Goal: Information Seeking & Learning: Learn about a topic

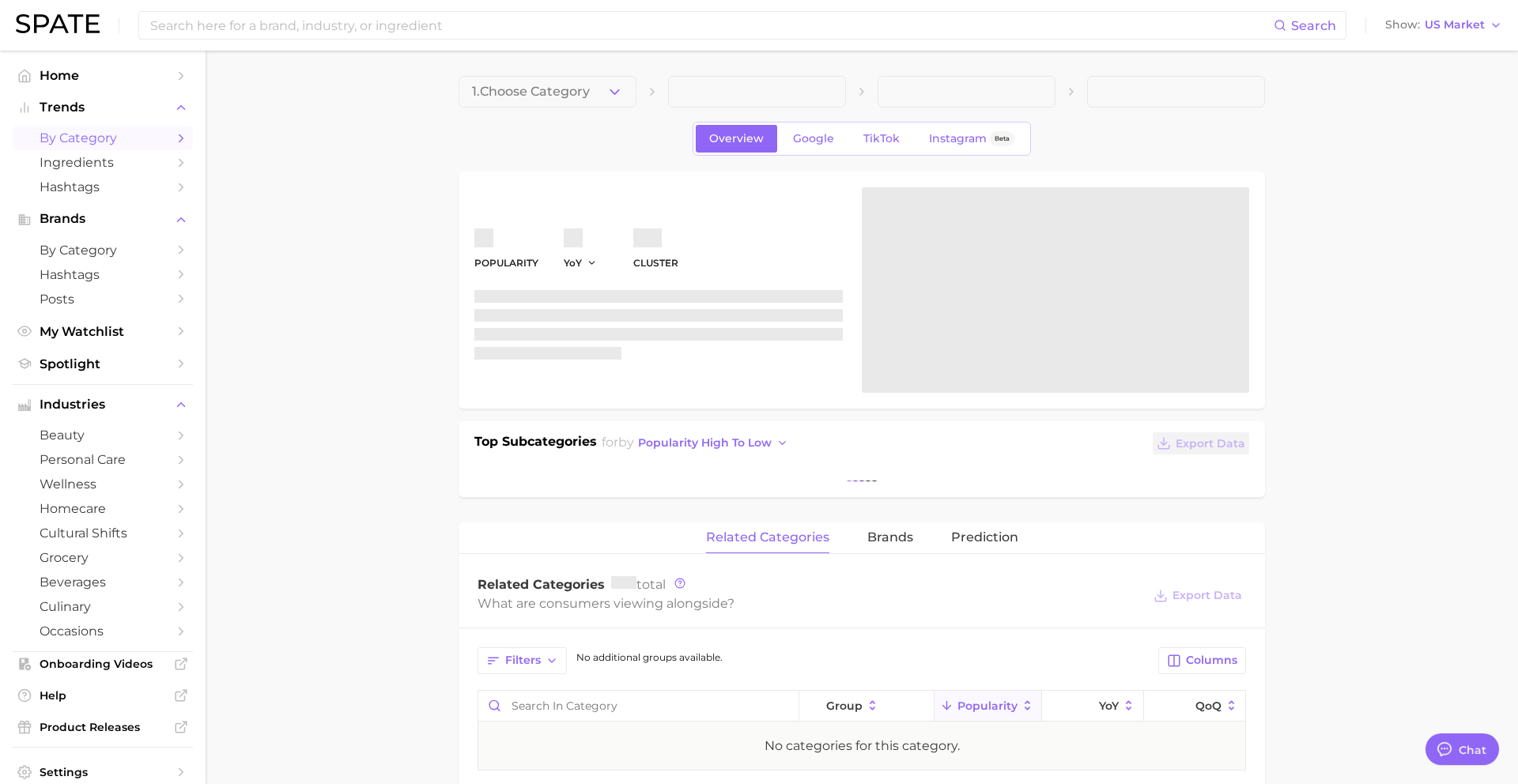
click at [83, 140] on span "by Category" at bounding box center [103, 138] width 126 height 15
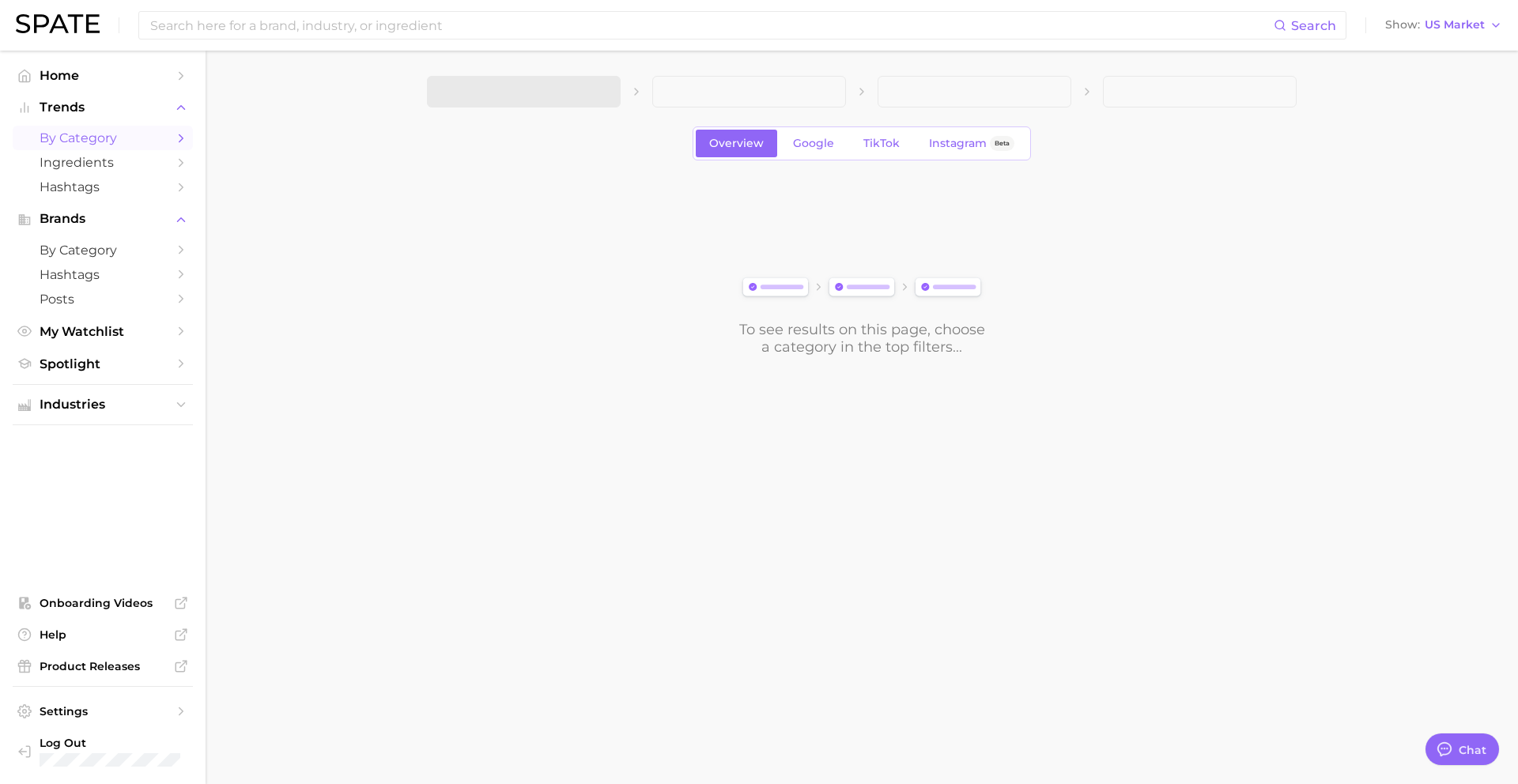
scroll to position [1533, 0]
click at [567, 104] on span at bounding box center [524, 91] width 194 height 31
click at [792, 142] on link "Google" at bounding box center [814, 143] width 68 height 28
click at [532, 111] on div "1. Choose Category Overview Google TikTok Instagram Beta To see results on this…" at bounding box center [861, 216] width 870 height 279
click at [532, 101] on button "1. Choose Category" at bounding box center [524, 91] width 194 height 31
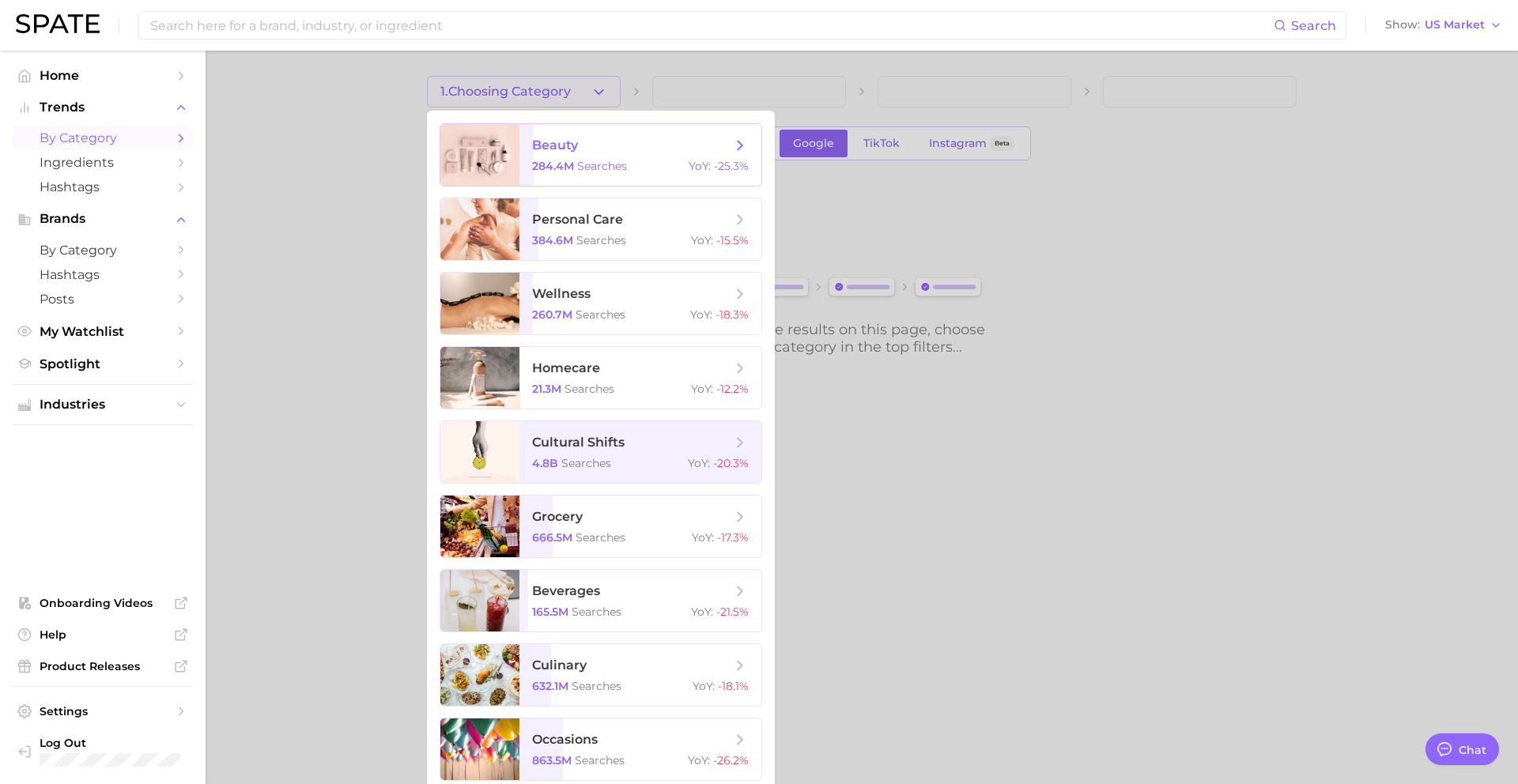
click at [559, 172] on span "284.4m" at bounding box center [553, 165] width 42 height 14
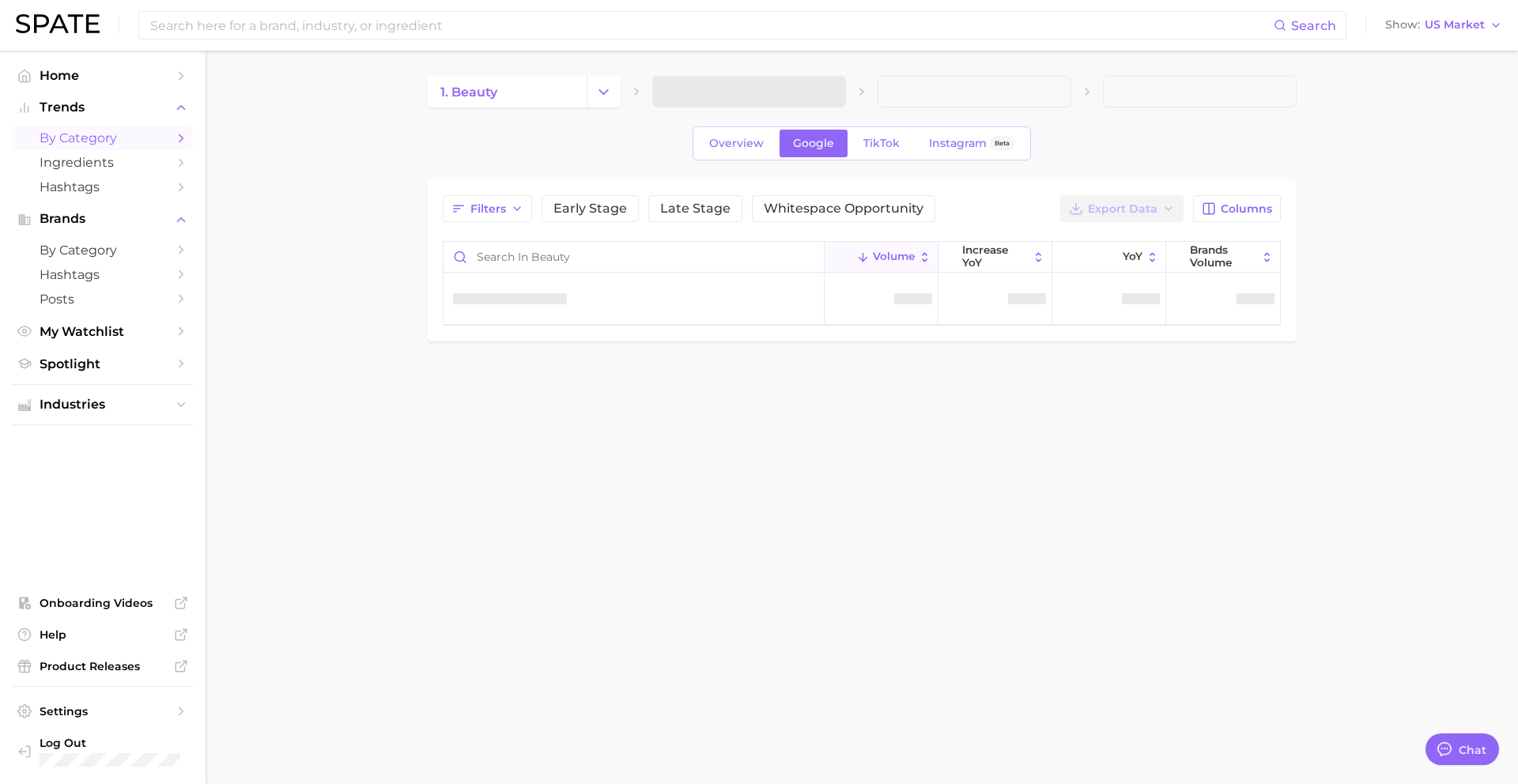
click at [711, 97] on span at bounding box center [749, 91] width 194 height 31
click at [744, 96] on span at bounding box center [749, 91] width 194 height 31
click at [767, 94] on span "2. Choose Category" at bounding box center [725, 91] width 120 height 14
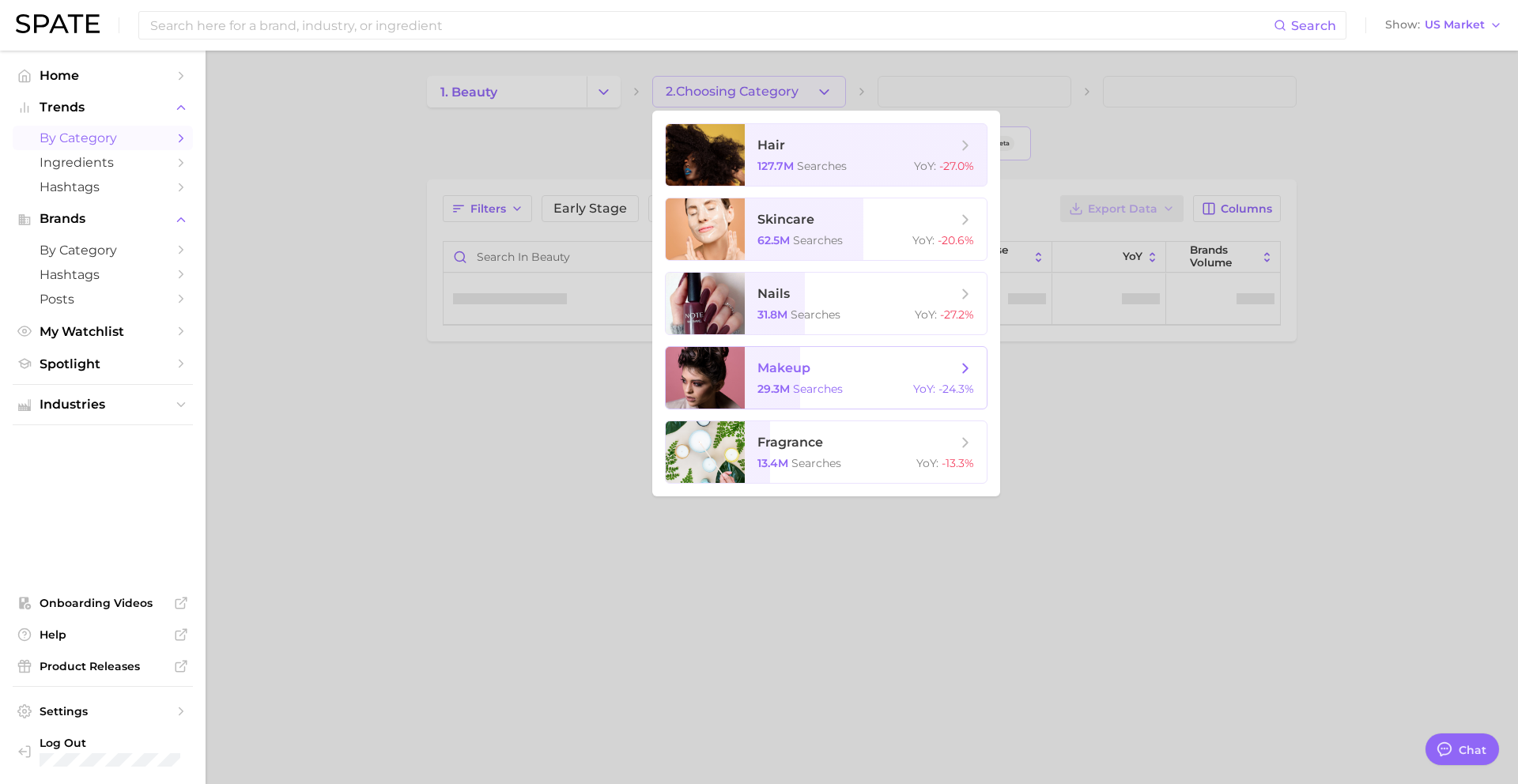
click at [811, 400] on span "makeup 29.3m searches YoY : -24.3%" at bounding box center [866, 377] width 242 height 62
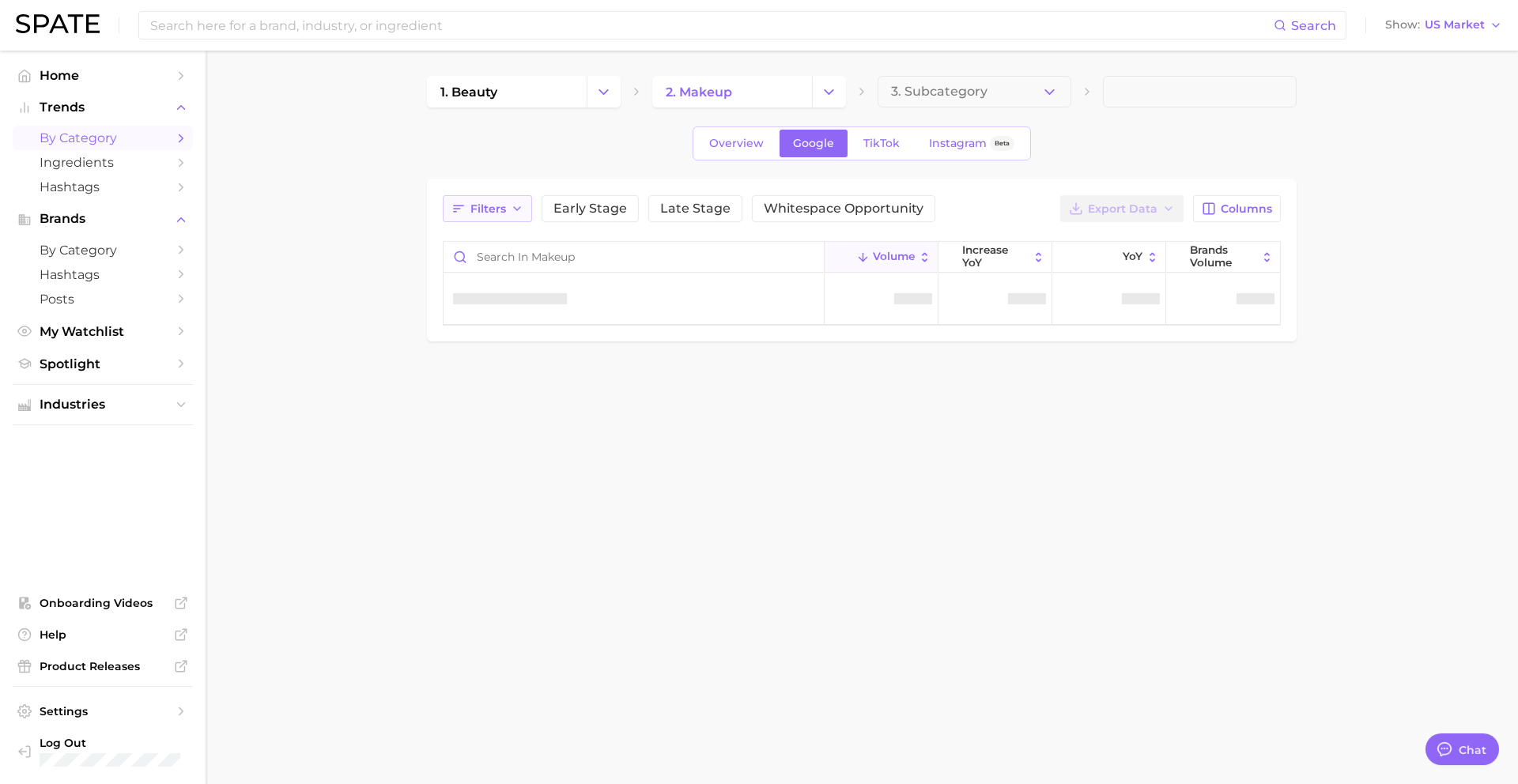
click at [491, 211] on span "Filters" at bounding box center [488, 209] width 35 height 13
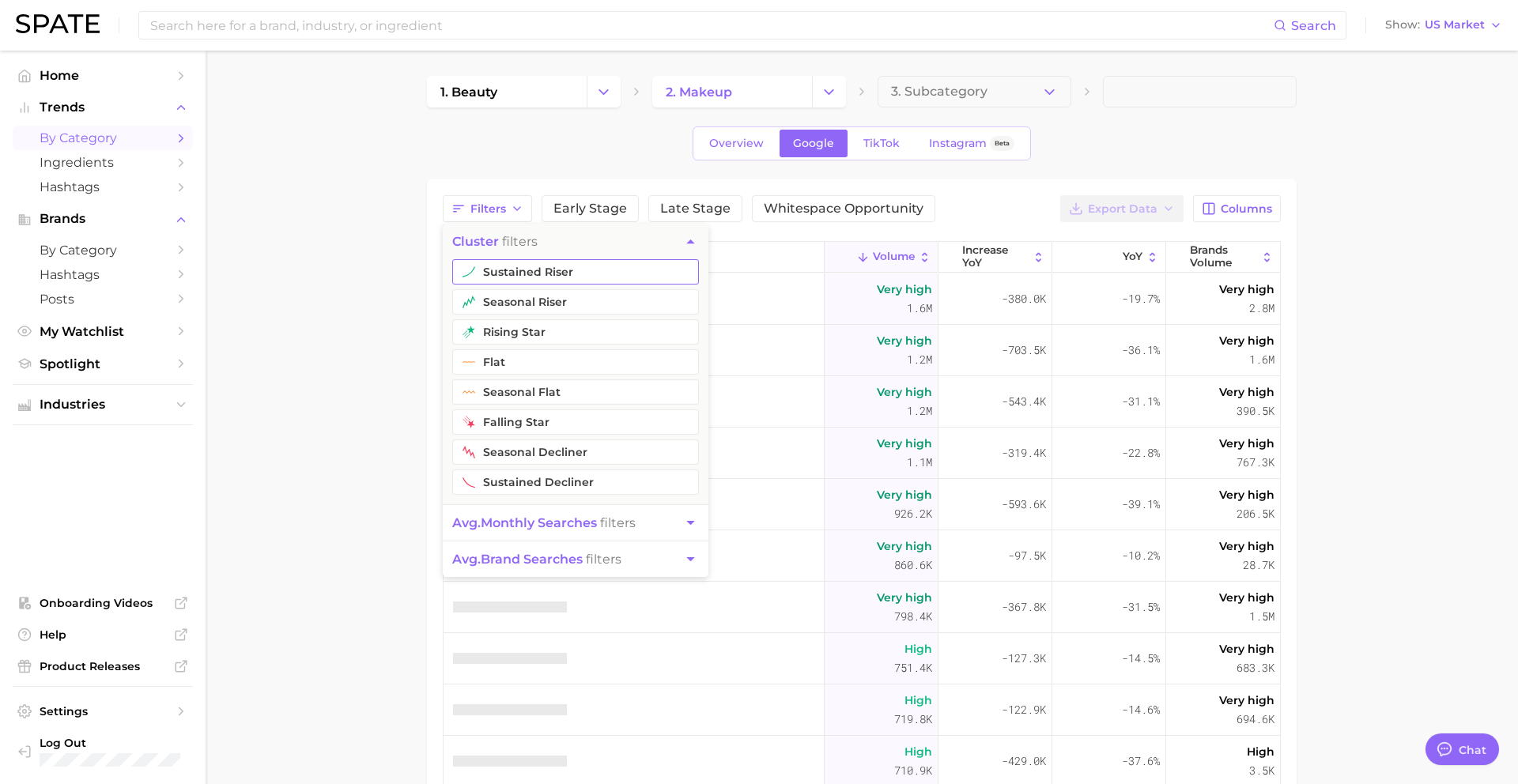
type textarea "x"
click at [509, 269] on button "sustained riser" at bounding box center [576, 272] width 247 height 26
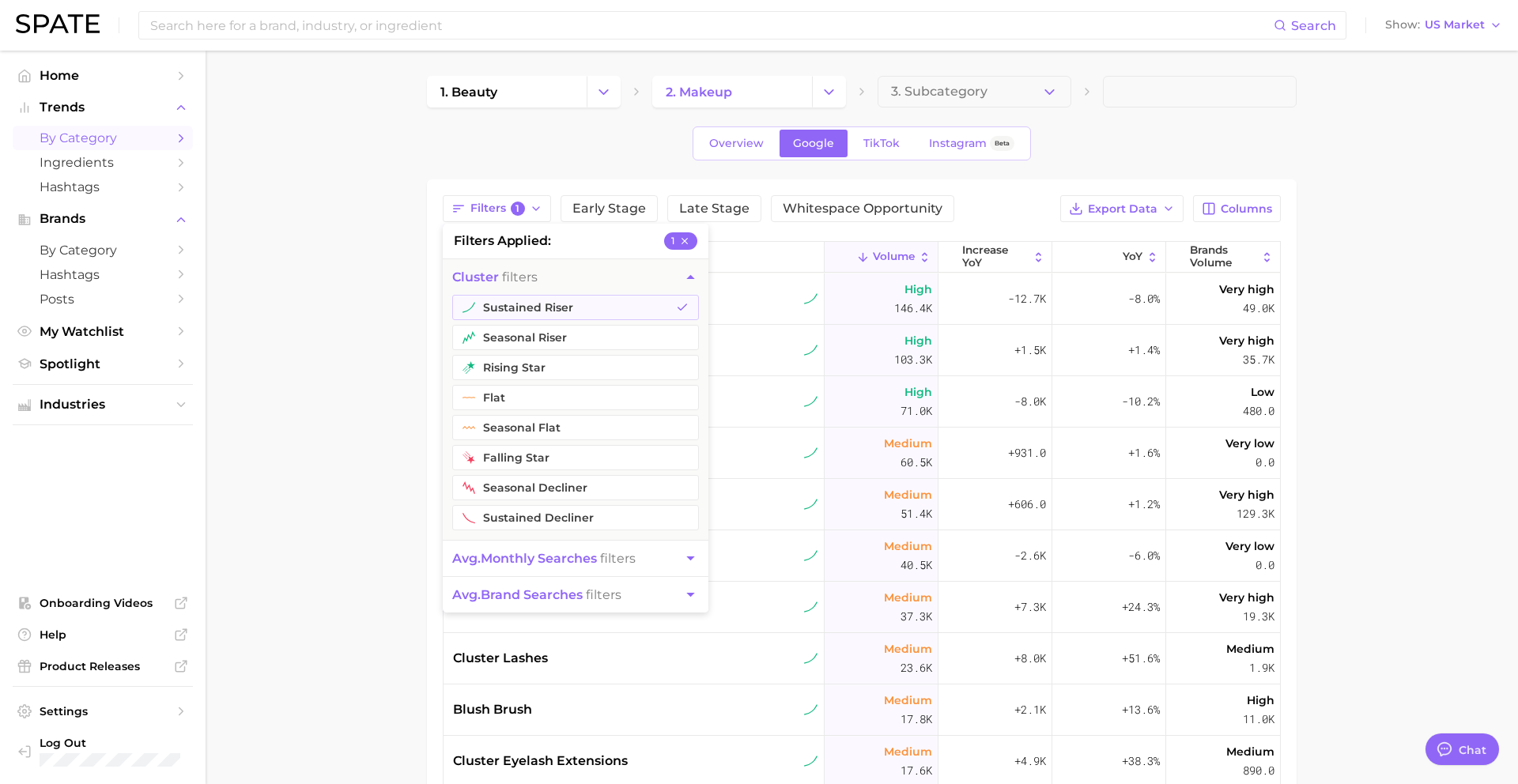
click at [507, 347] on button "seasonal riser" at bounding box center [576, 337] width 247 height 26
click at [345, 287] on main "1. beauty 2. makeup 3. Subcategory Overview Google TikTok Instagram Beta Filter…" at bounding box center [861, 585] width 1313 height 1070
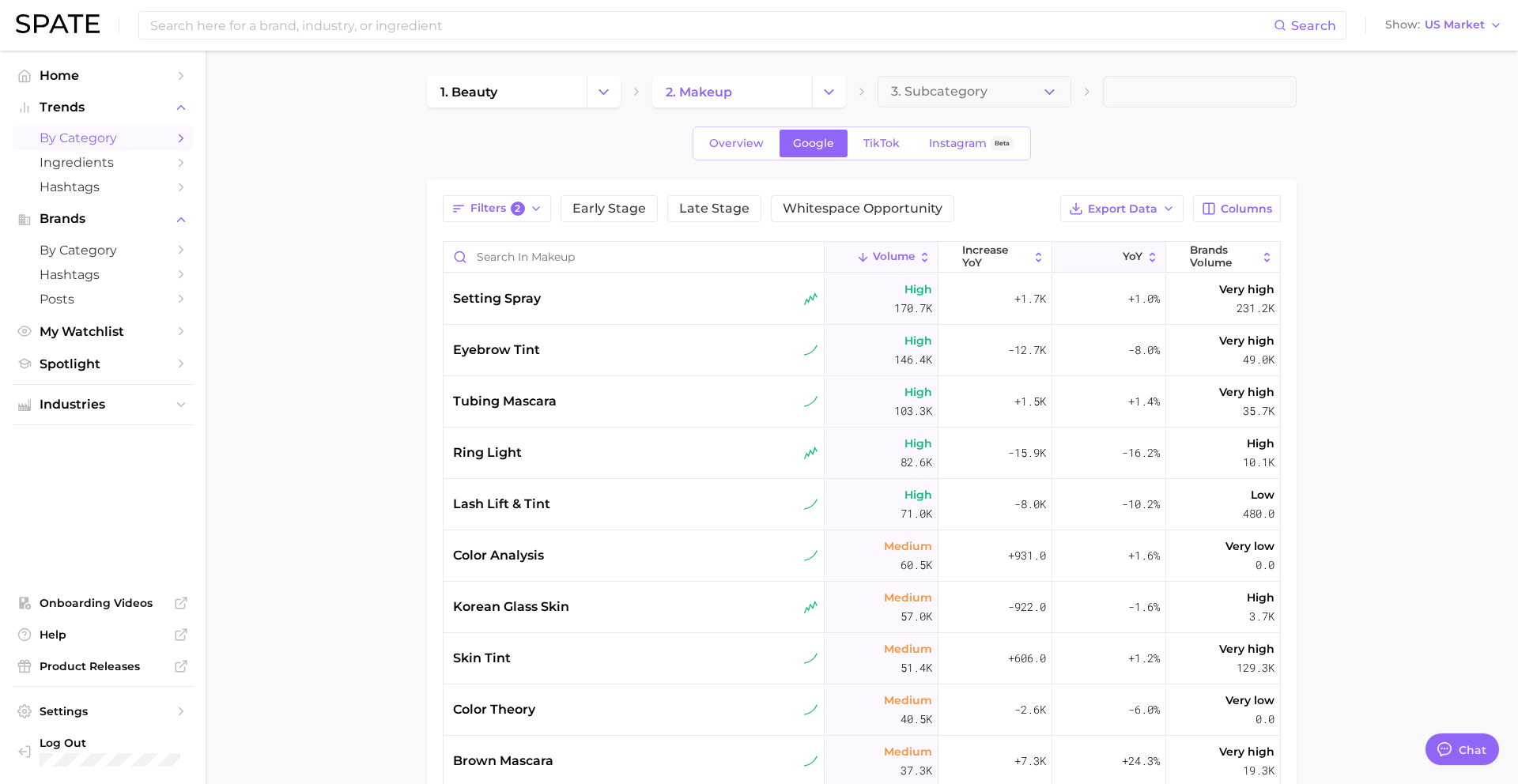
click at [1093, 261] on button "YoY" at bounding box center [1109, 258] width 114 height 30
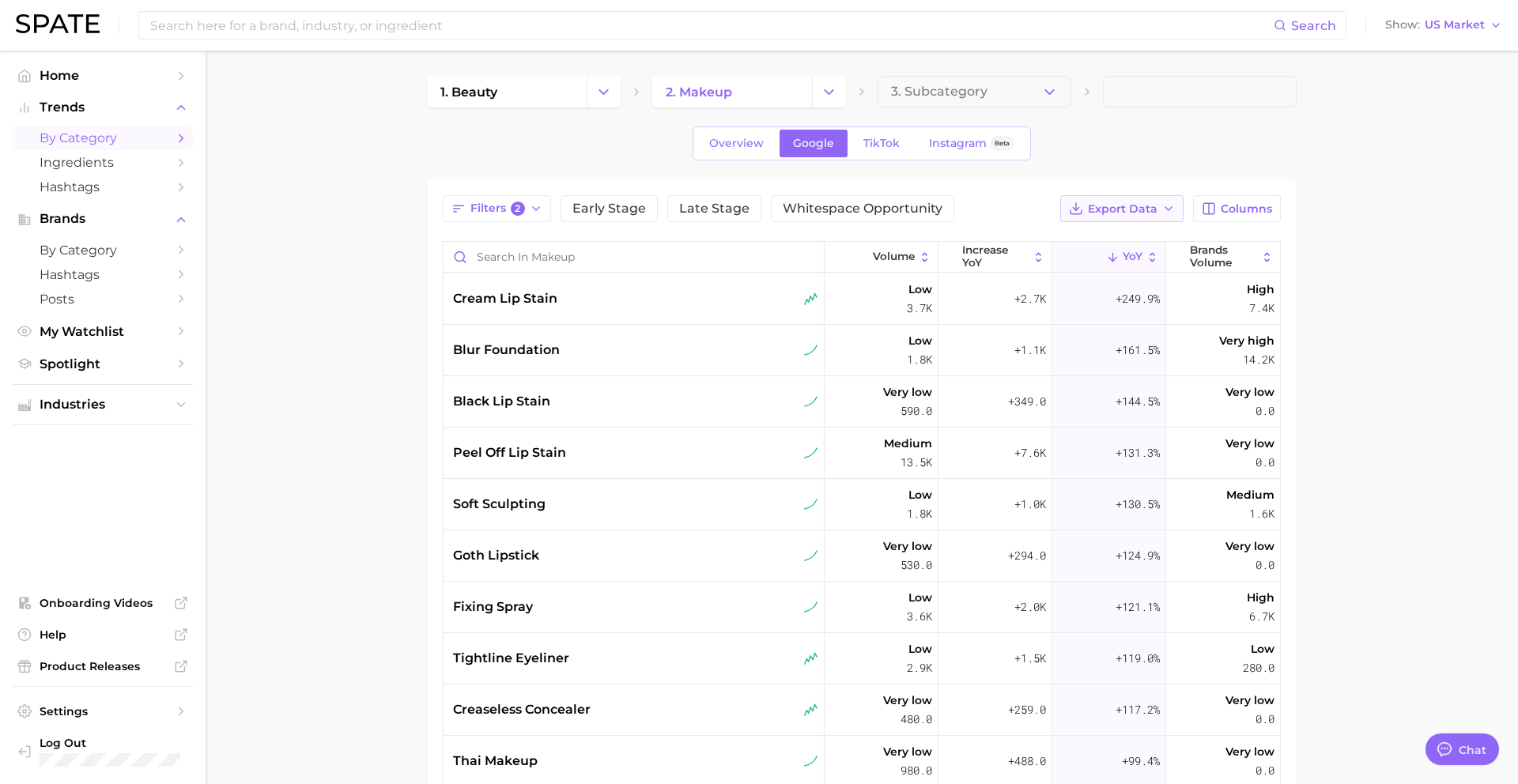
click at [1108, 209] on span "Export Data" at bounding box center [1123, 209] width 69 height 13
click at [1075, 238] on span "Card Data CSV" at bounding box center [1078, 239] width 83 height 13
click at [538, 354] on span "blur foundation" at bounding box center [507, 351] width 106 height 19
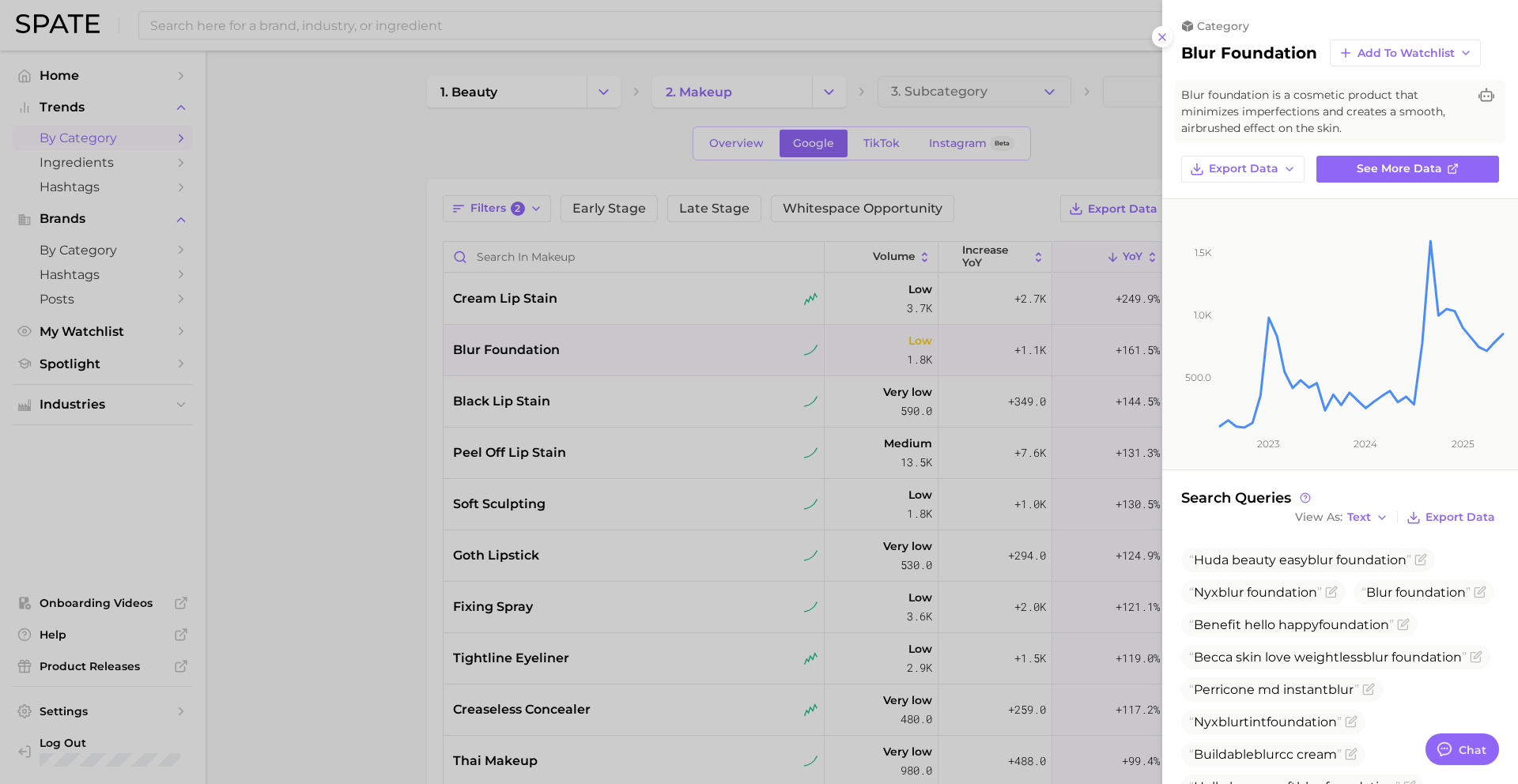
click at [538, 354] on div at bounding box center [759, 392] width 1518 height 784
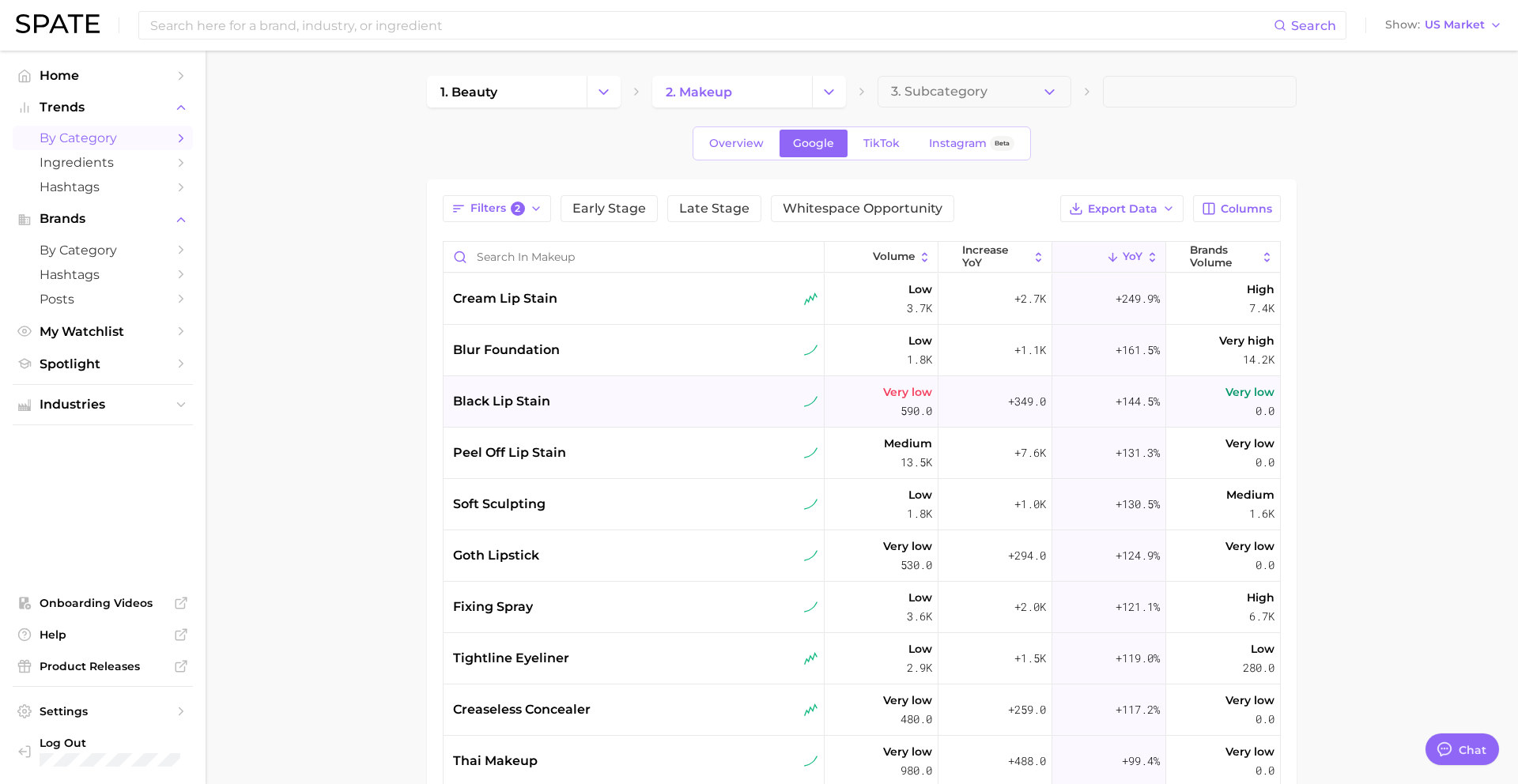
click at [534, 418] on div "black lip stain" at bounding box center [634, 402] width 381 height 51
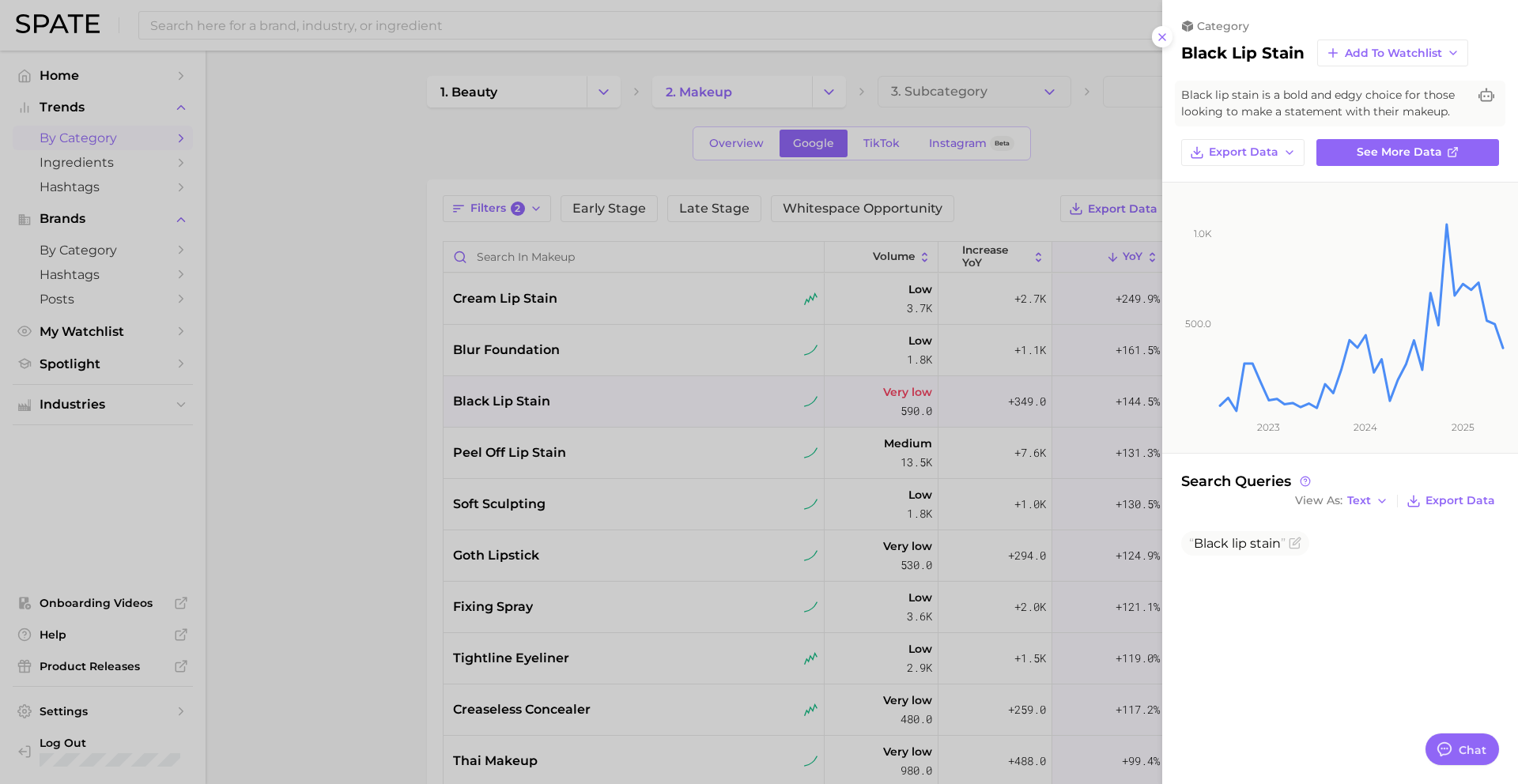
click at [534, 406] on div at bounding box center [759, 392] width 1518 height 784
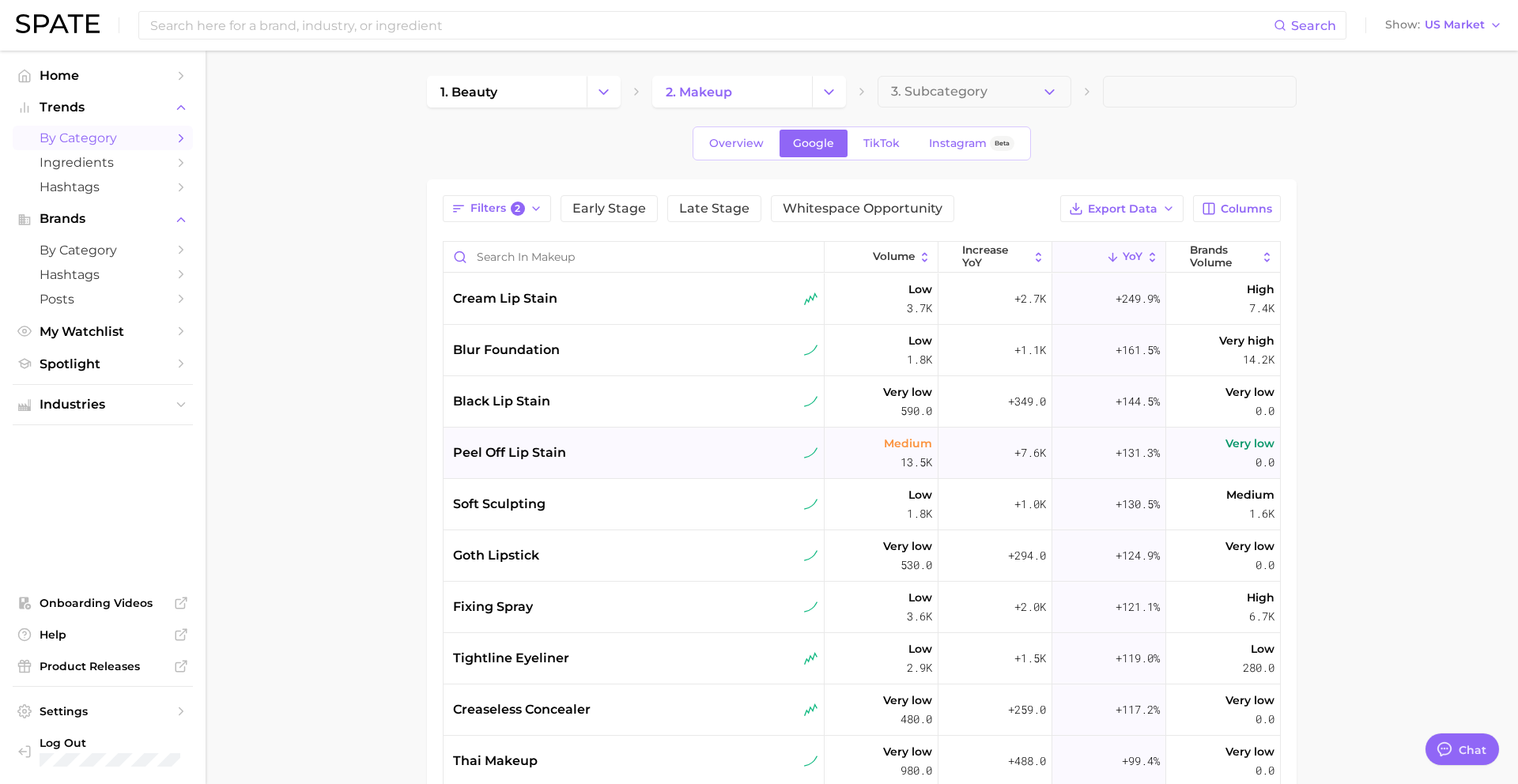
click at [534, 448] on span "peel off lip stain" at bounding box center [509, 453] width 113 height 19
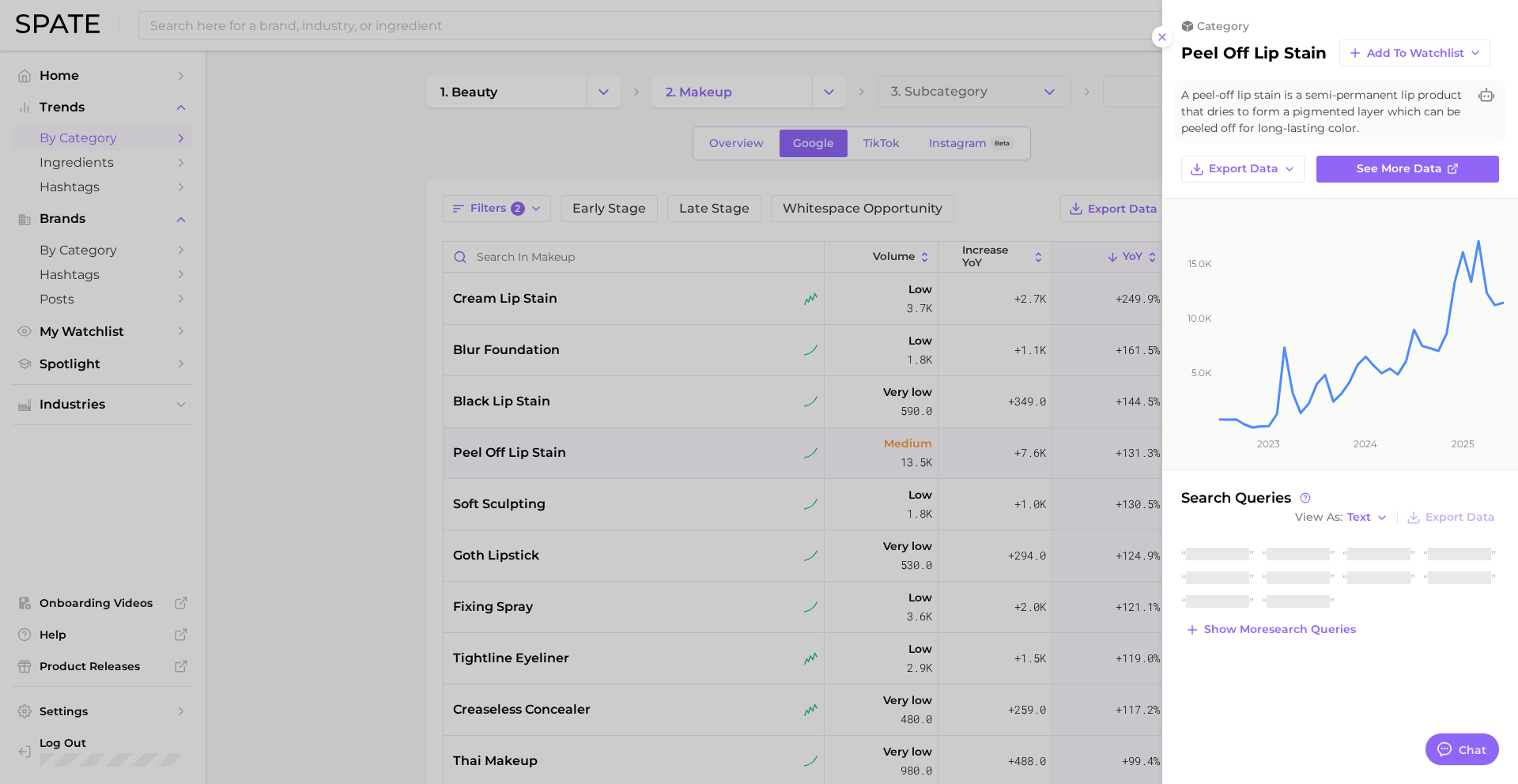
click at [534, 448] on div at bounding box center [759, 392] width 1518 height 784
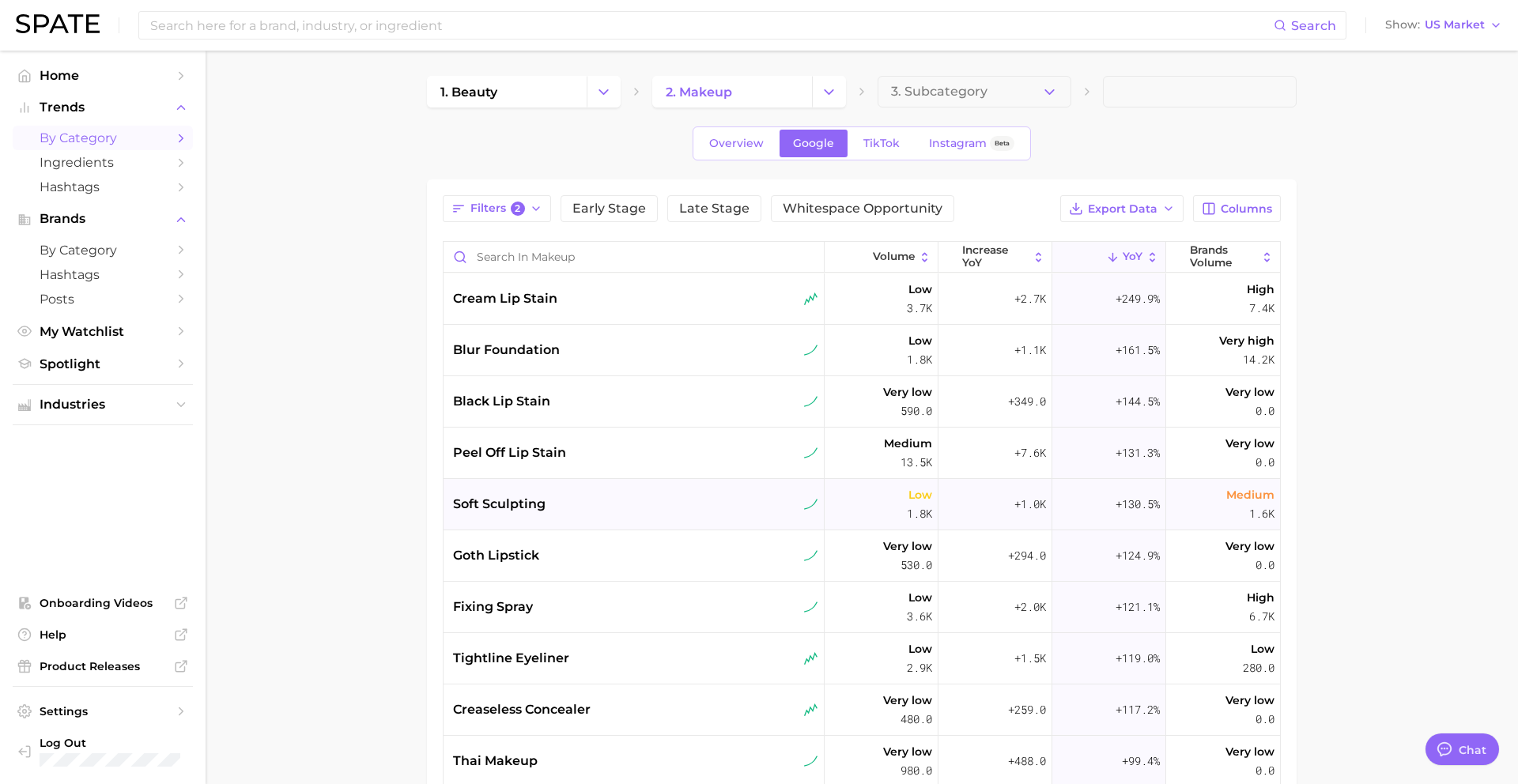
click at [503, 496] on span "soft sculpting" at bounding box center [499, 505] width 92 height 19
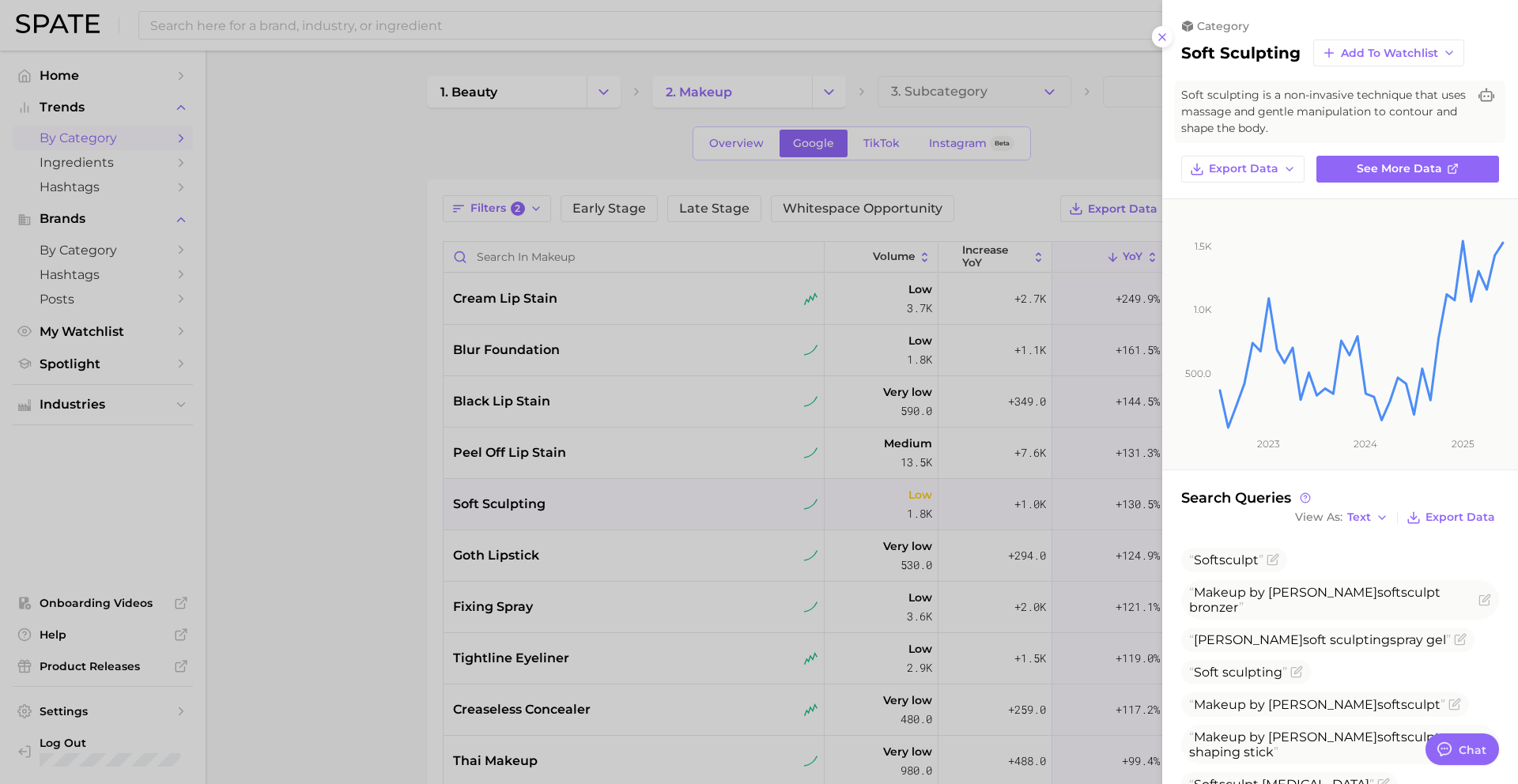
click at [504, 496] on div at bounding box center [759, 392] width 1518 height 784
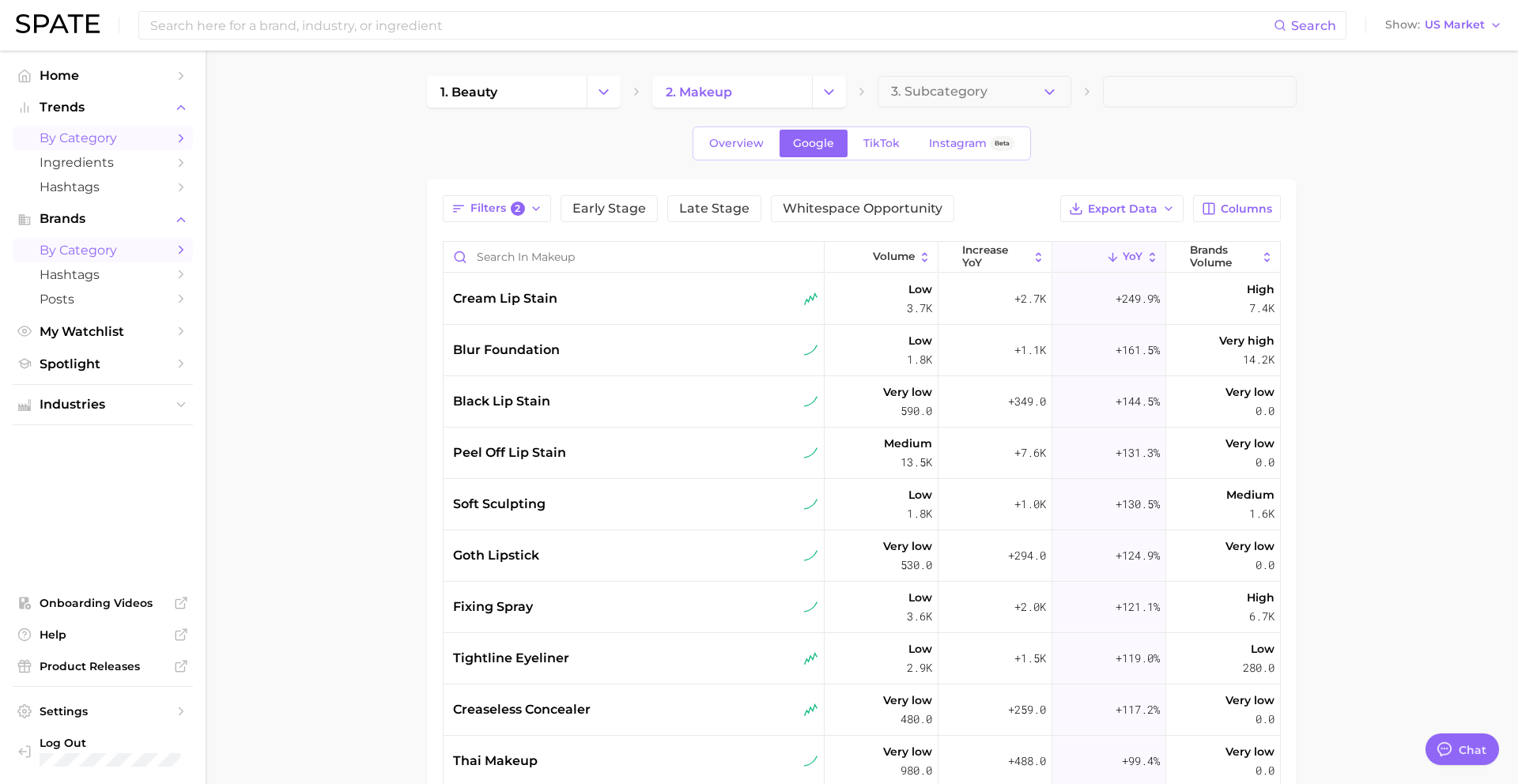
click at [100, 249] on span "by Category" at bounding box center [103, 250] width 126 height 15
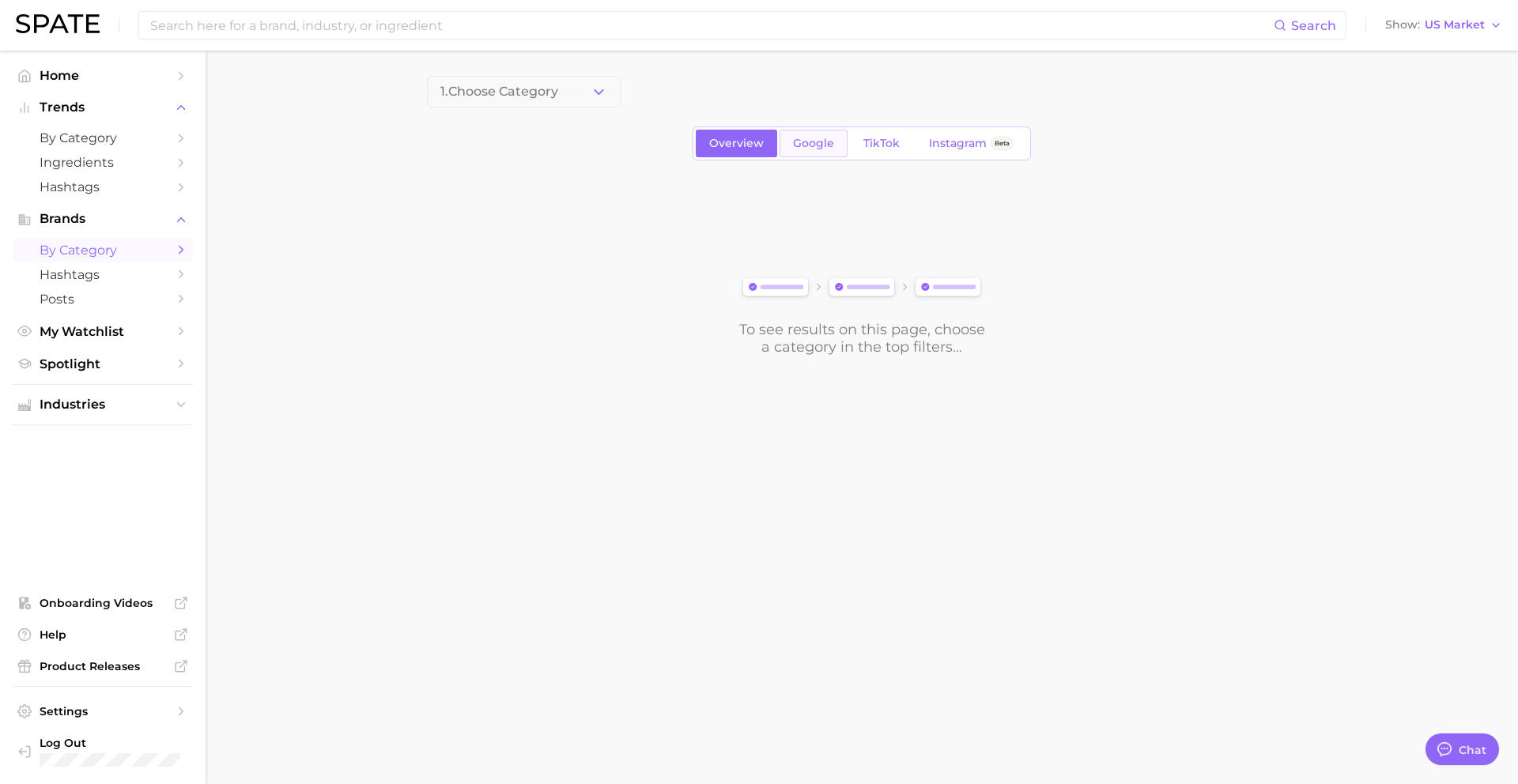
click at [830, 135] on link "Google" at bounding box center [814, 143] width 68 height 28
click at [471, 68] on main "1. Choose Category Overview Google TikTok Instagram Beta To see results on this…" at bounding box center [861, 242] width 1313 height 384
click at [482, 84] on button "1. Choose Category" at bounding box center [524, 91] width 194 height 31
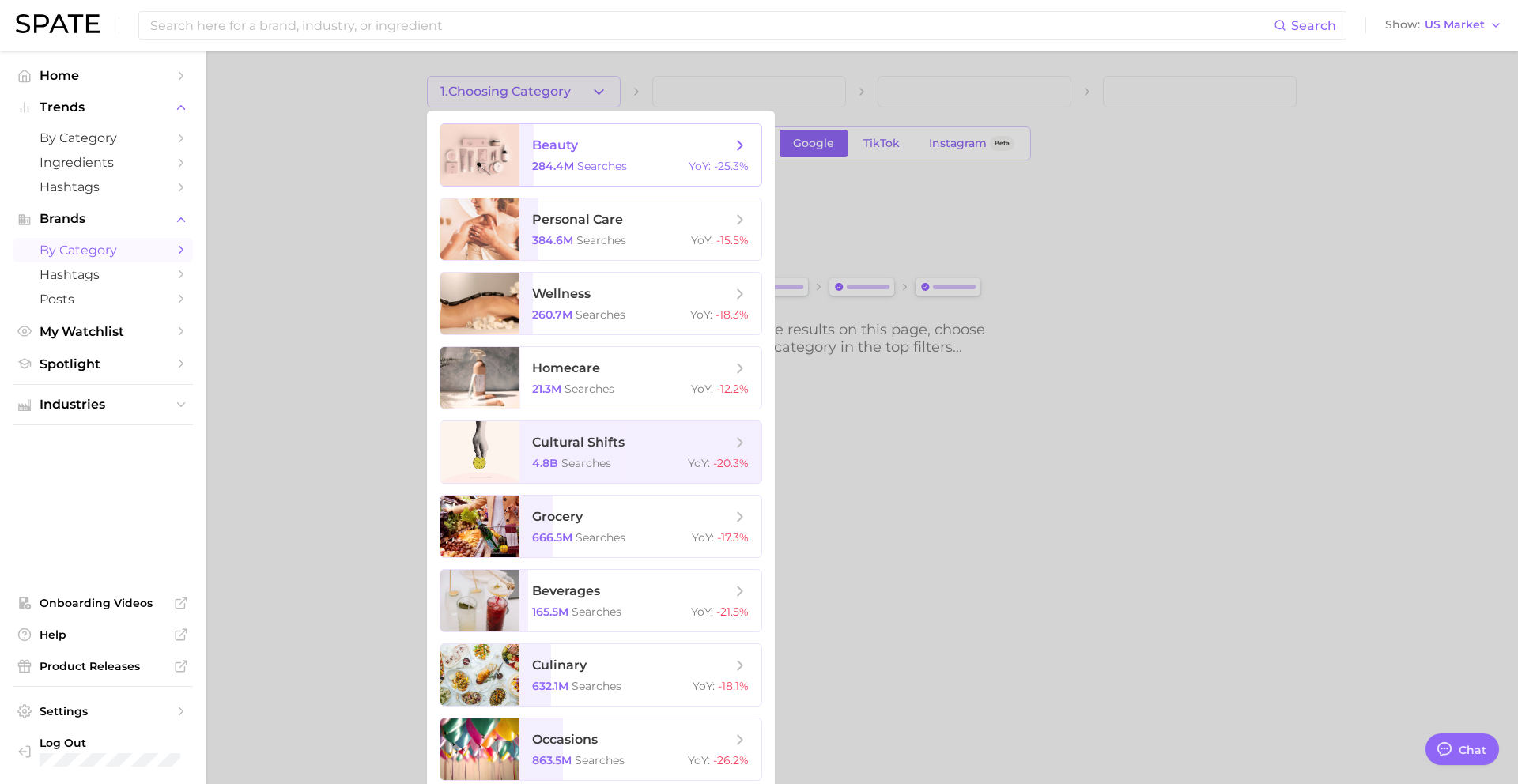
click at [538, 153] on span "beauty" at bounding box center [555, 145] width 46 height 15
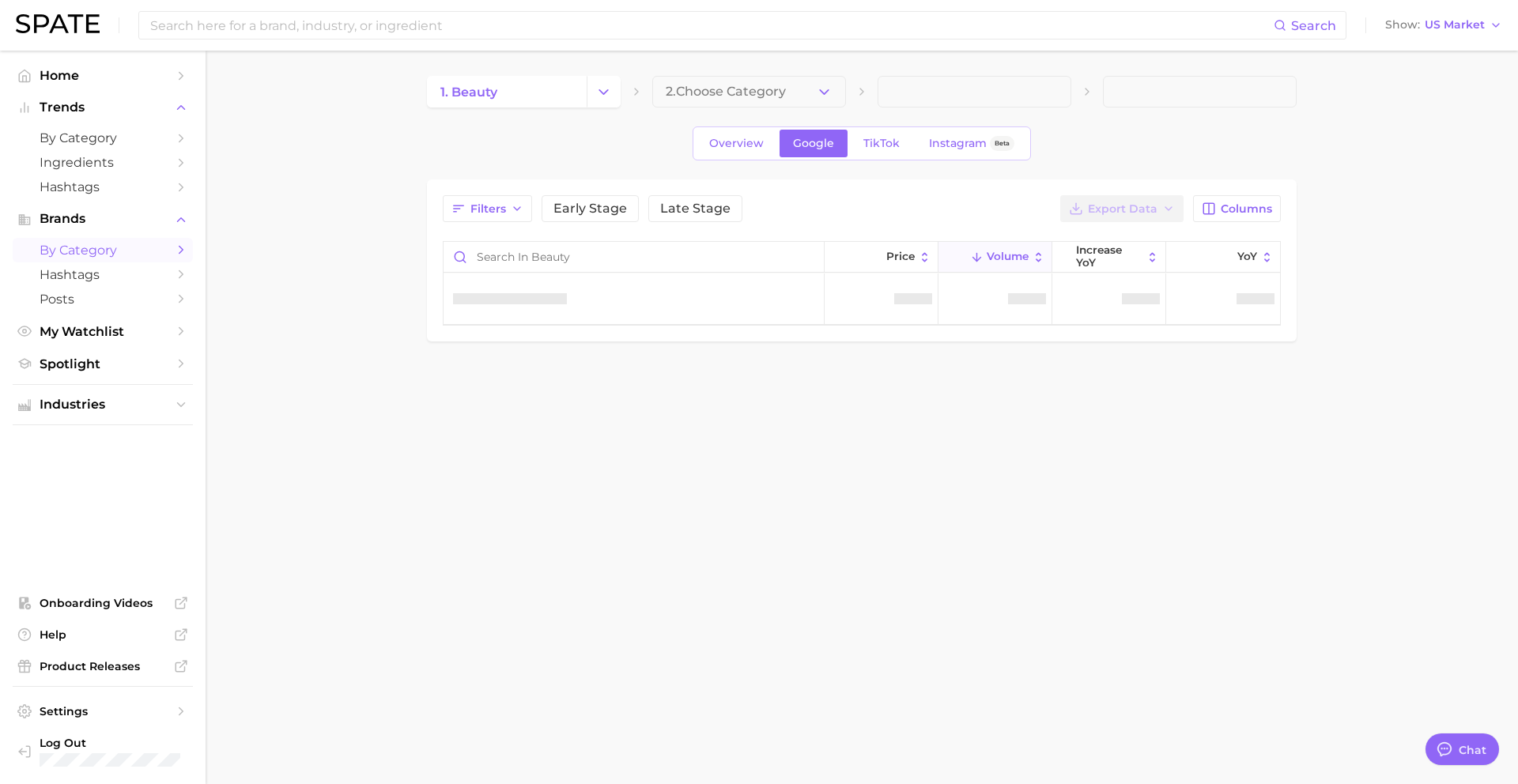
click at [743, 78] on button "2. Choose Category" at bounding box center [749, 91] width 194 height 31
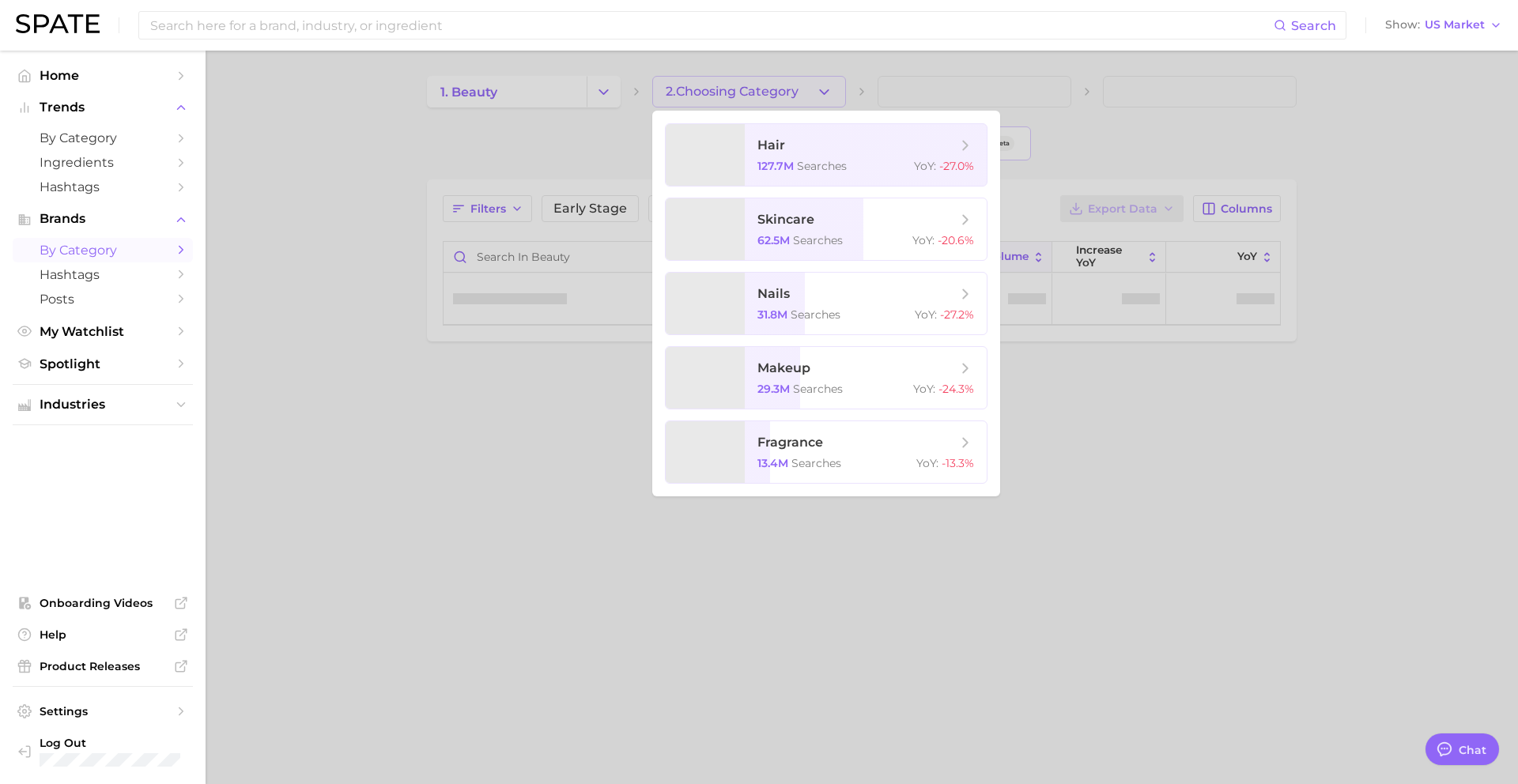
click at [740, 89] on div at bounding box center [759, 392] width 1518 height 784
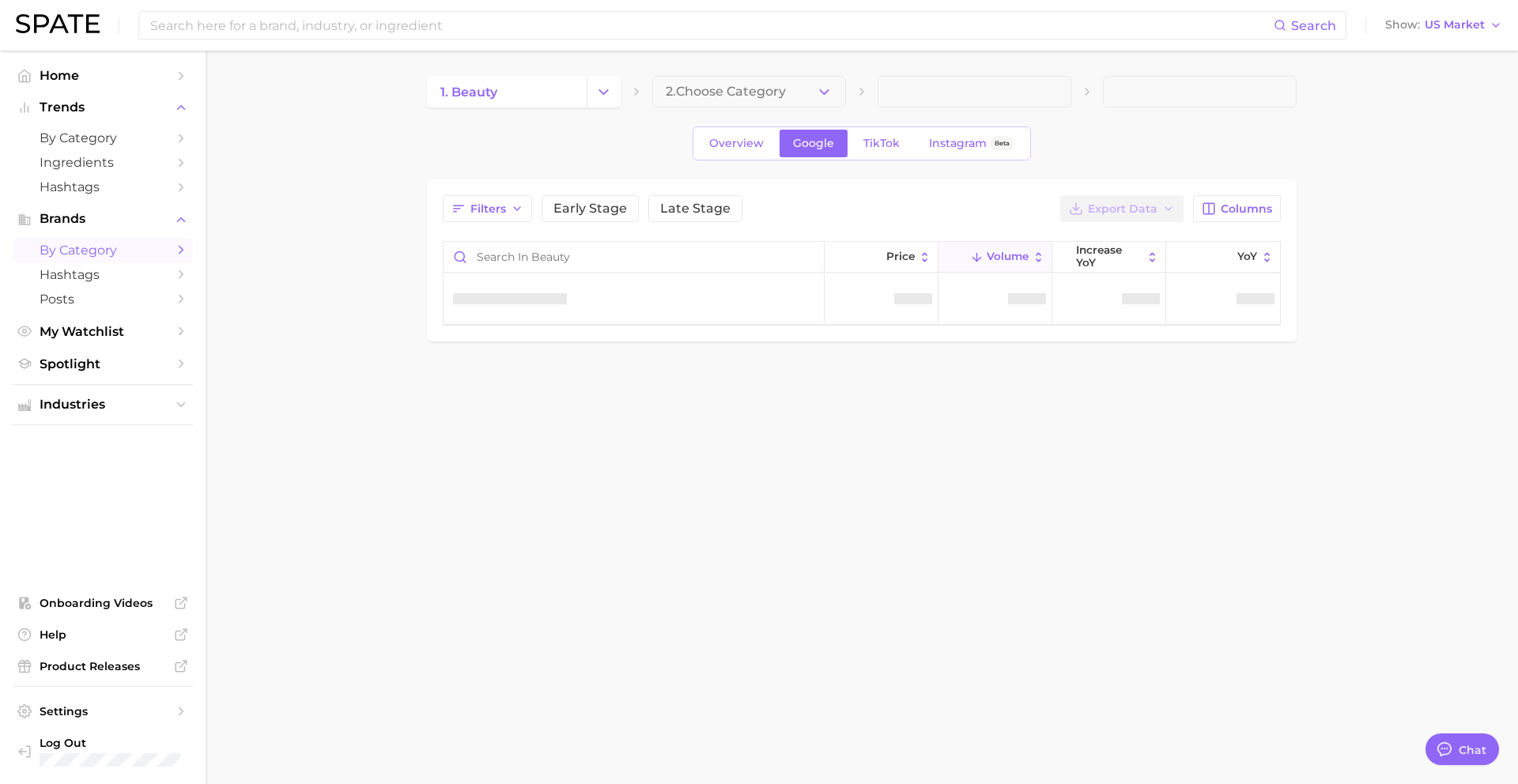
click at [740, 89] on span "2. Choose Category" at bounding box center [725, 91] width 120 height 14
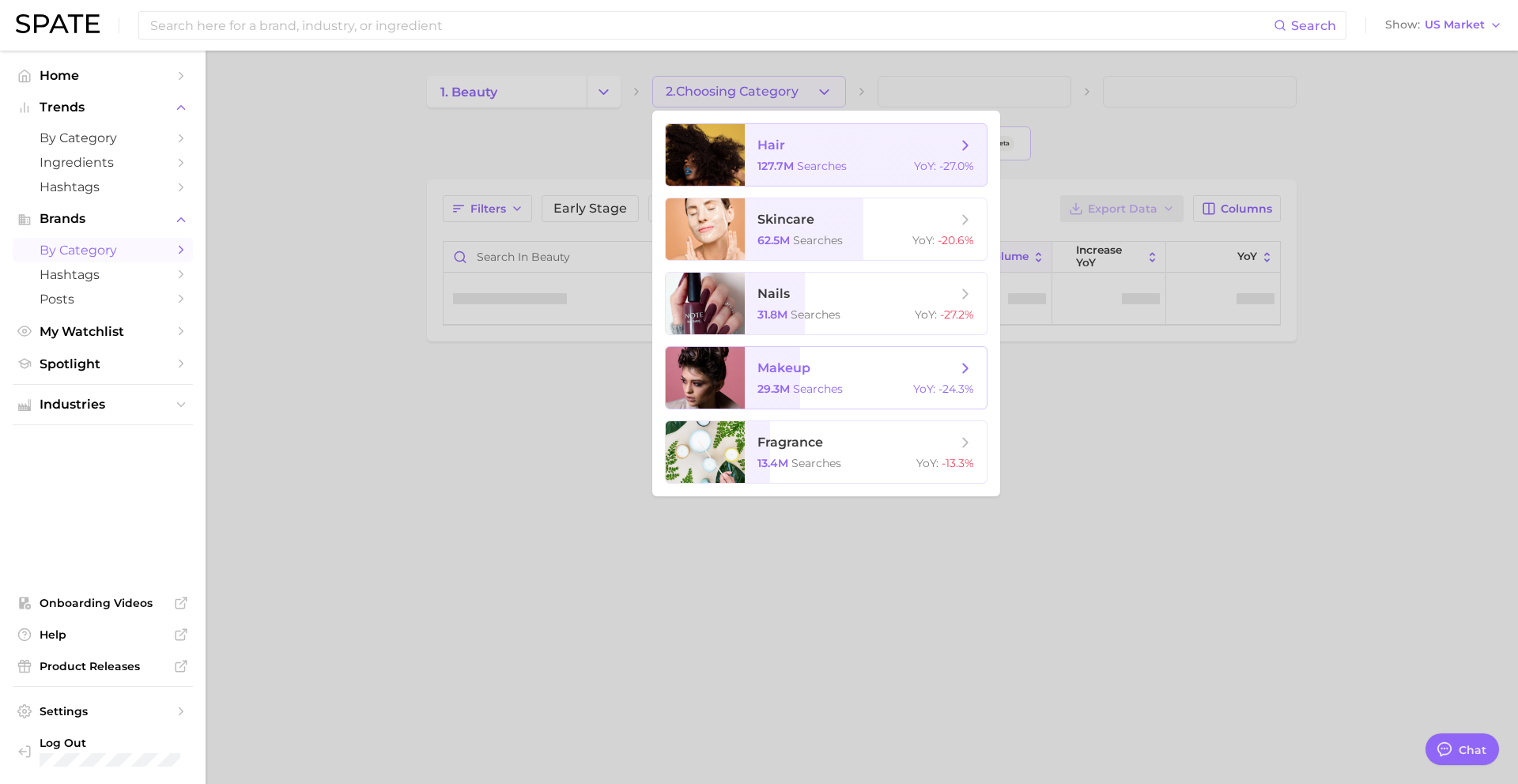
click at [828, 393] on span "searches" at bounding box center [817, 389] width 49 height 14
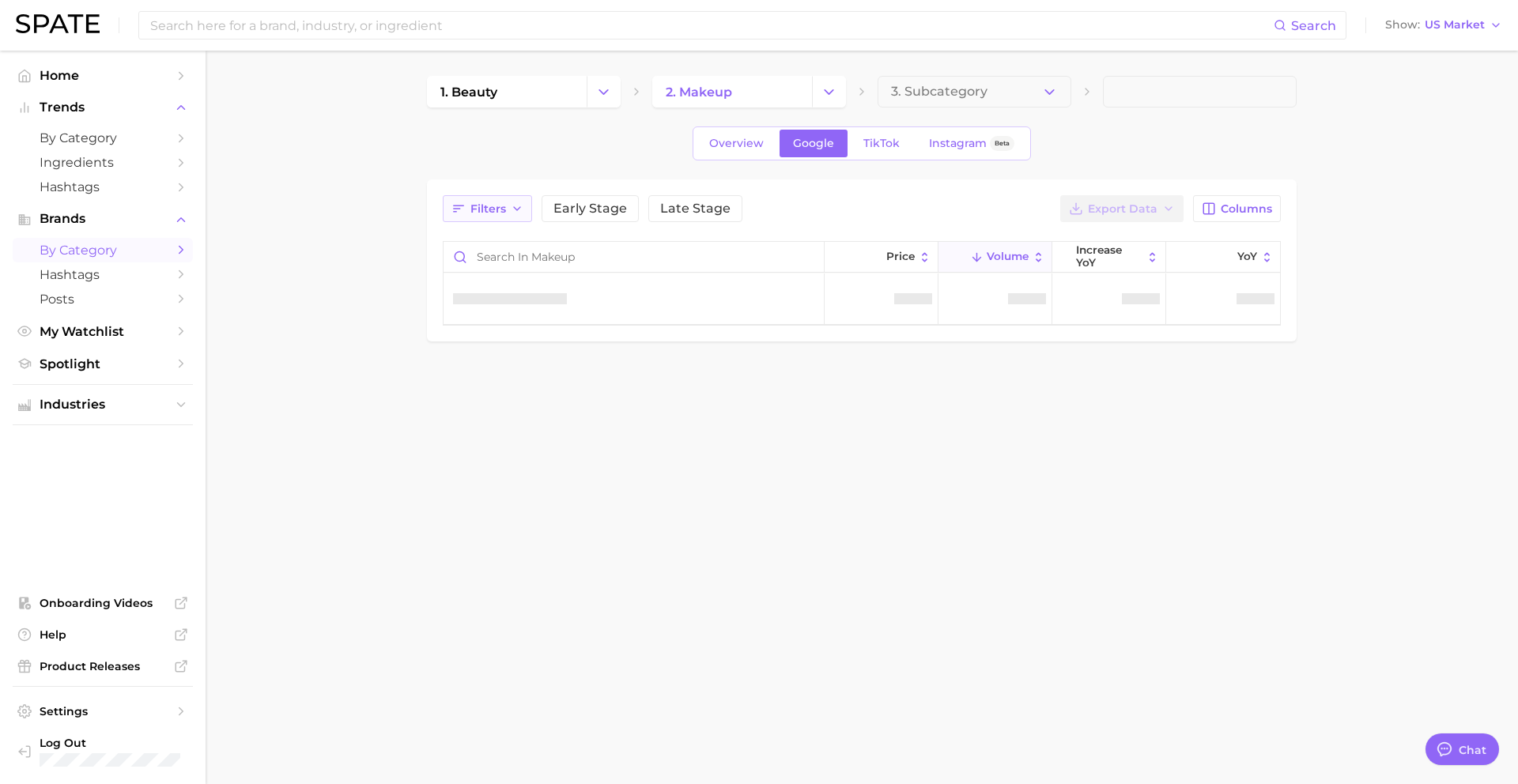
click at [501, 208] on span "Filters" at bounding box center [488, 209] width 35 height 13
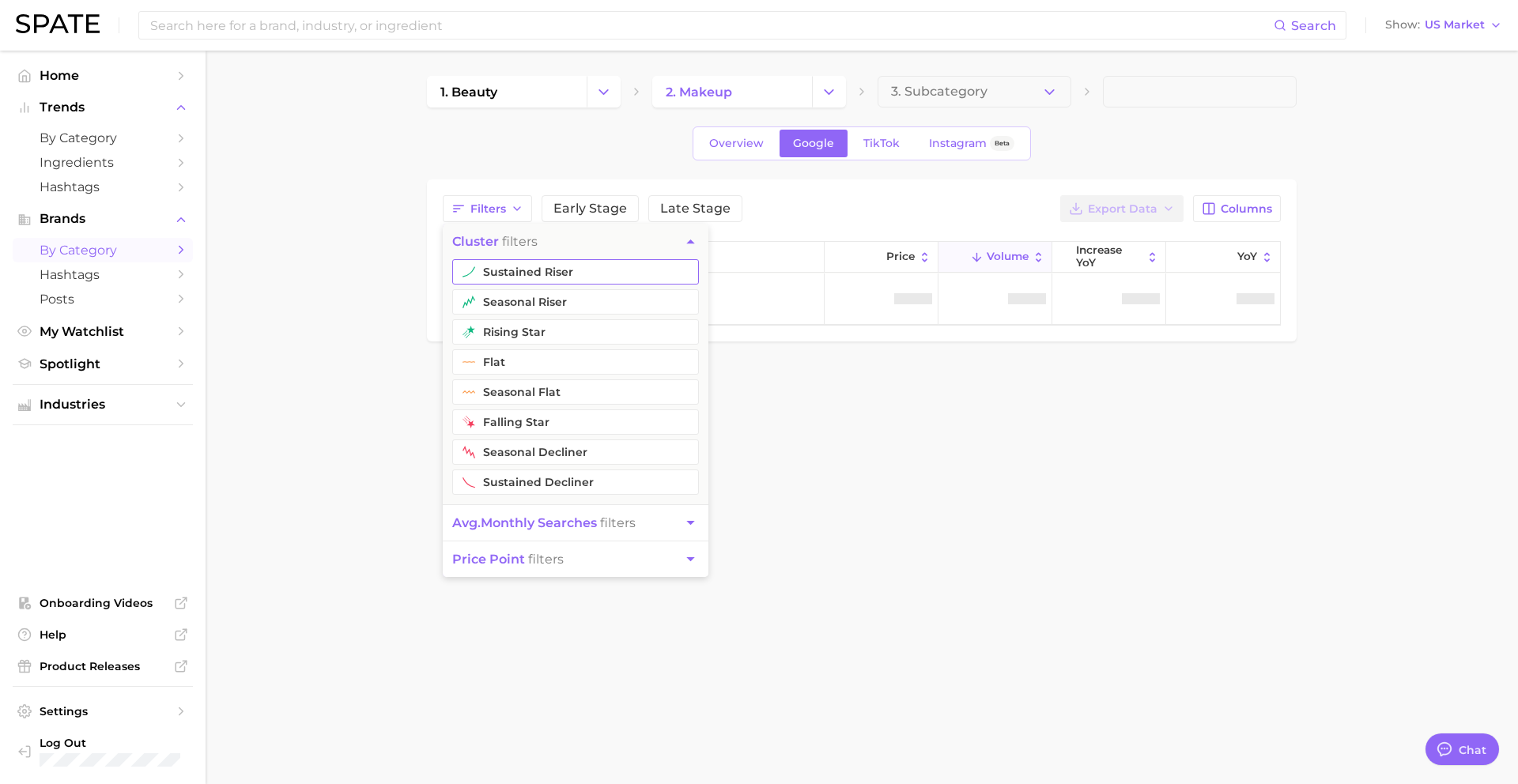
click at [500, 267] on button "sustained riser" at bounding box center [576, 272] width 247 height 26
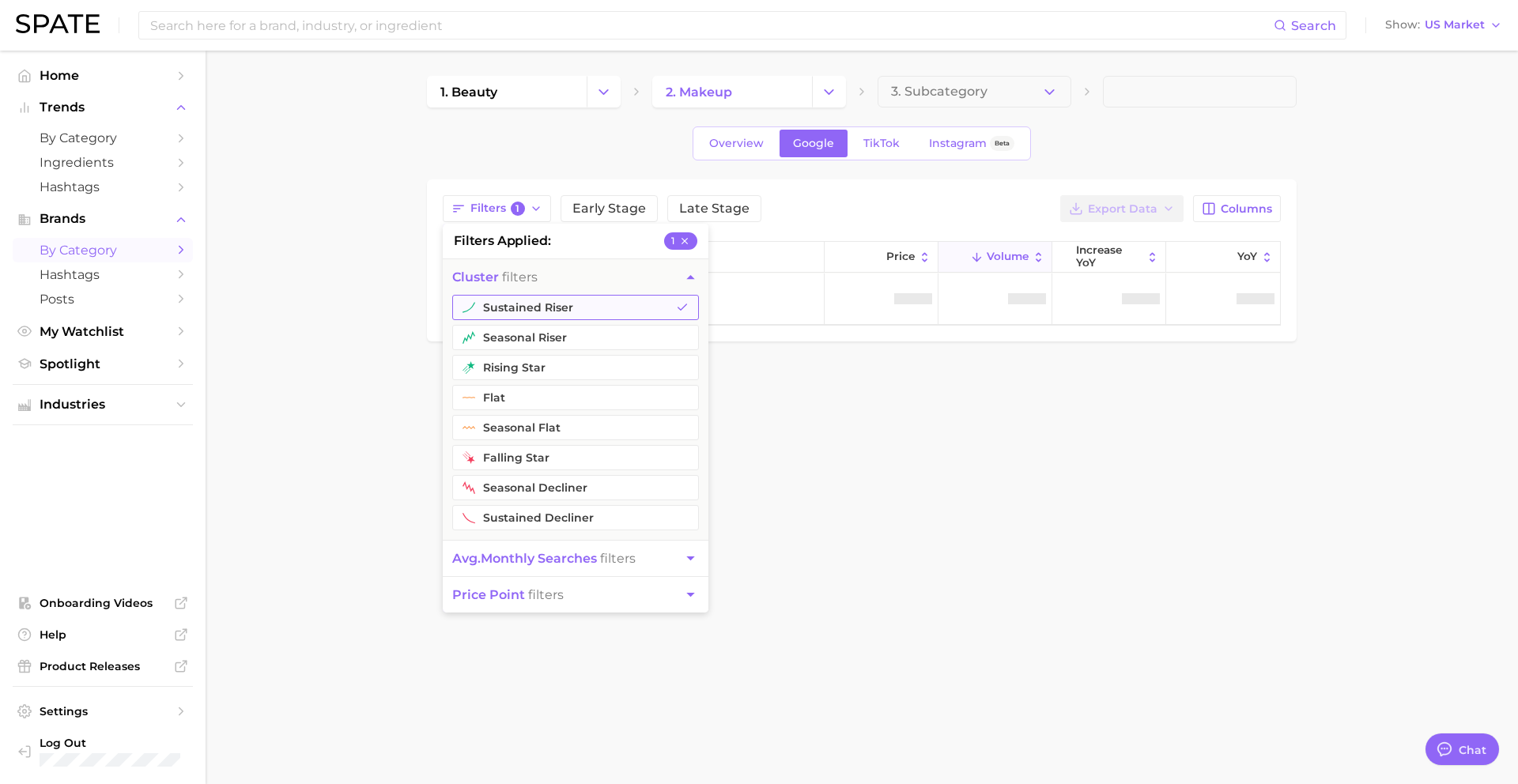
click at [500, 295] on button "sustained riser" at bounding box center [576, 307] width 247 height 26
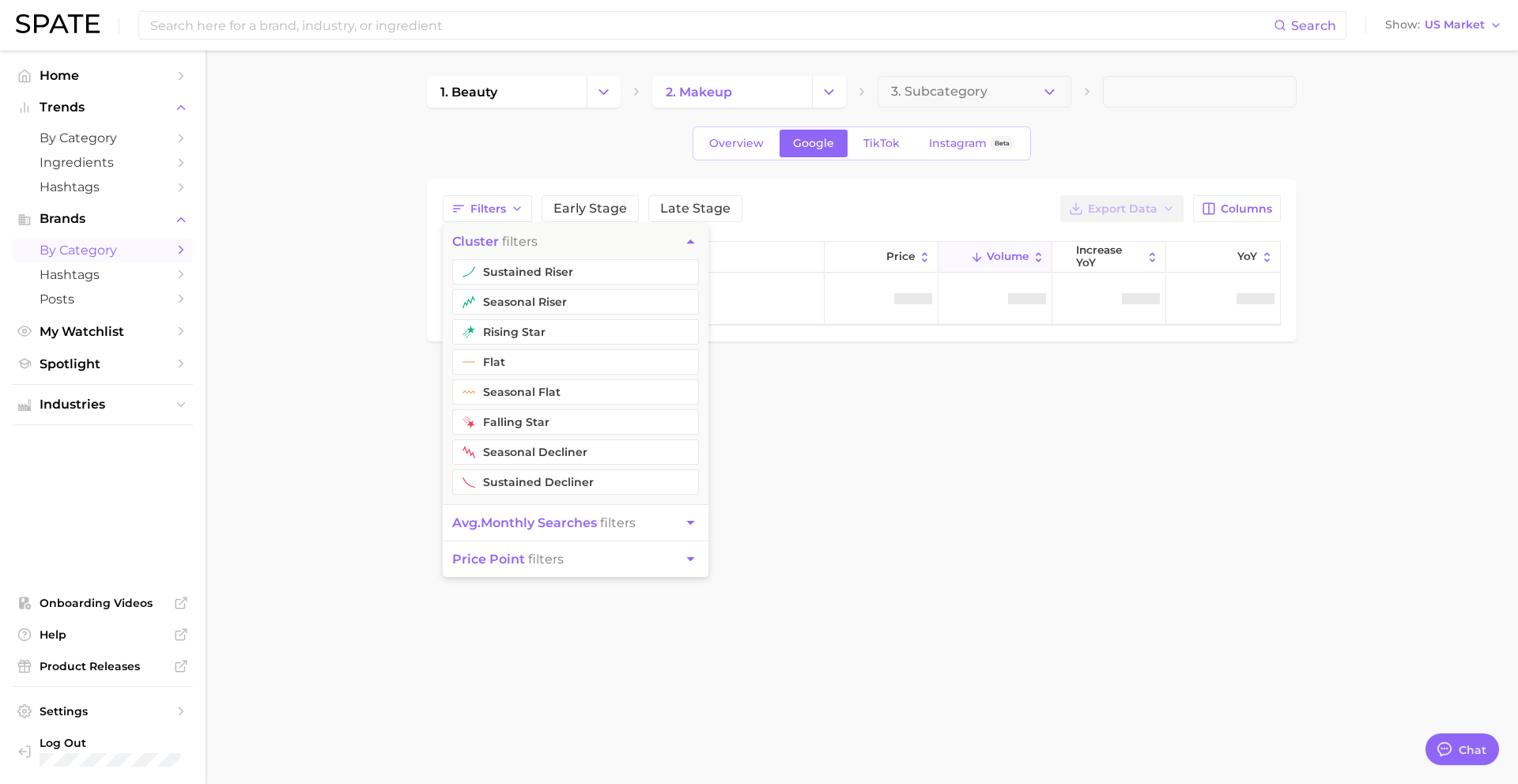
click at [498, 291] on button "seasonal riser" at bounding box center [576, 301] width 247 height 26
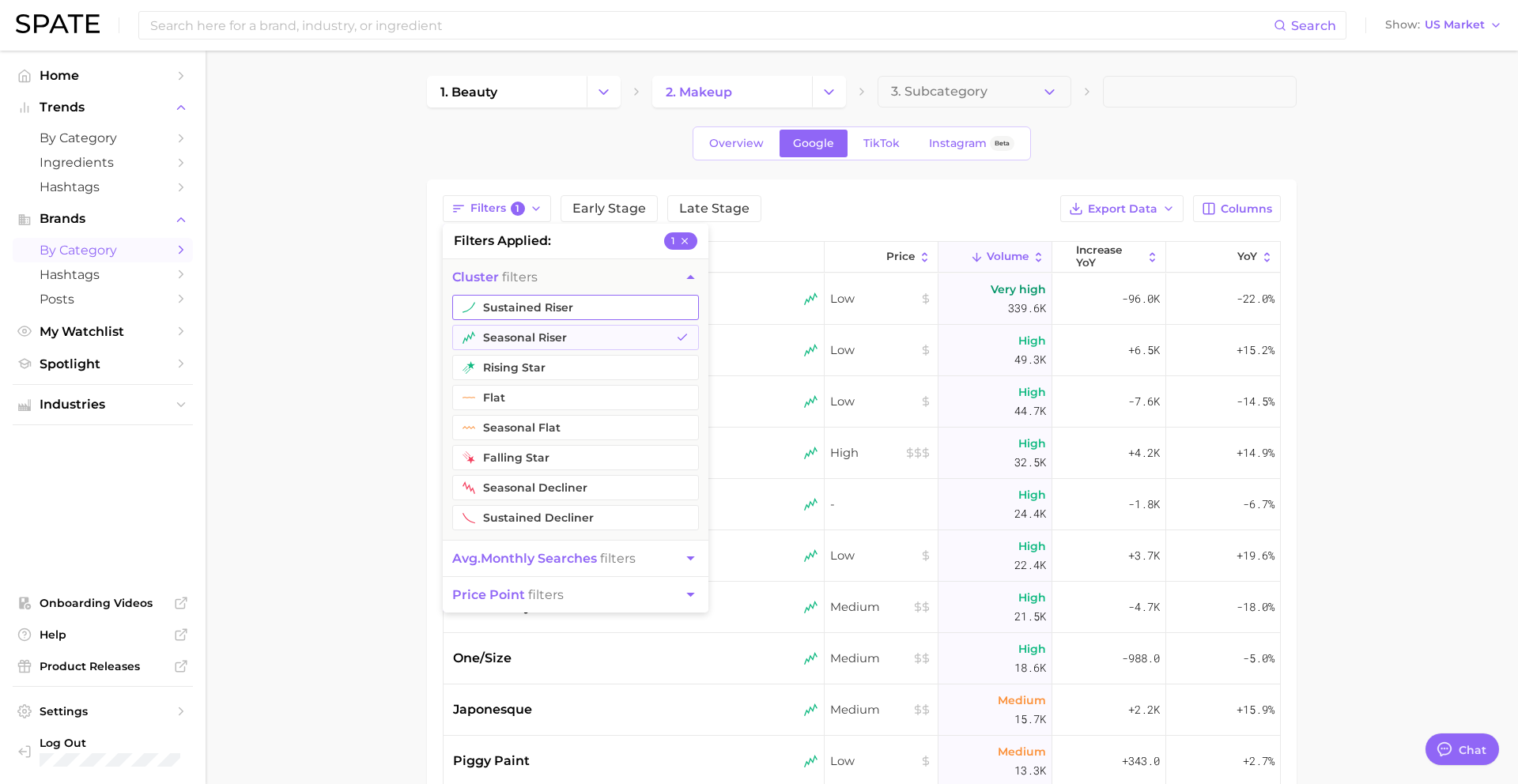
click at [498, 308] on button "sustained riser" at bounding box center [576, 307] width 247 height 26
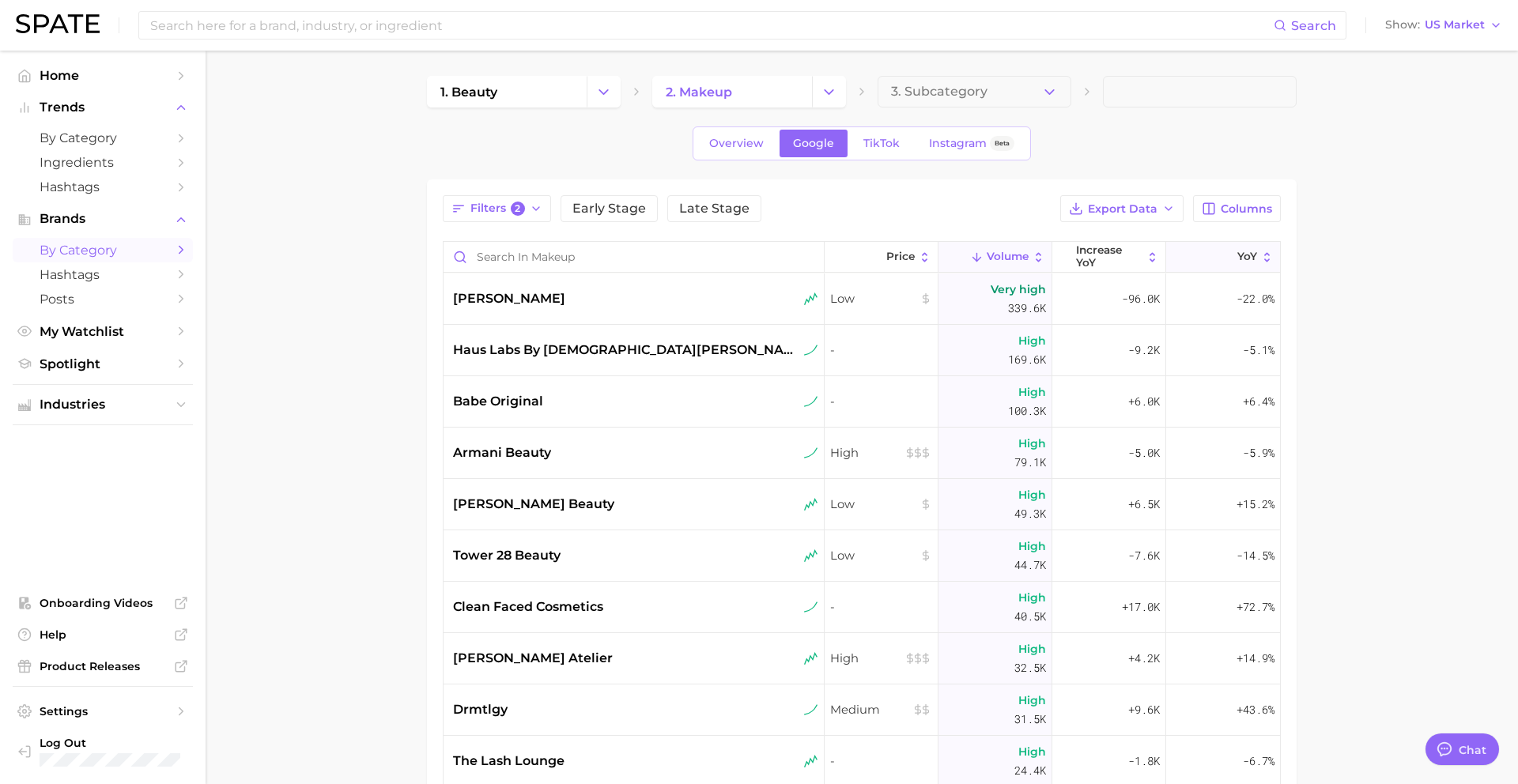
click at [1211, 258] on button "YoY" at bounding box center [1223, 258] width 114 height 30
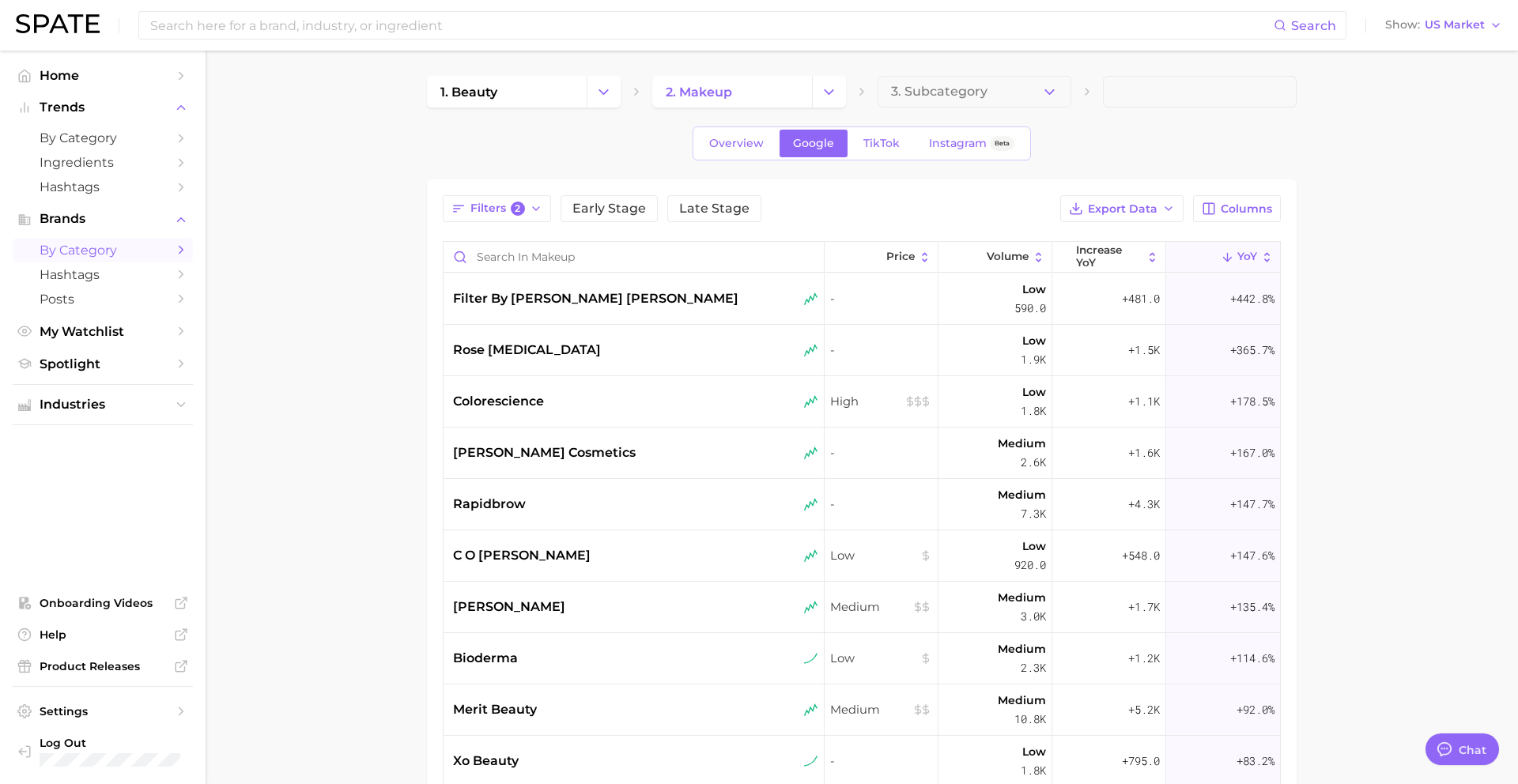
click at [896, 188] on div "Filters 2 Early Stage Late Stage Export Data Columns Price Volume increase YoY …" at bounding box center [861, 610] width 870 height 862
click at [1125, 202] on span "Export Data" at bounding box center [1123, 209] width 69 height 13
click at [1102, 242] on span "Card Data CSV" at bounding box center [1078, 239] width 83 height 13
click at [608, 308] on div "filter by [PERSON_NAME] [PERSON_NAME]" at bounding box center [634, 299] width 381 height 51
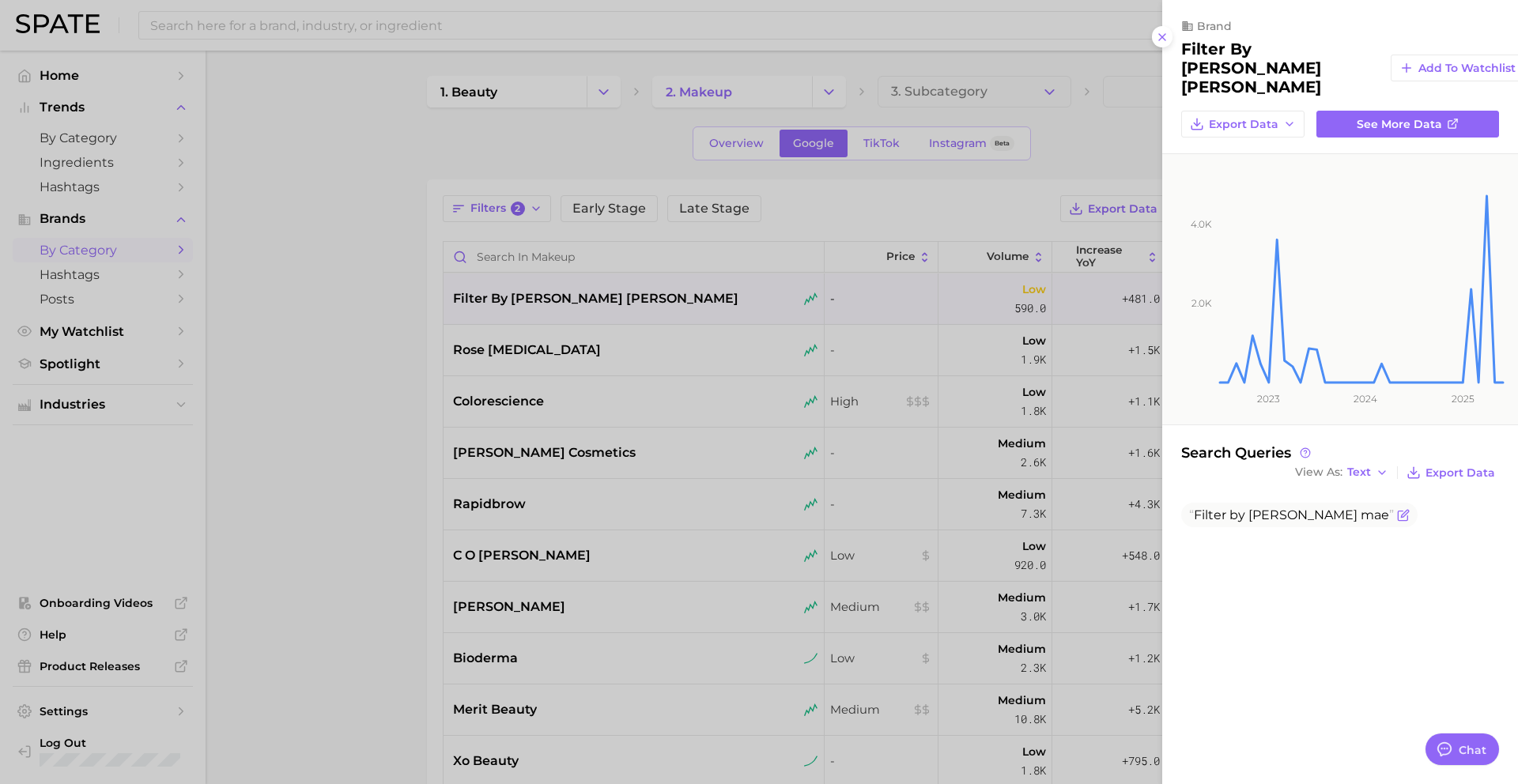
click at [1241, 507] on span "by" at bounding box center [1238, 515] width 16 height 15
click at [528, 245] on div at bounding box center [759, 392] width 1518 height 784
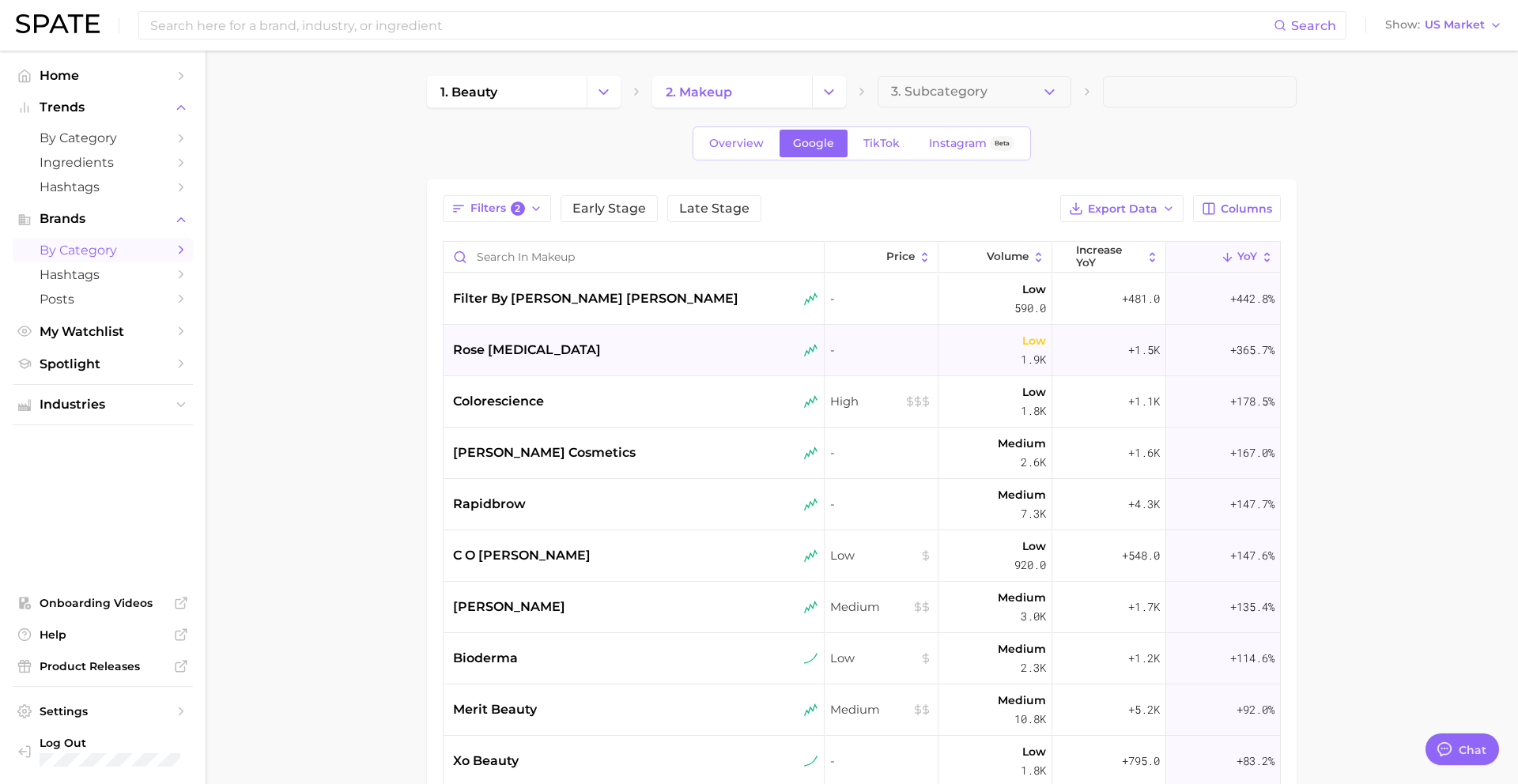
click at [529, 349] on span "rose [MEDICAL_DATA]" at bounding box center [528, 351] width 148 height 19
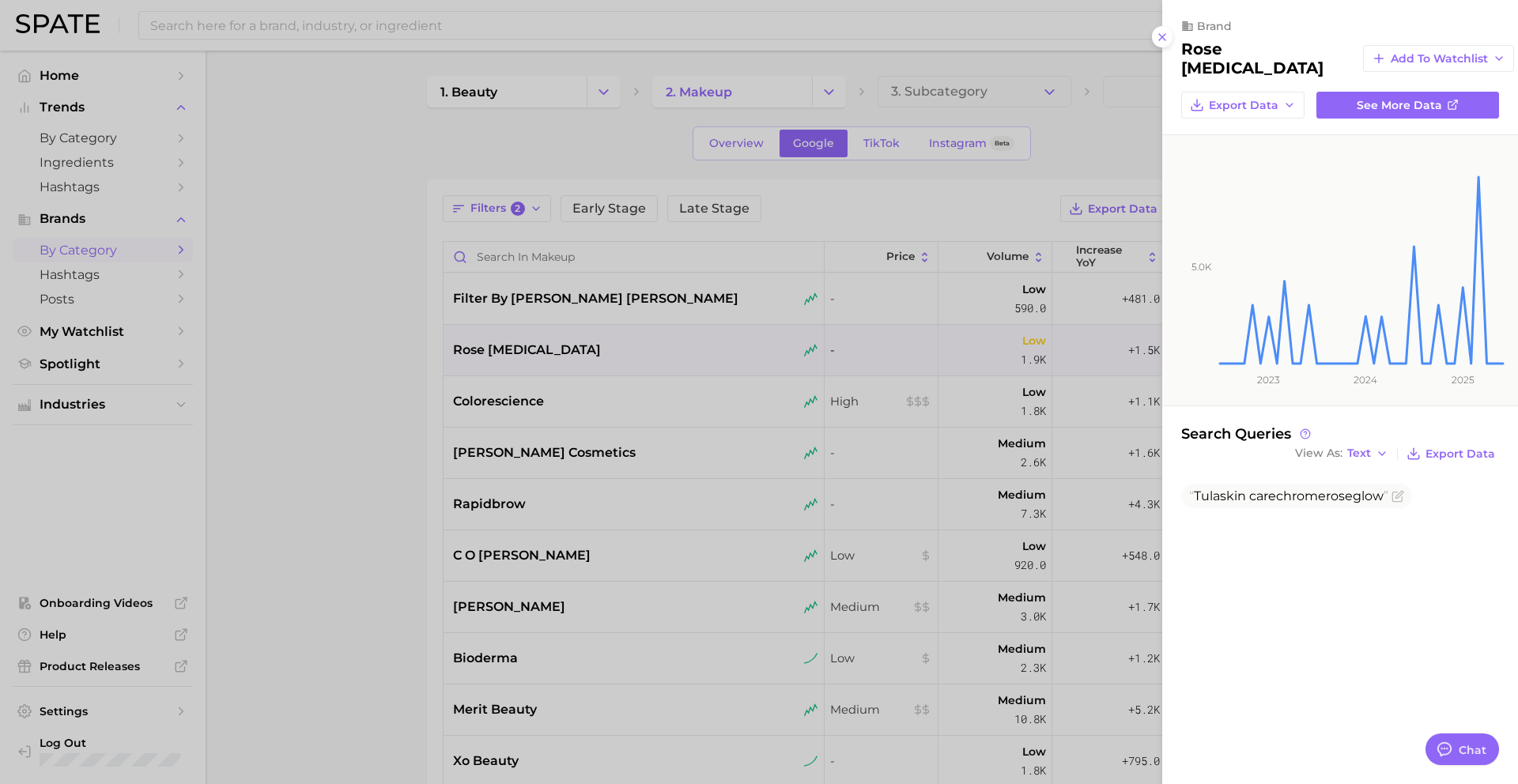
click at [529, 349] on div at bounding box center [759, 392] width 1518 height 784
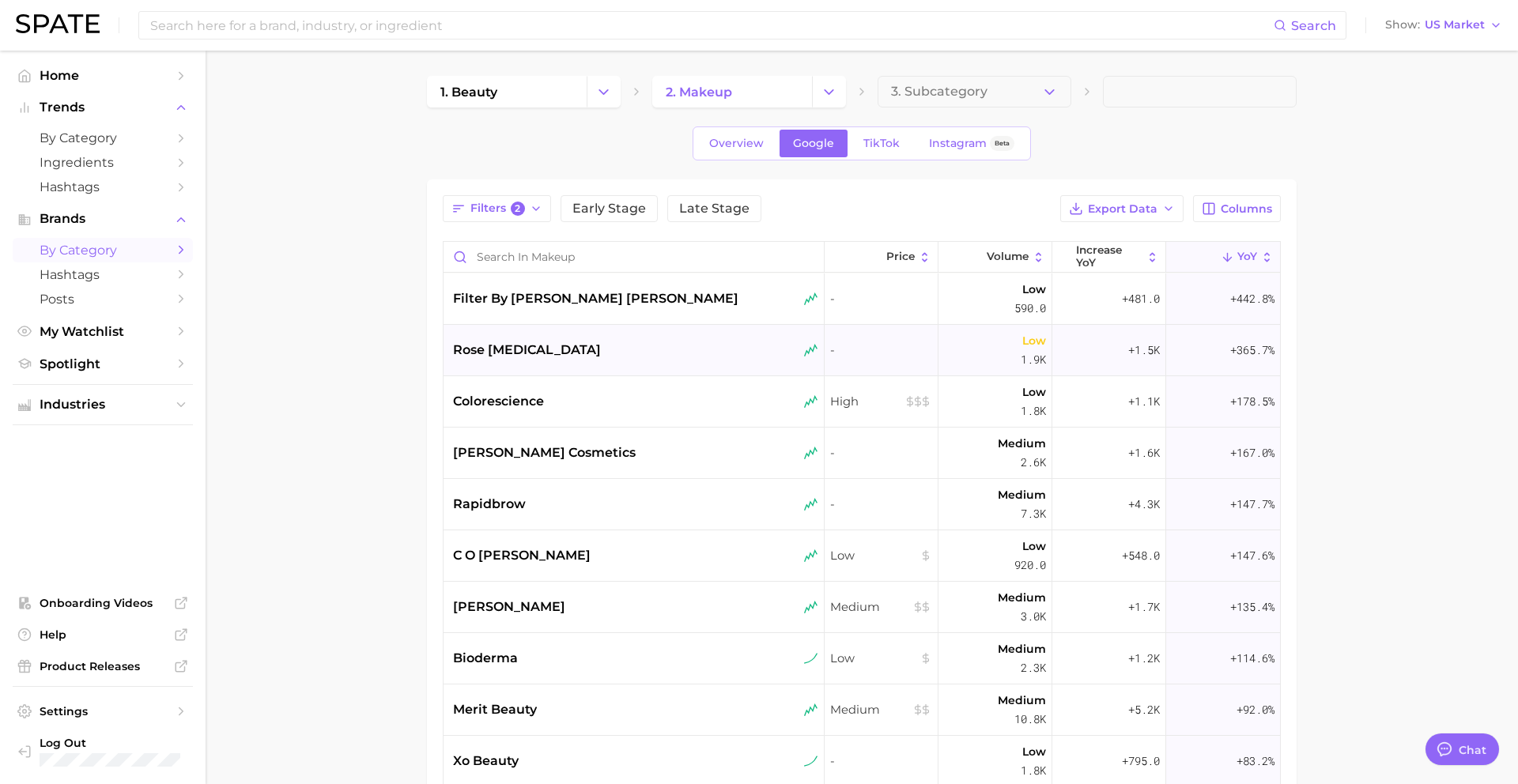
click at [476, 362] on div "rose [MEDICAL_DATA]" at bounding box center [634, 351] width 381 height 51
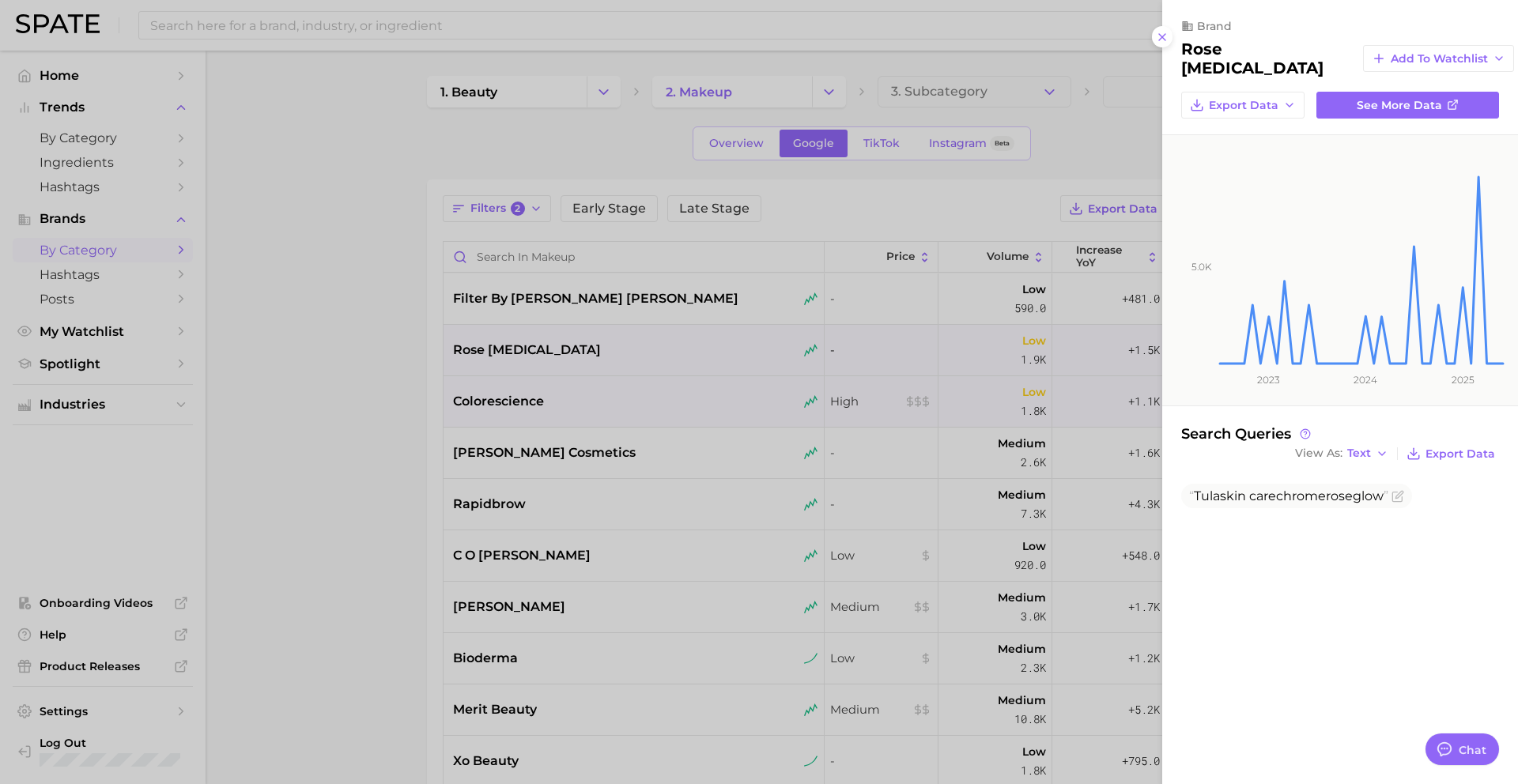
click at [477, 449] on div at bounding box center [759, 392] width 1518 height 784
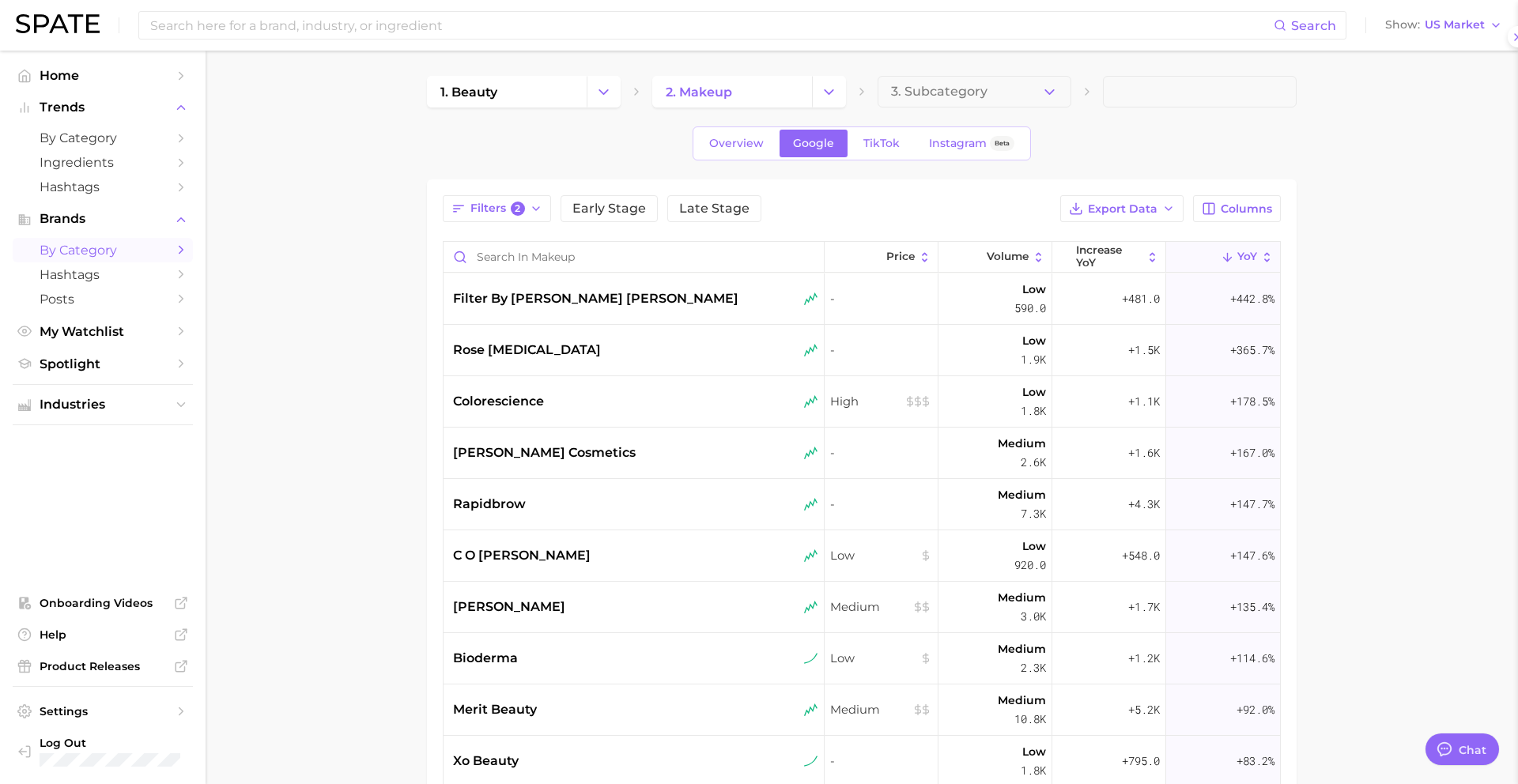
click at [477, 402] on span "colorescience" at bounding box center [499, 402] width 91 height 19
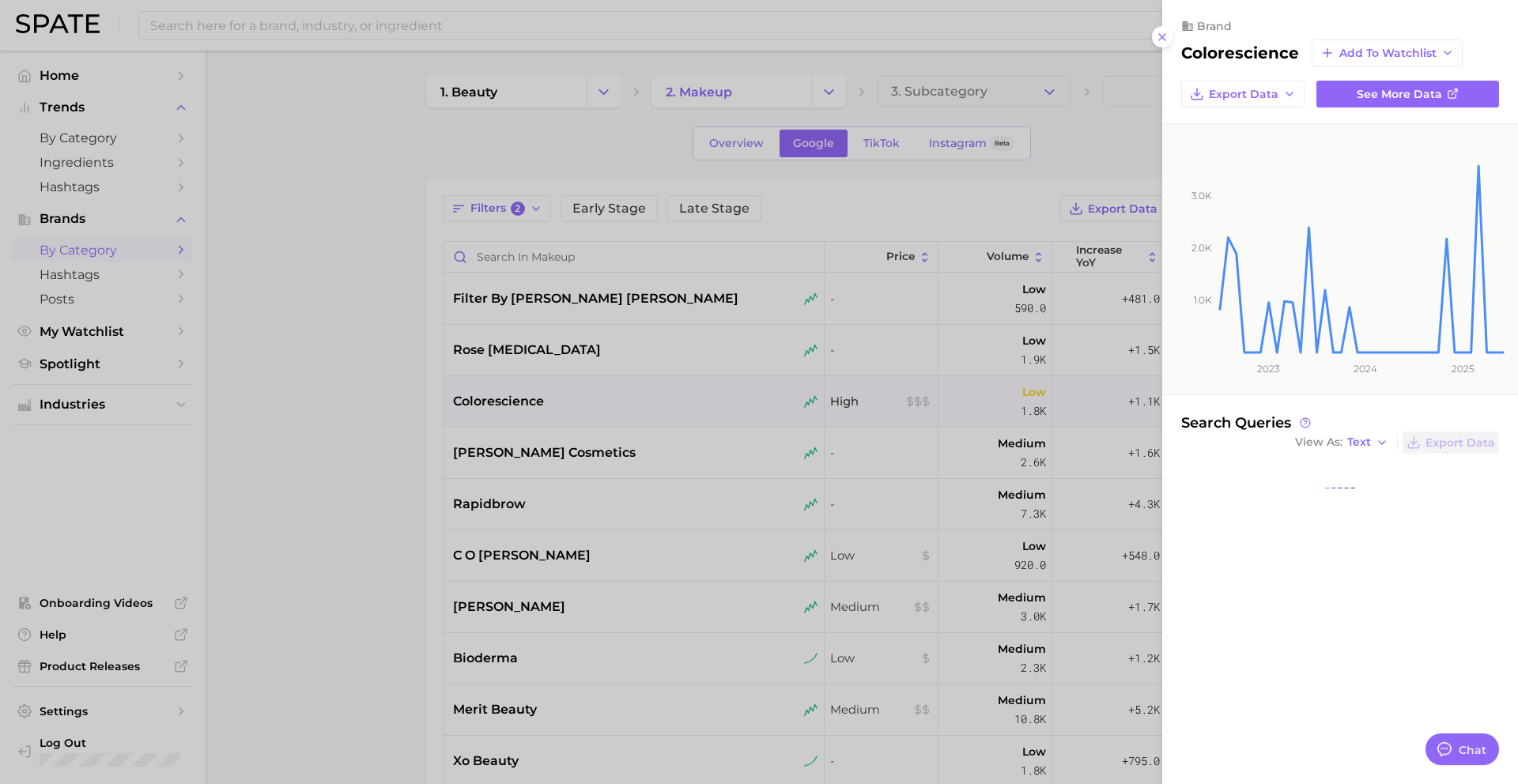
click at [477, 402] on div at bounding box center [759, 392] width 1518 height 784
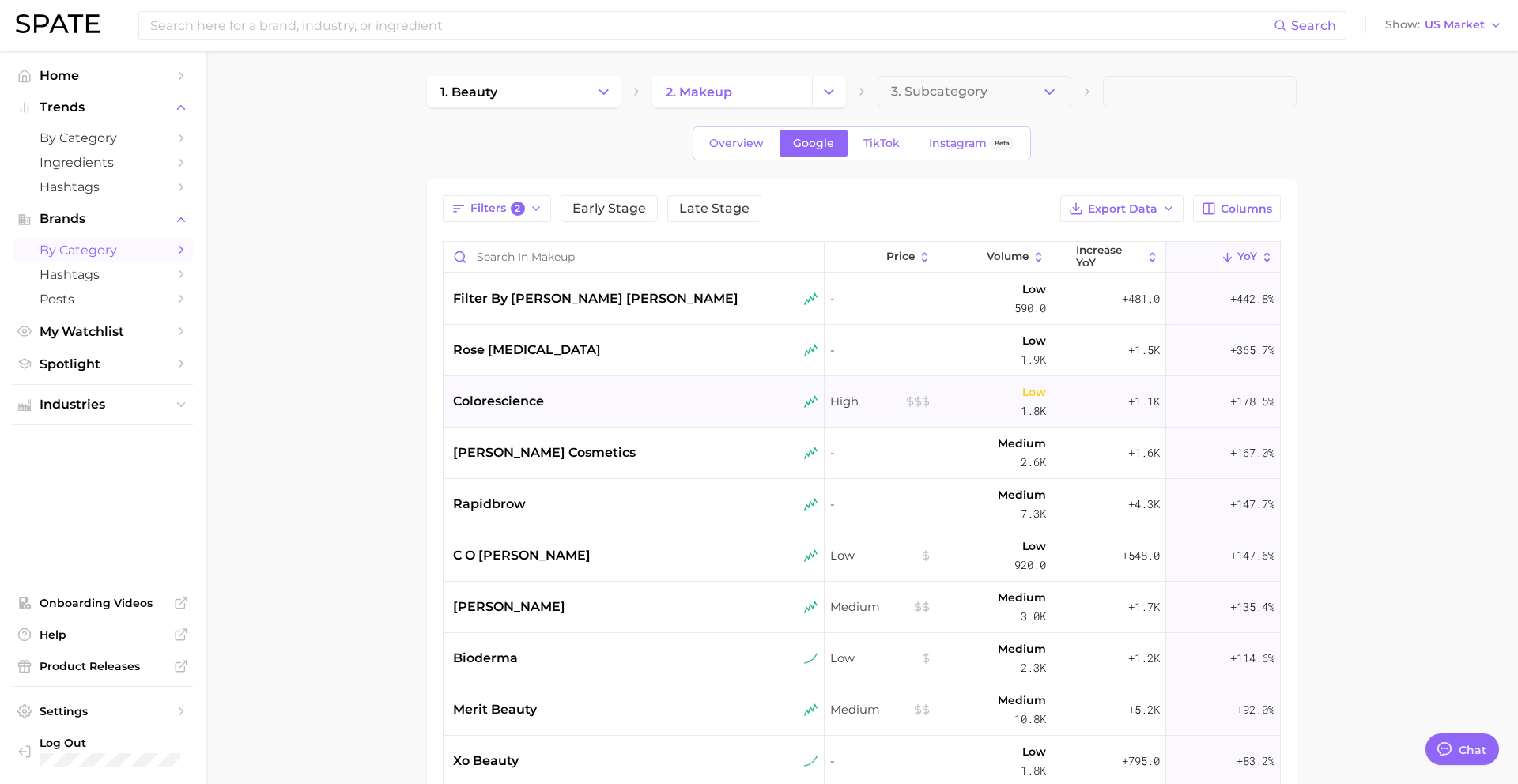
click at [477, 402] on span "colorescience" at bounding box center [499, 402] width 91 height 19
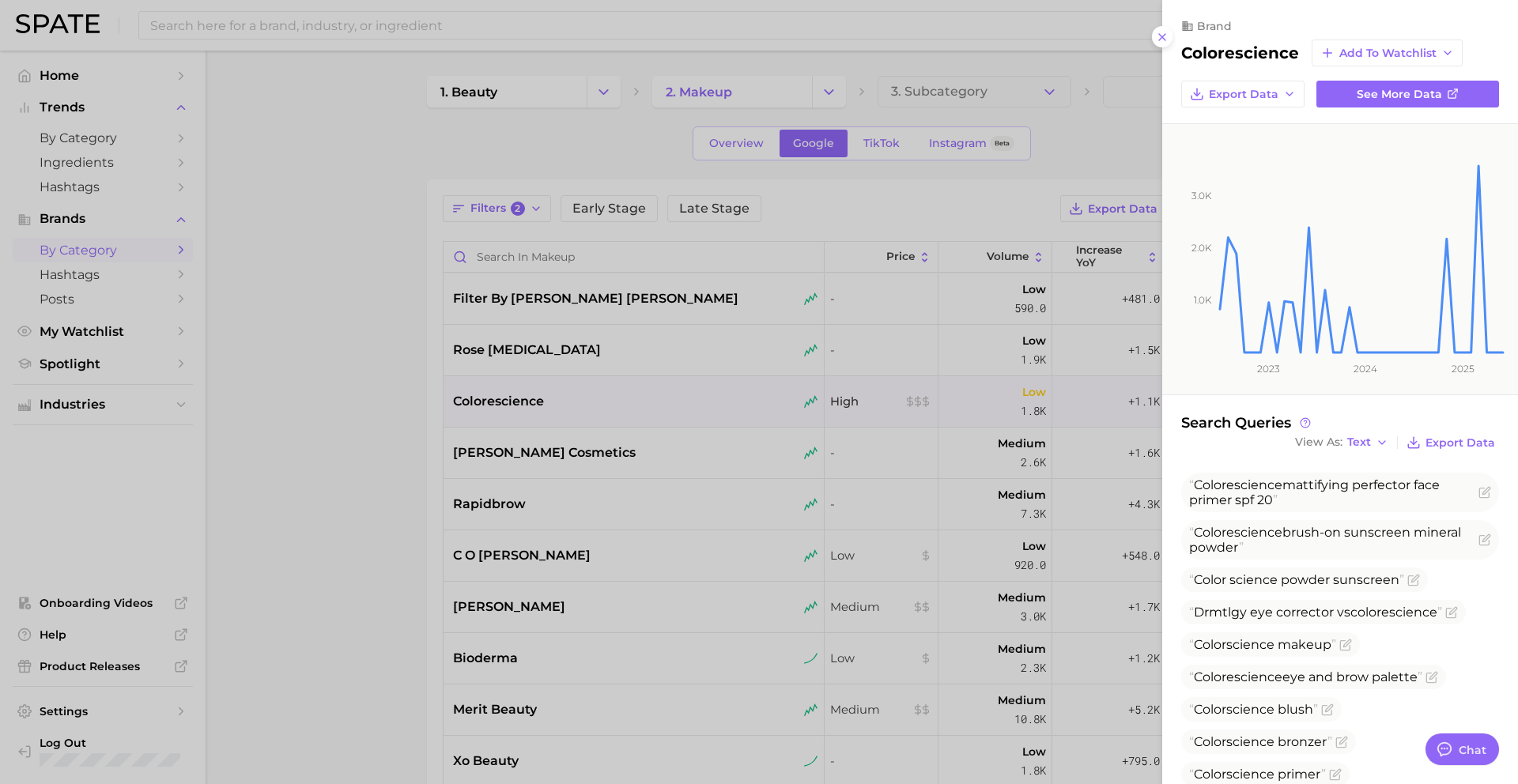
drag, startPoint x: 482, startPoint y: 536, endPoint x: 482, endPoint y: 525, distance: 11.0
click at [482, 536] on div at bounding box center [759, 392] width 1518 height 784
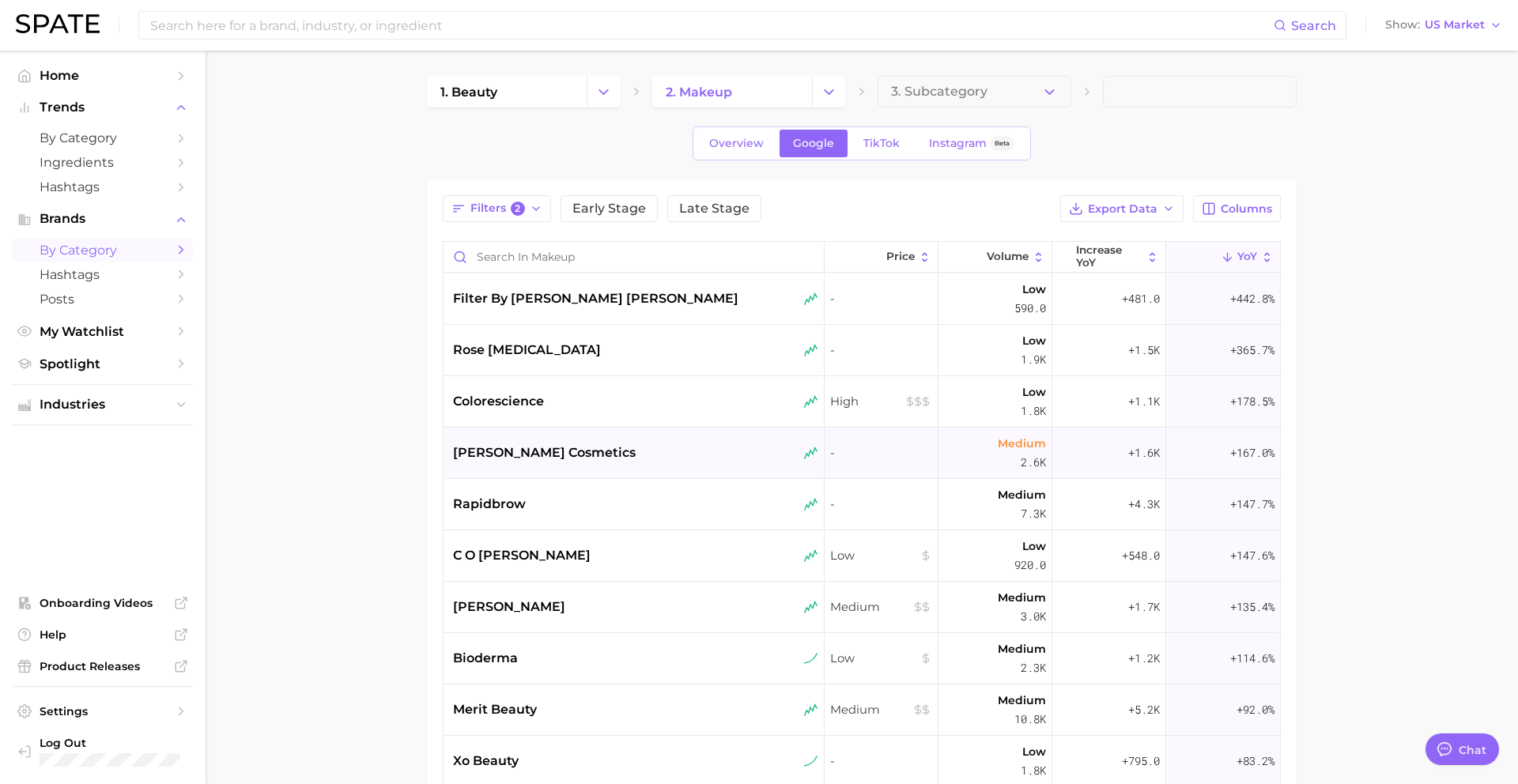
click at [499, 448] on span "[PERSON_NAME] cosmetics" at bounding box center [545, 453] width 183 height 19
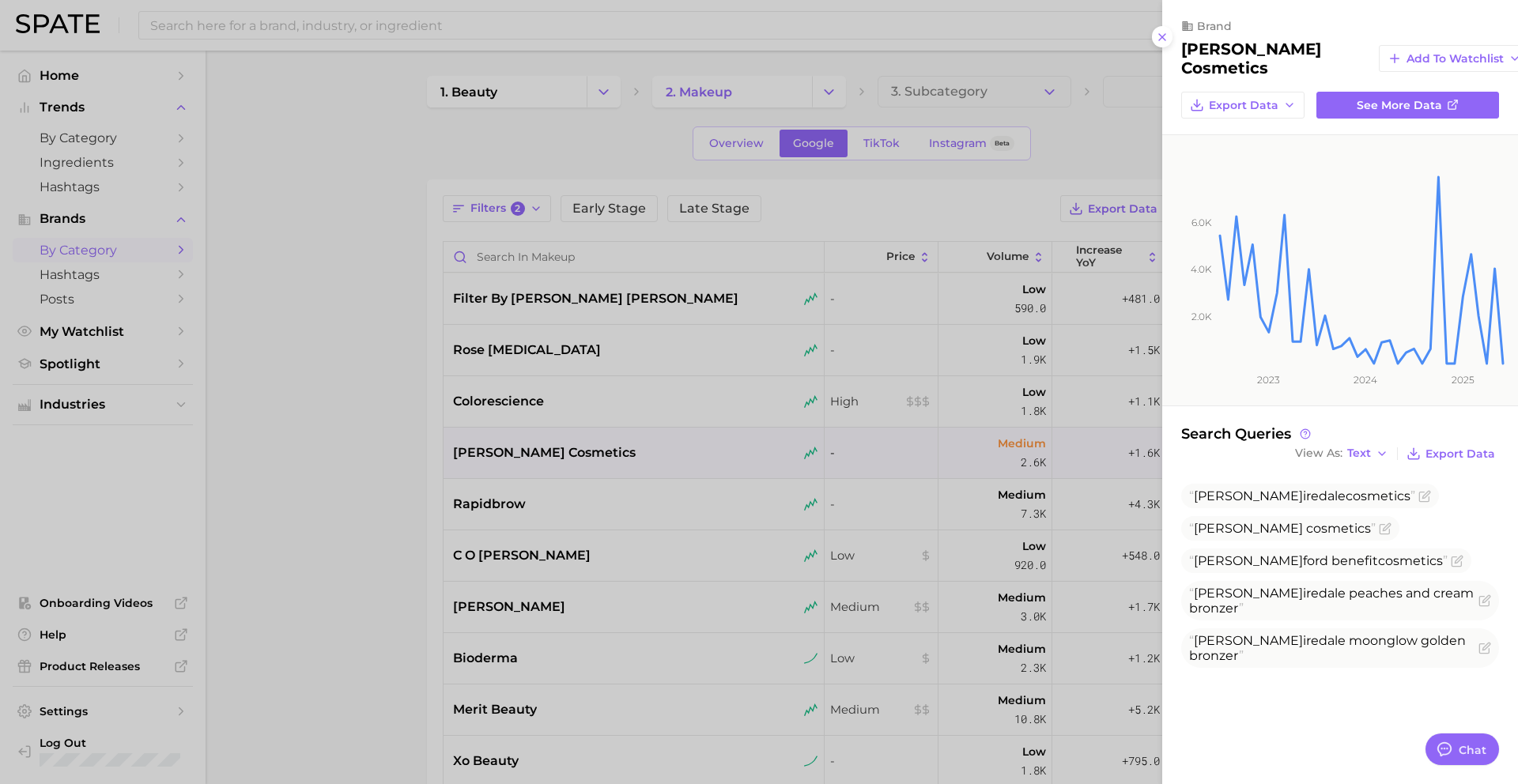
click at [529, 400] on div at bounding box center [759, 392] width 1518 height 784
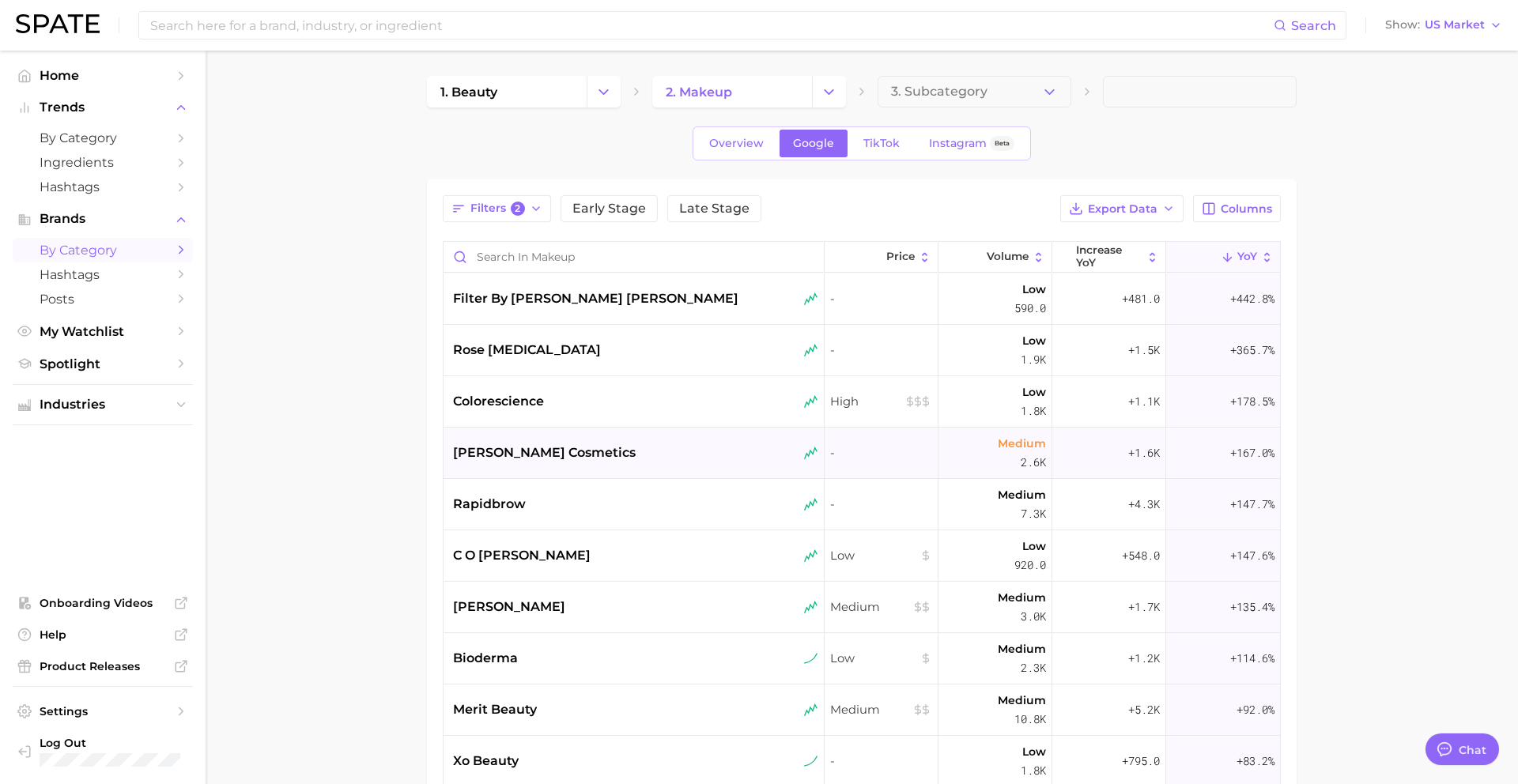
click at [534, 460] on span "[PERSON_NAME] cosmetics" at bounding box center [545, 453] width 183 height 19
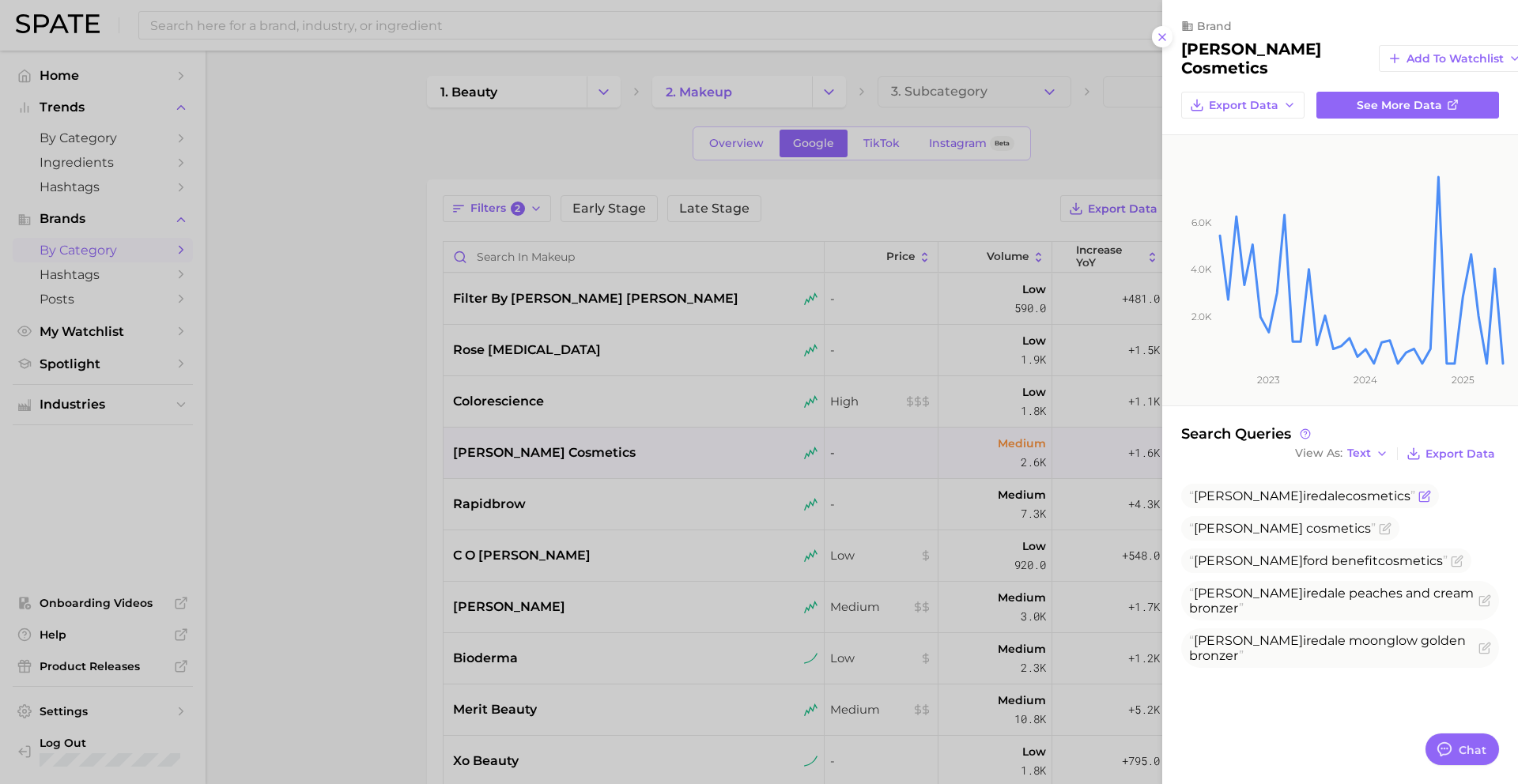
click at [1261, 488] on span "[PERSON_NAME] cosmetics" at bounding box center [1302, 496] width 226 height 15
copy span "[PERSON_NAME] cosmetics"
click at [544, 498] on div at bounding box center [759, 392] width 1518 height 784
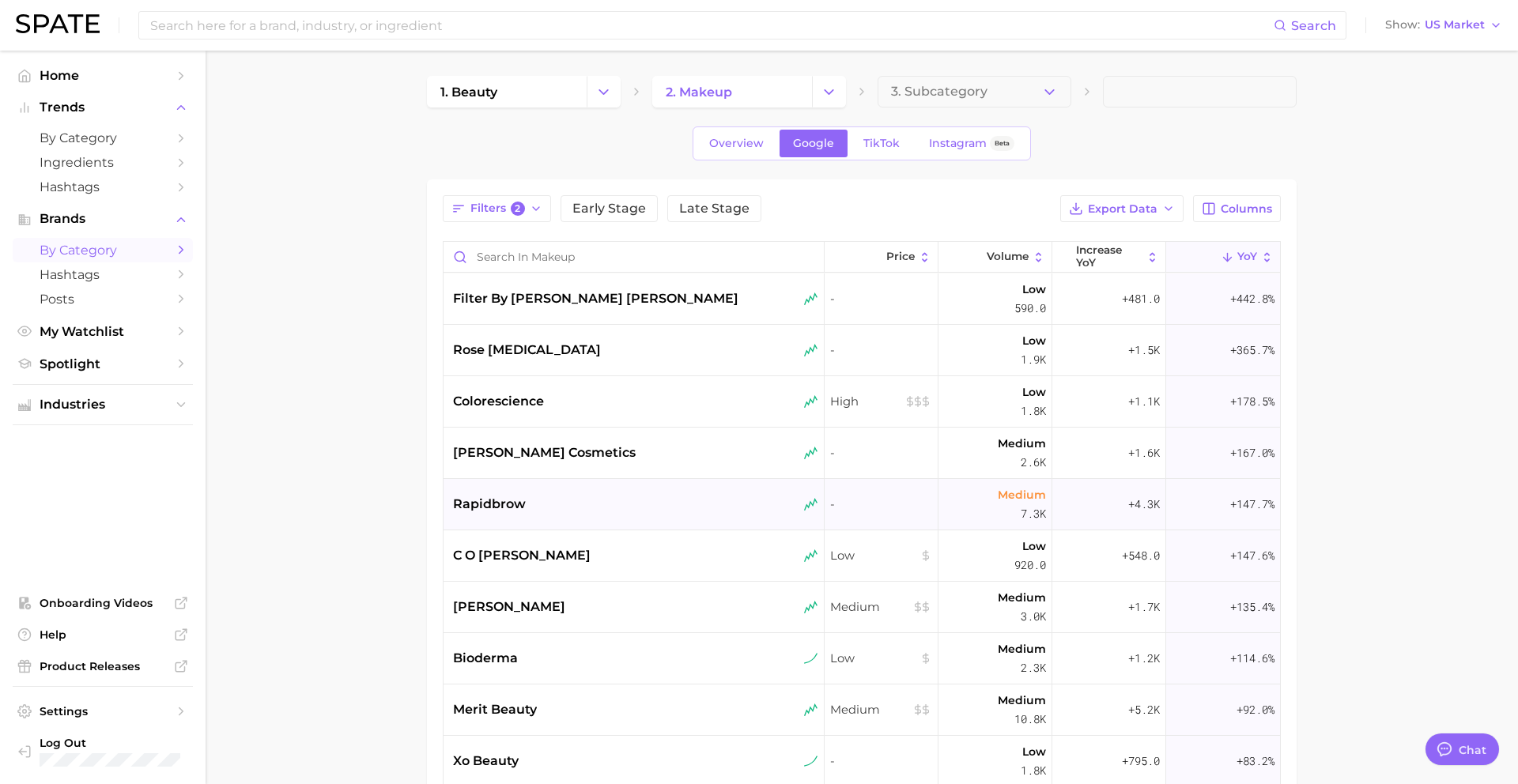
click at [544, 501] on div "rapidbrow" at bounding box center [636, 505] width 365 height 19
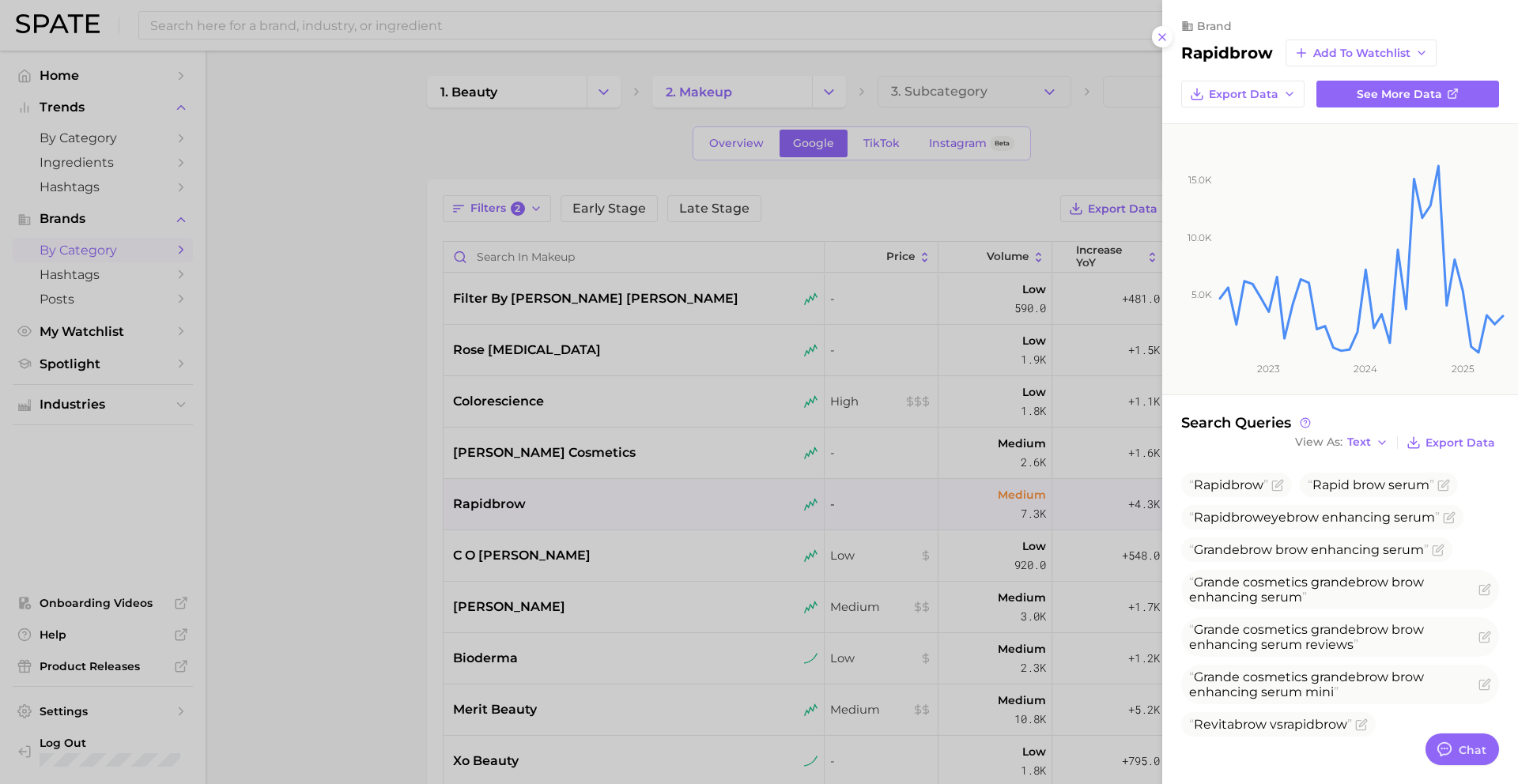
click at [545, 499] on div at bounding box center [759, 392] width 1518 height 784
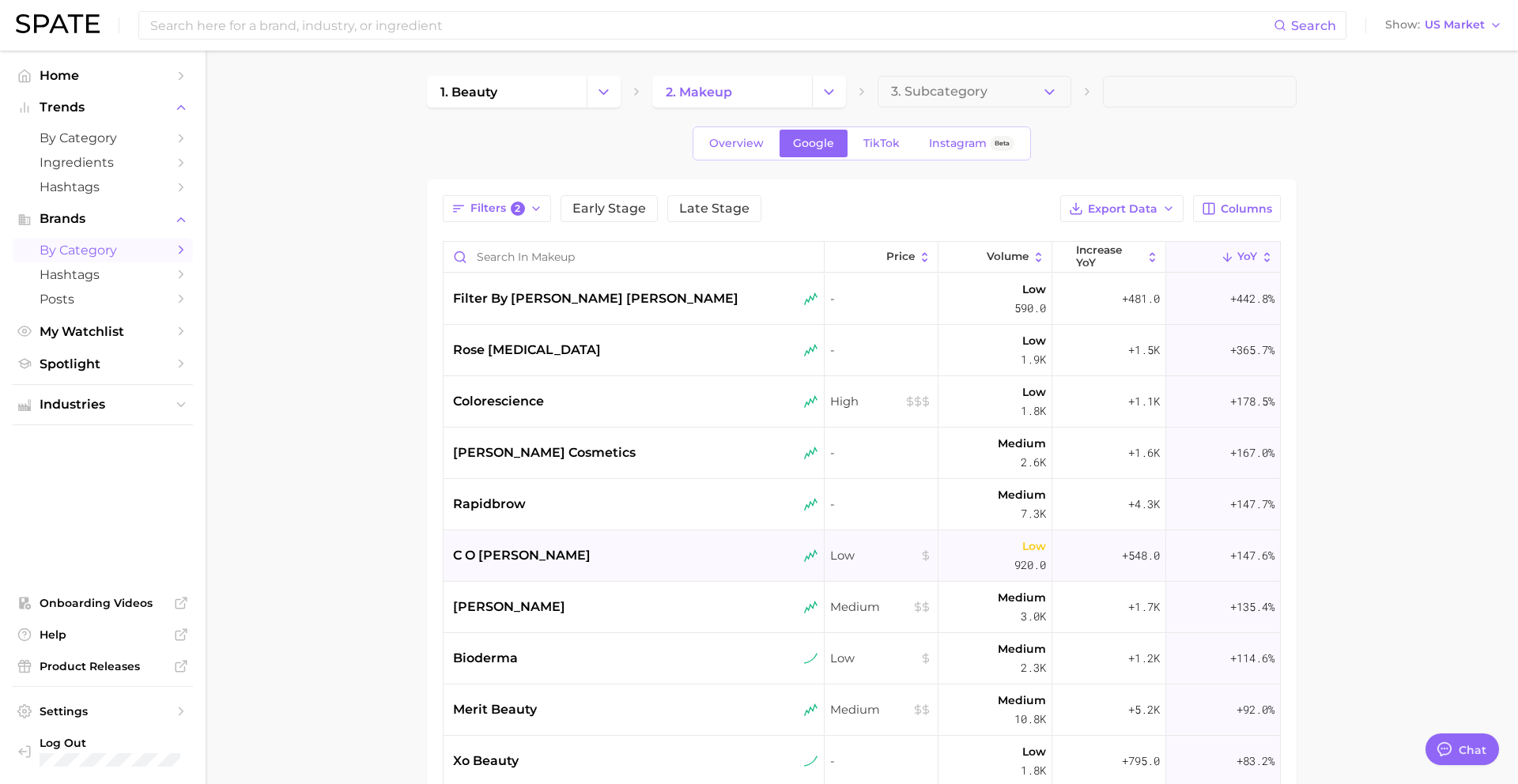
click at [538, 549] on div "c o [PERSON_NAME]" at bounding box center [636, 556] width 365 height 19
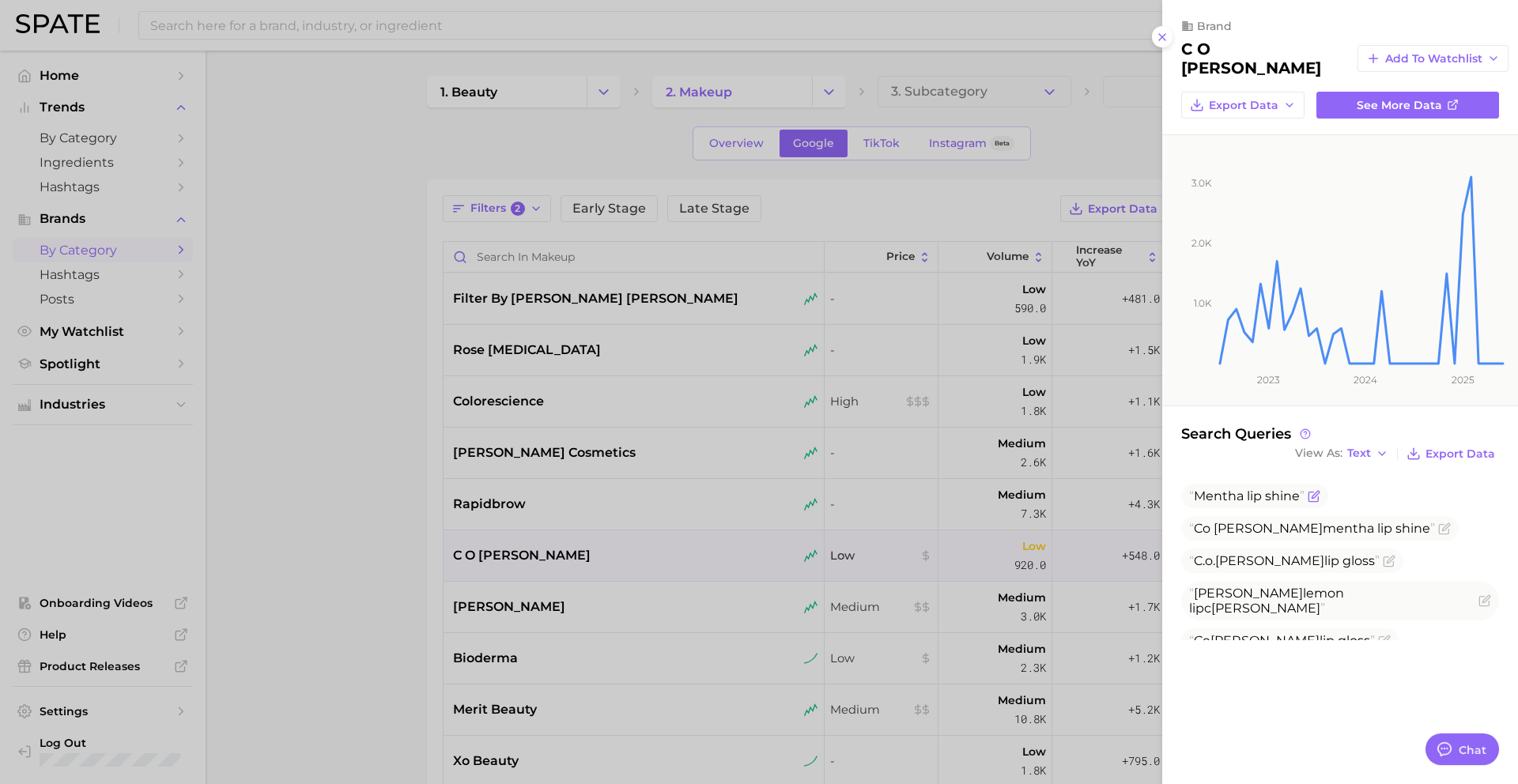
click at [1235, 489] on span "Mentha lip shine" at bounding box center [1246, 496] width 115 height 15
copy span "Mentha lip shine"
click at [535, 545] on div at bounding box center [759, 392] width 1518 height 784
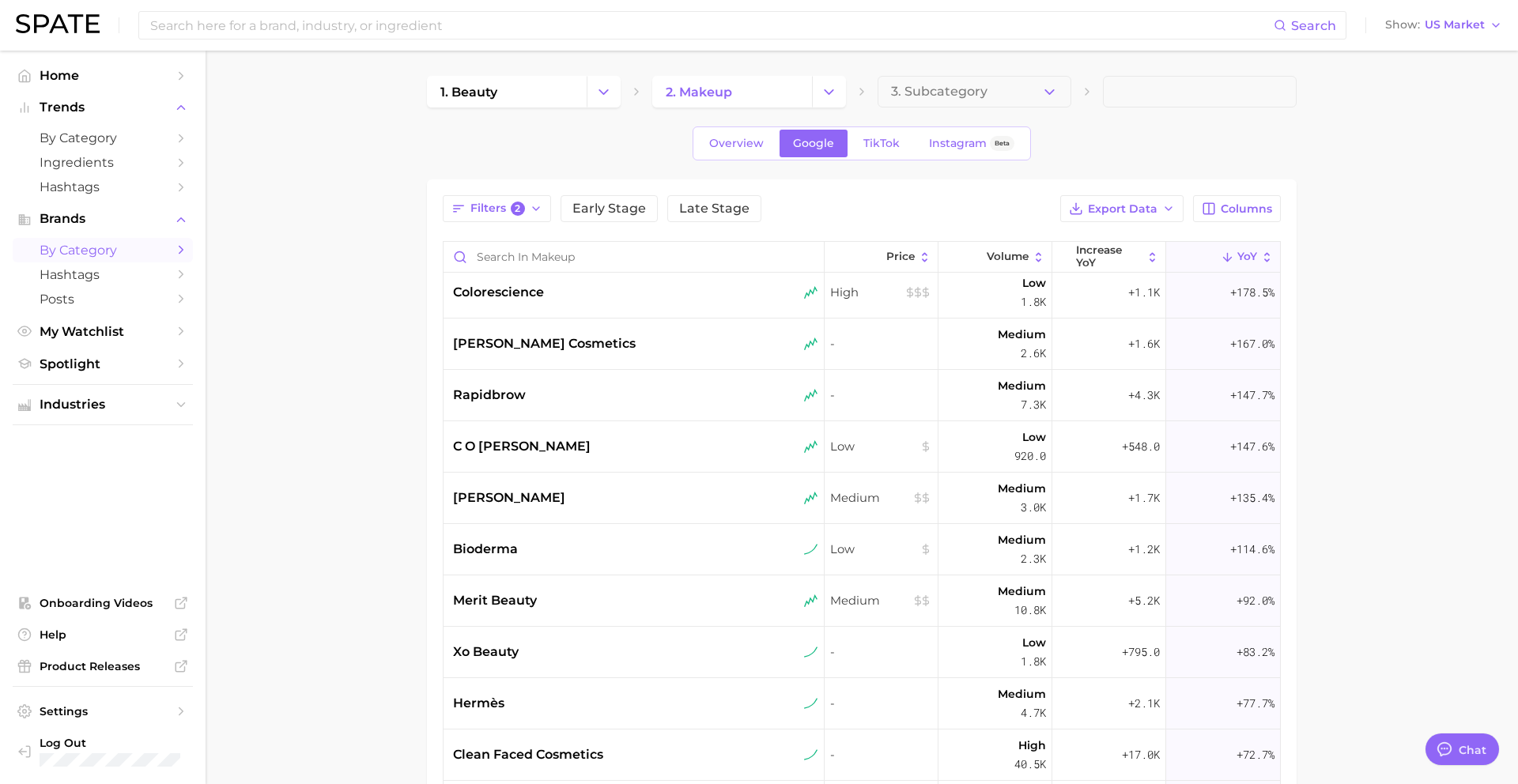
scroll to position [132, 0]
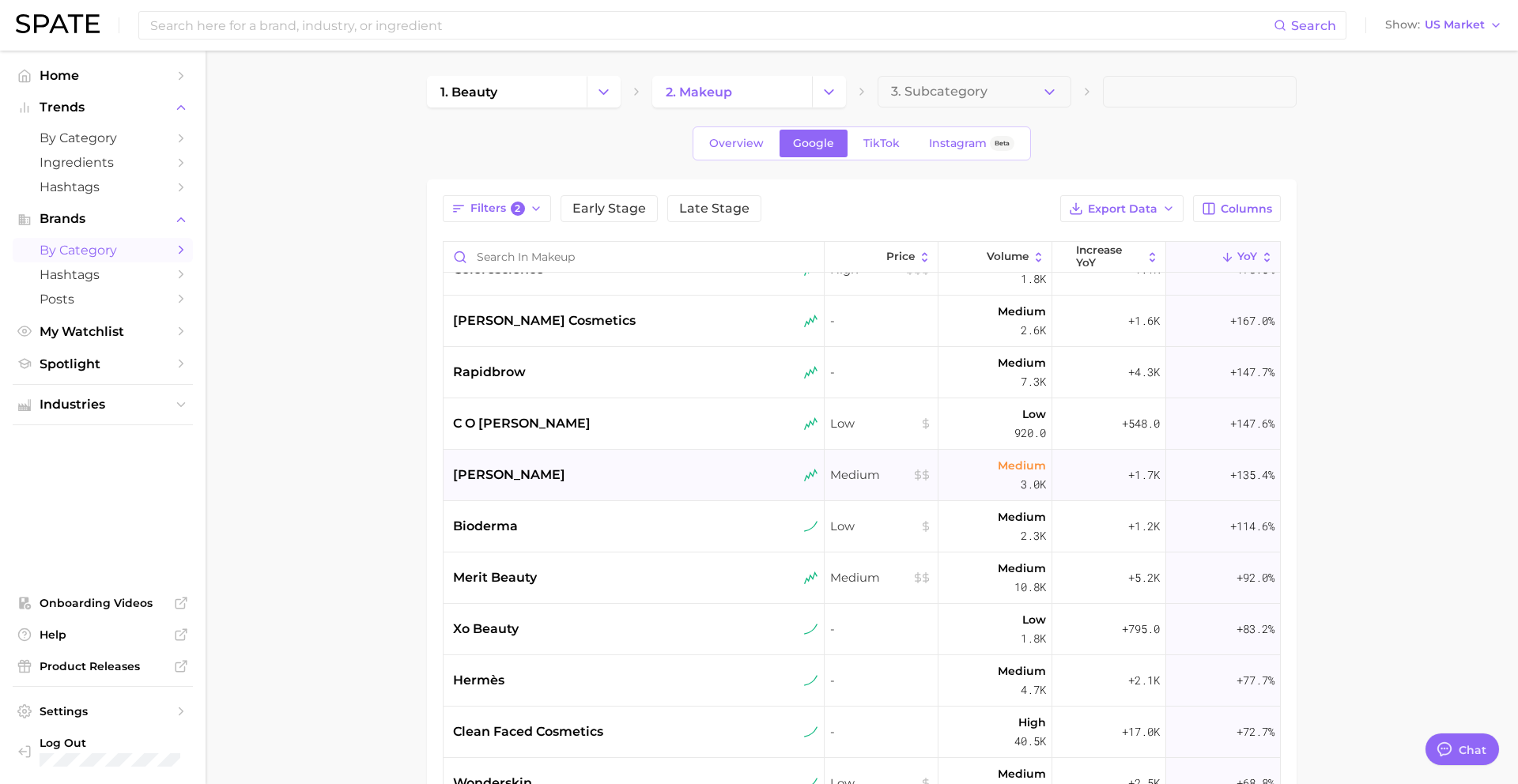
click at [528, 494] on div "[PERSON_NAME]" at bounding box center [634, 475] width 381 height 51
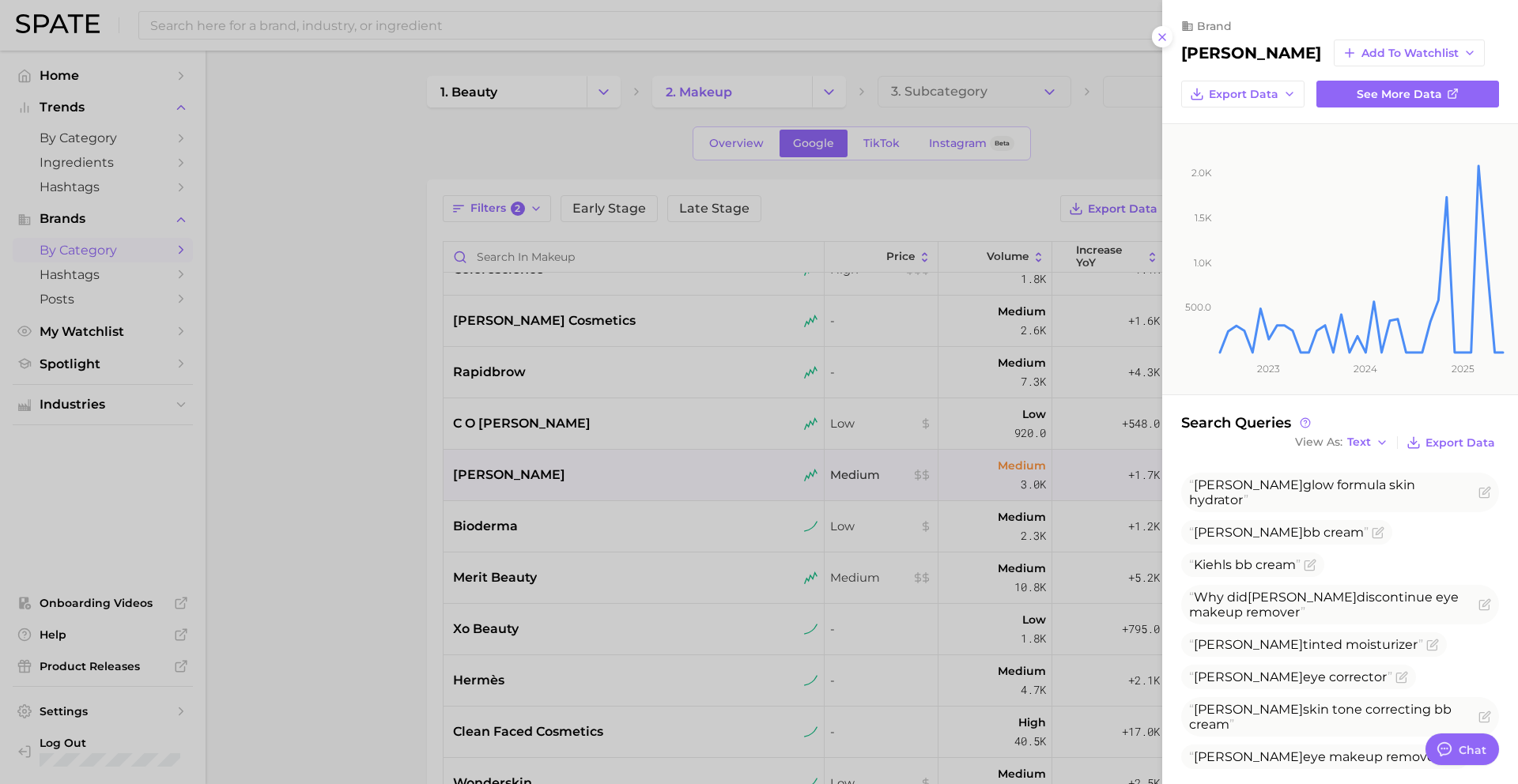
click at [532, 483] on div at bounding box center [759, 392] width 1518 height 784
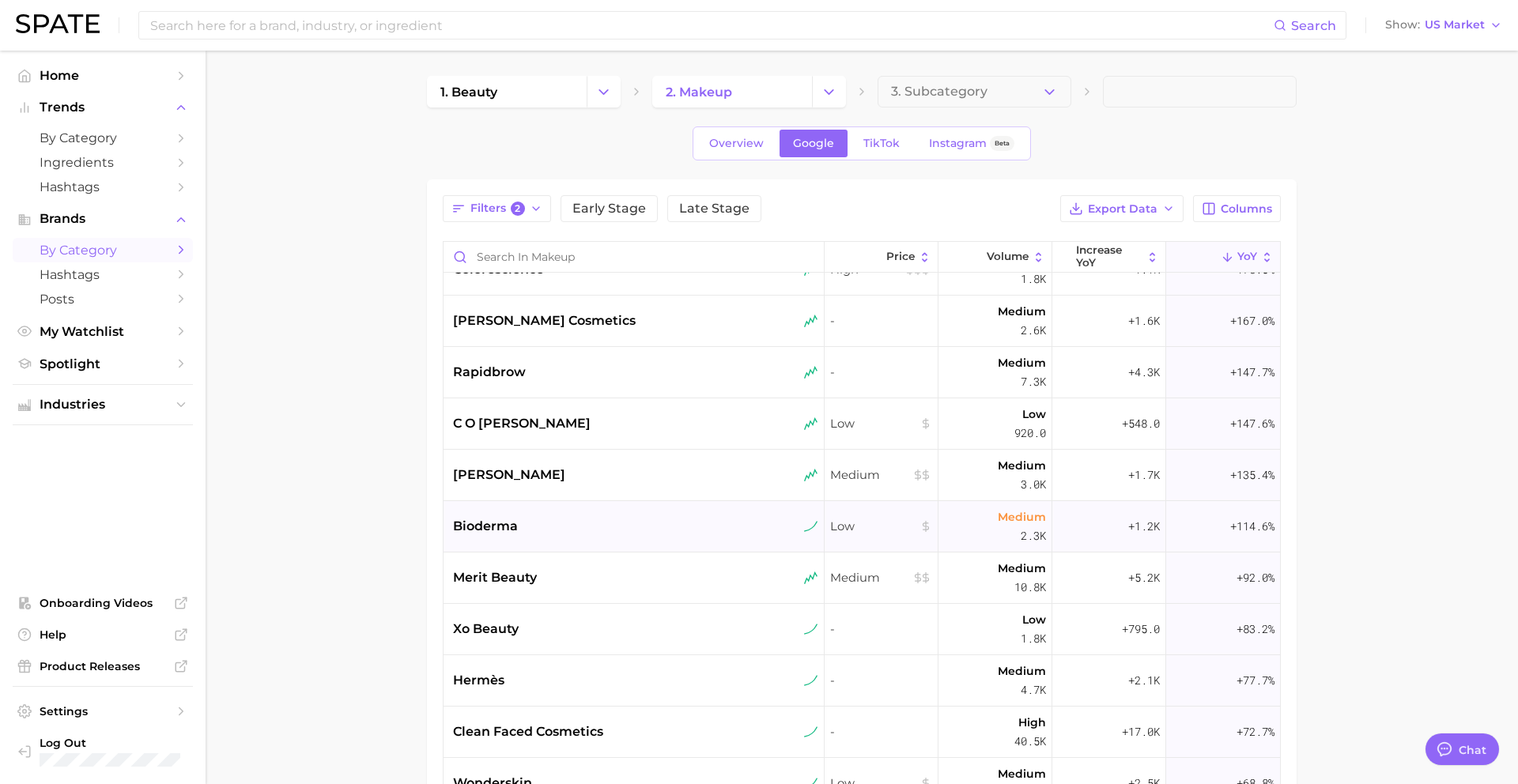
click at [534, 523] on div "bioderma" at bounding box center [636, 526] width 365 height 19
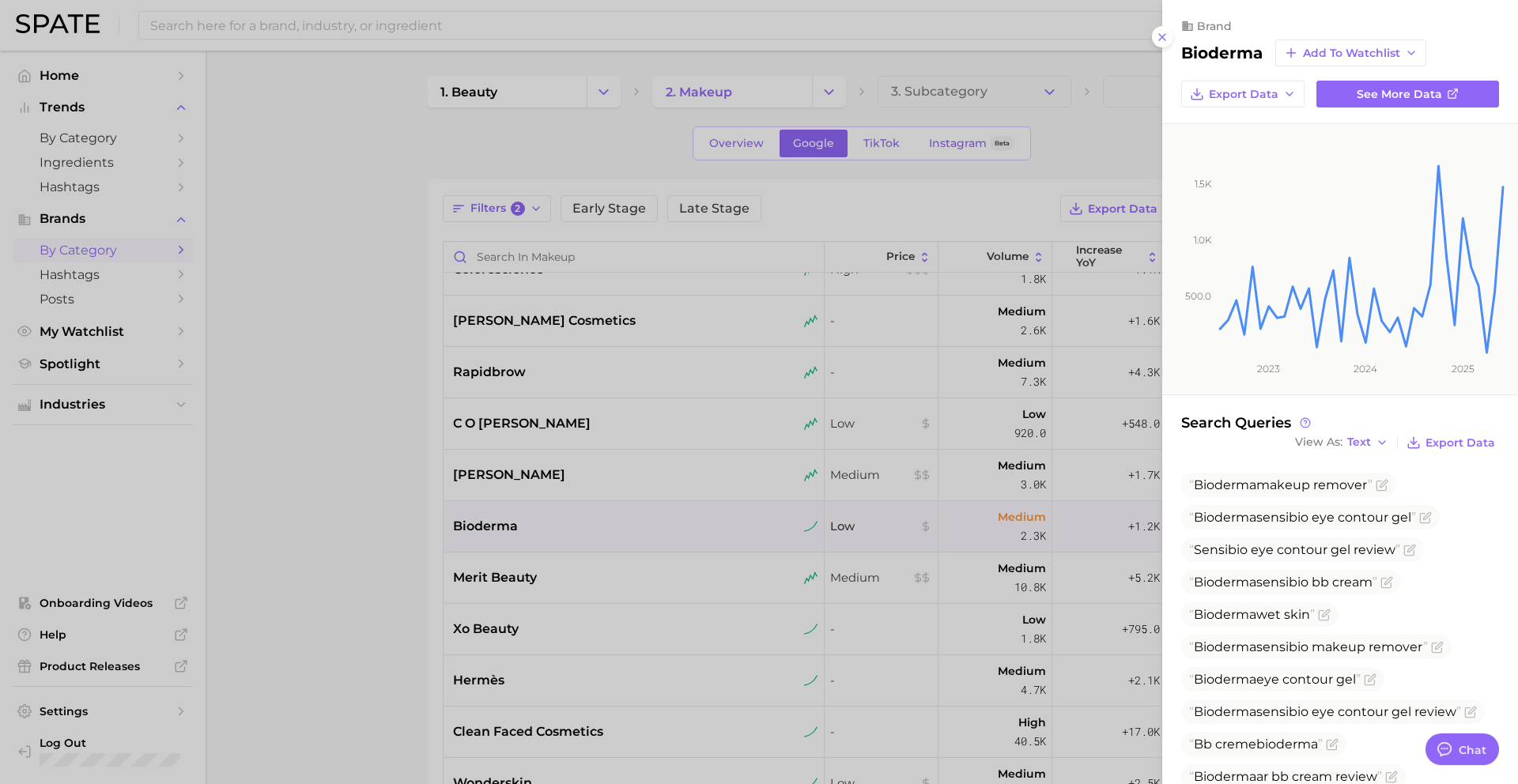
click at [537, 525] on div at bounding box center [759, 392] width 1518 height 784
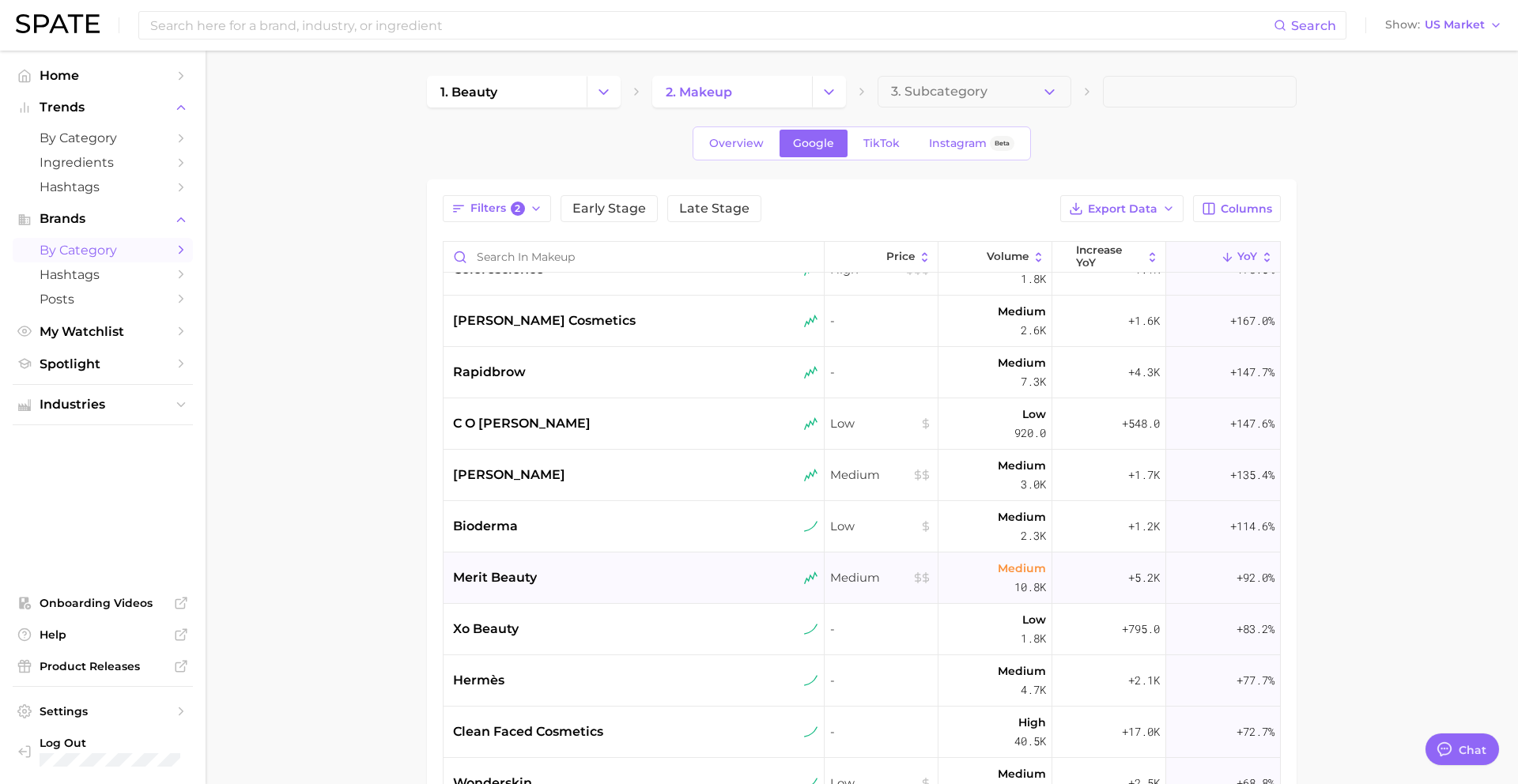
click at [528, 576] on span "merit beauty" at bounding box center [495, 578] width 84 height 19
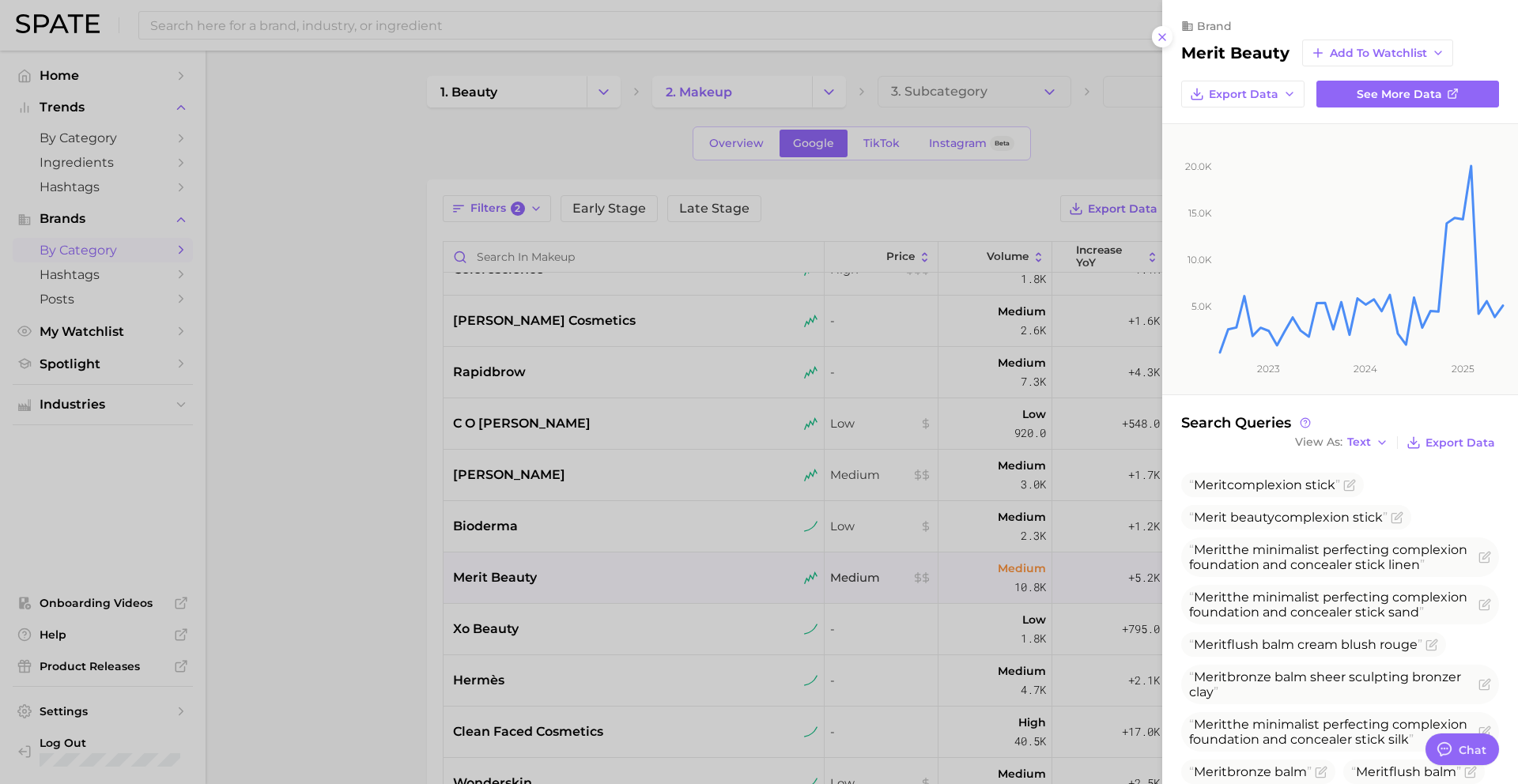
click at [528, 576] on div at bounding box center [759, 392] width 1518 height 784
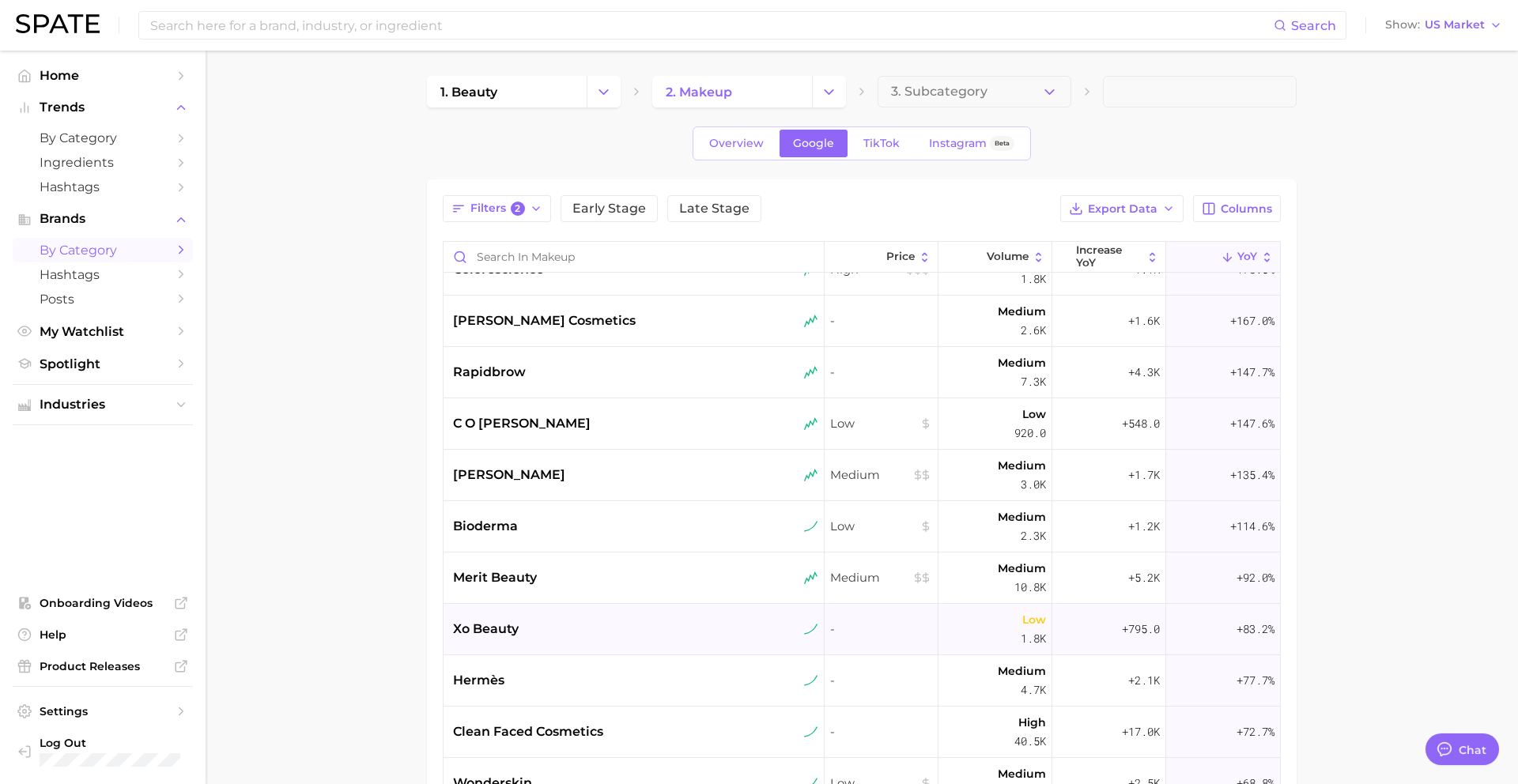
click at [505, 632] on span "xo beauty" at bounding box center [486, 629] width 66 height 19
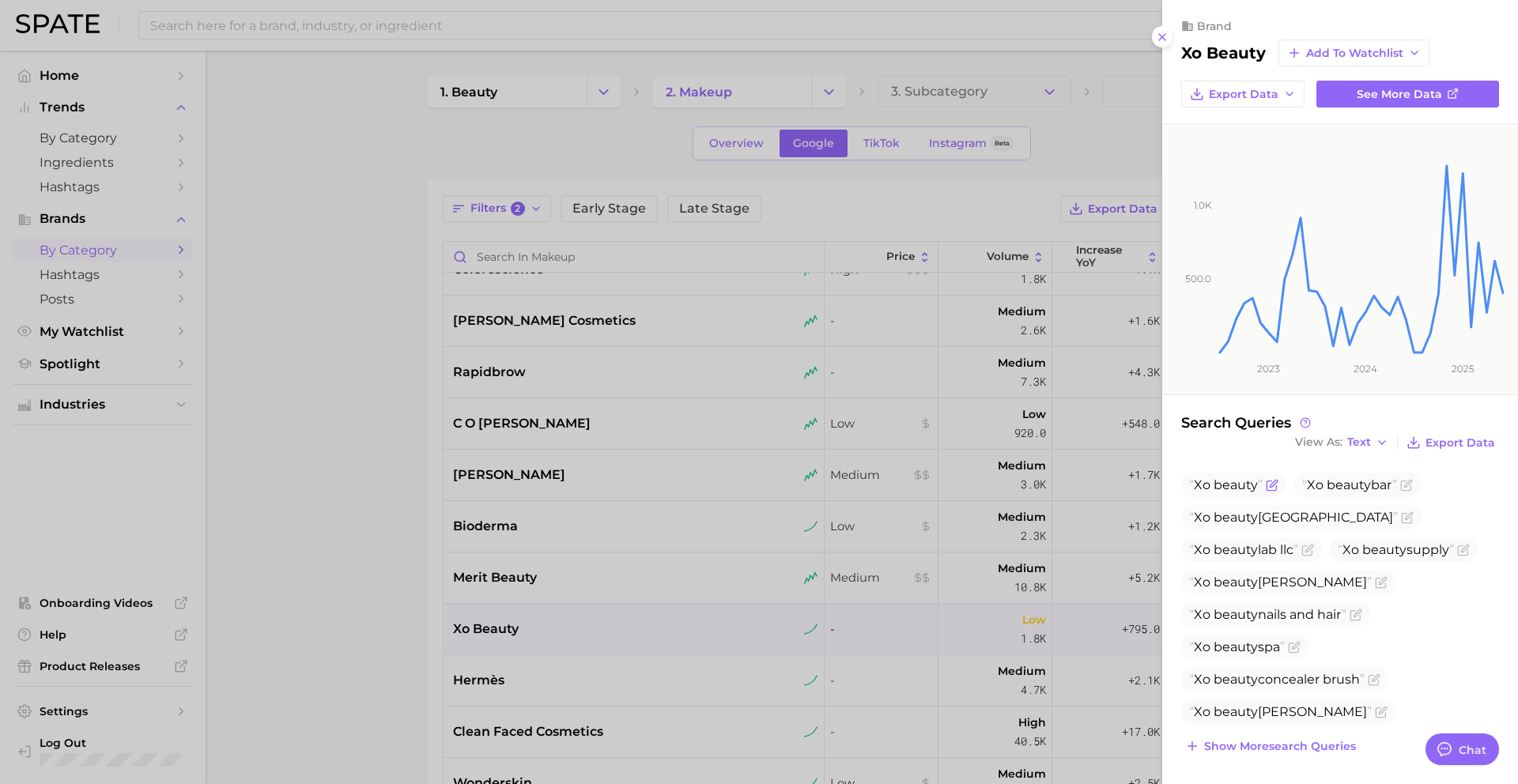
click at [1233, 487] on span "beauty" at bounding box center [1236, 485] width 45 height 15
copy span "Xo beauty"
click at [618, 557] on div at bounding box center [759, 392] width 1518 height 784
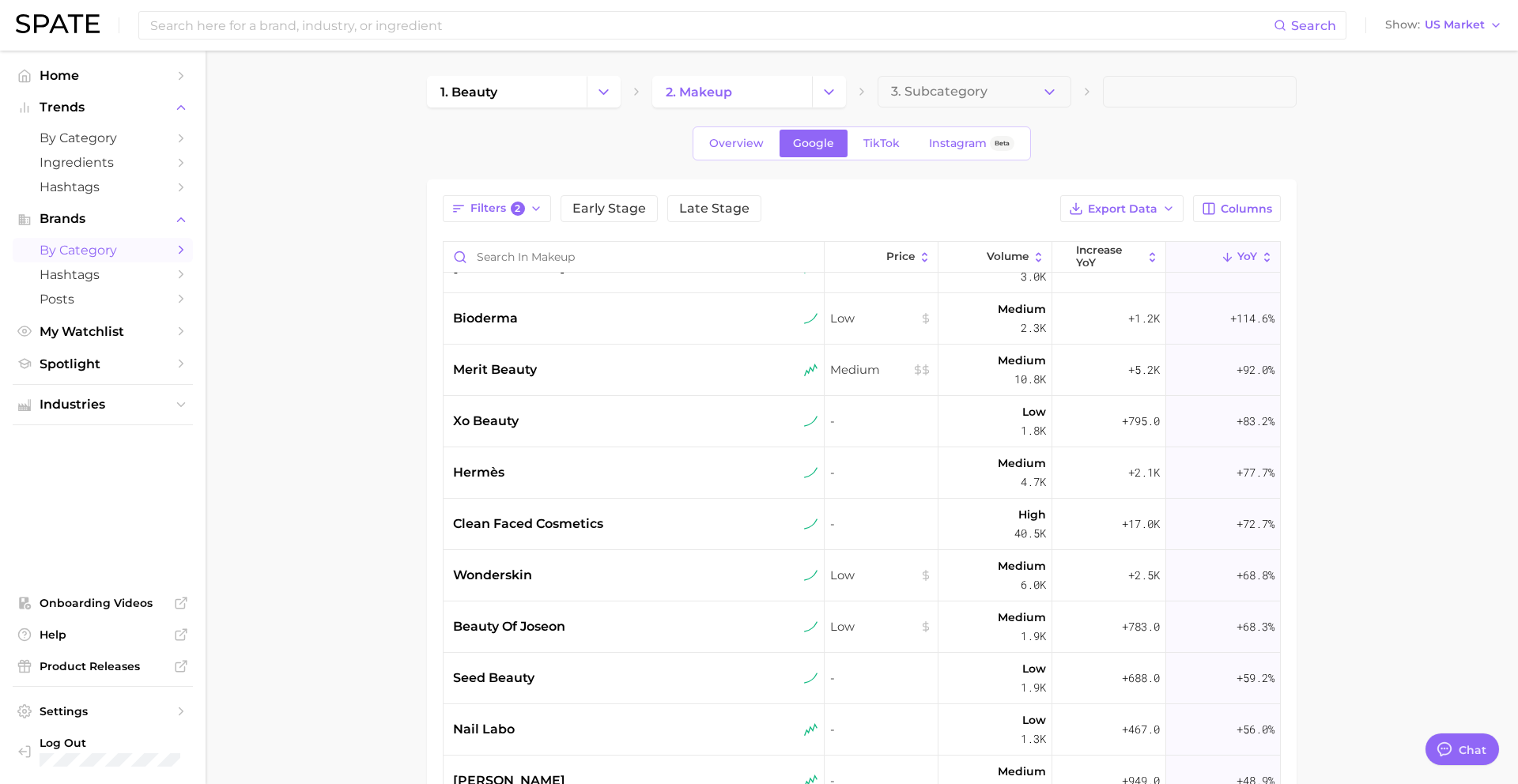
scroll to position [359, 0]
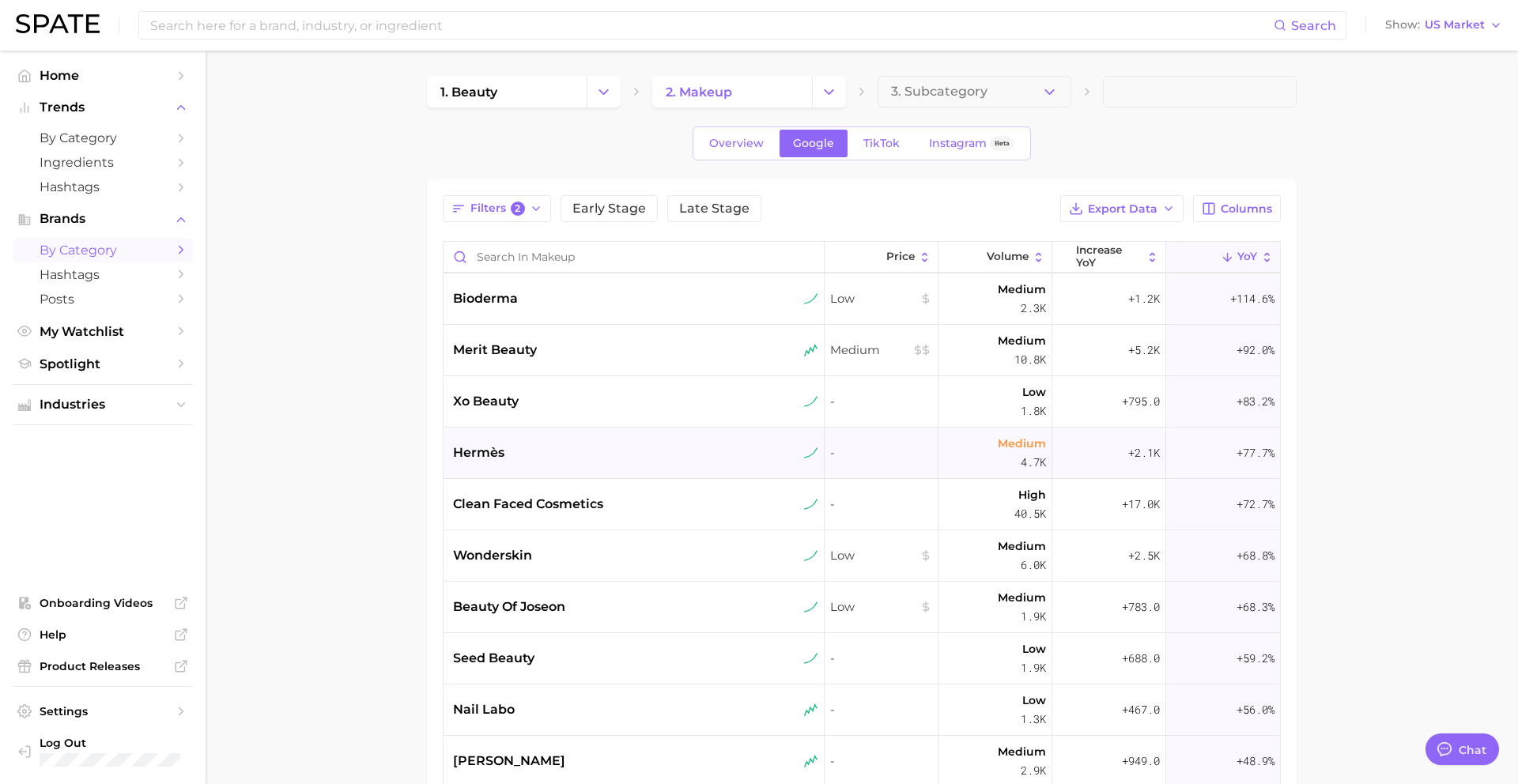
click at [593, 431] on div "hermès" at bounding box center [634, 453] width 381 height 51
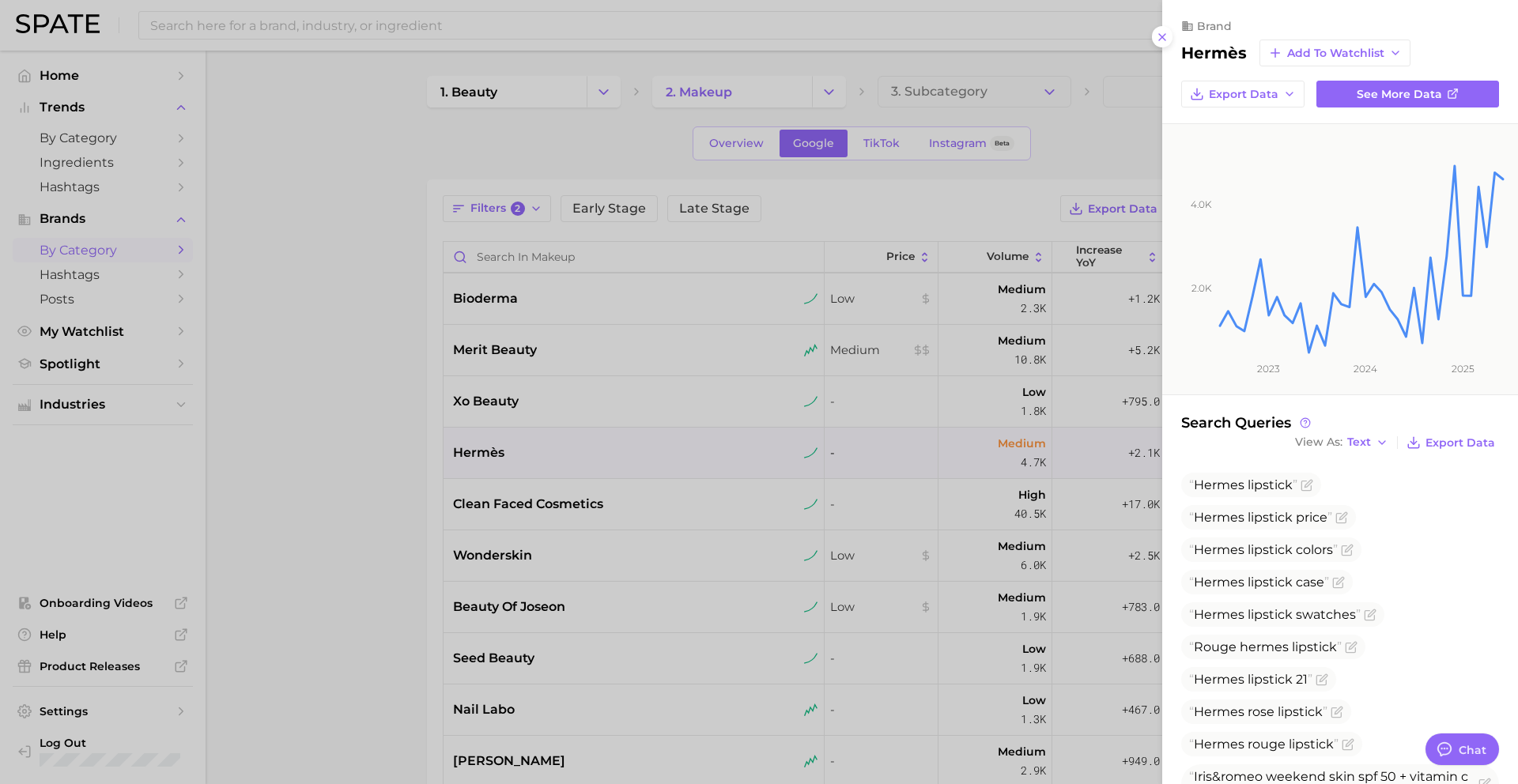
click at [529, 513] on div at bounding box center [759, 392] width 1518 height 784
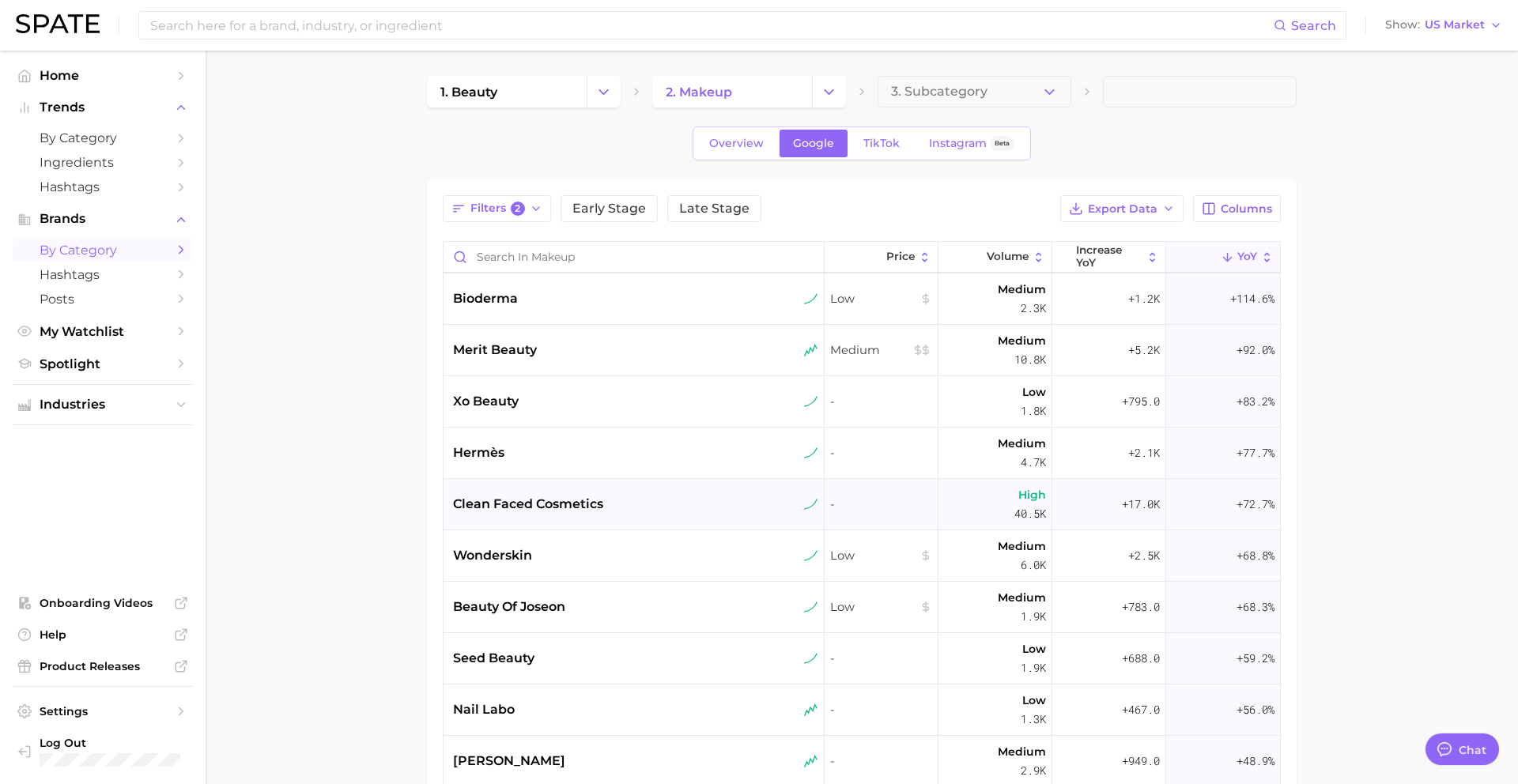
click at [541, 503] on span "clean faced cosmetics" at bounding box center [528, 505] width 150 height 19
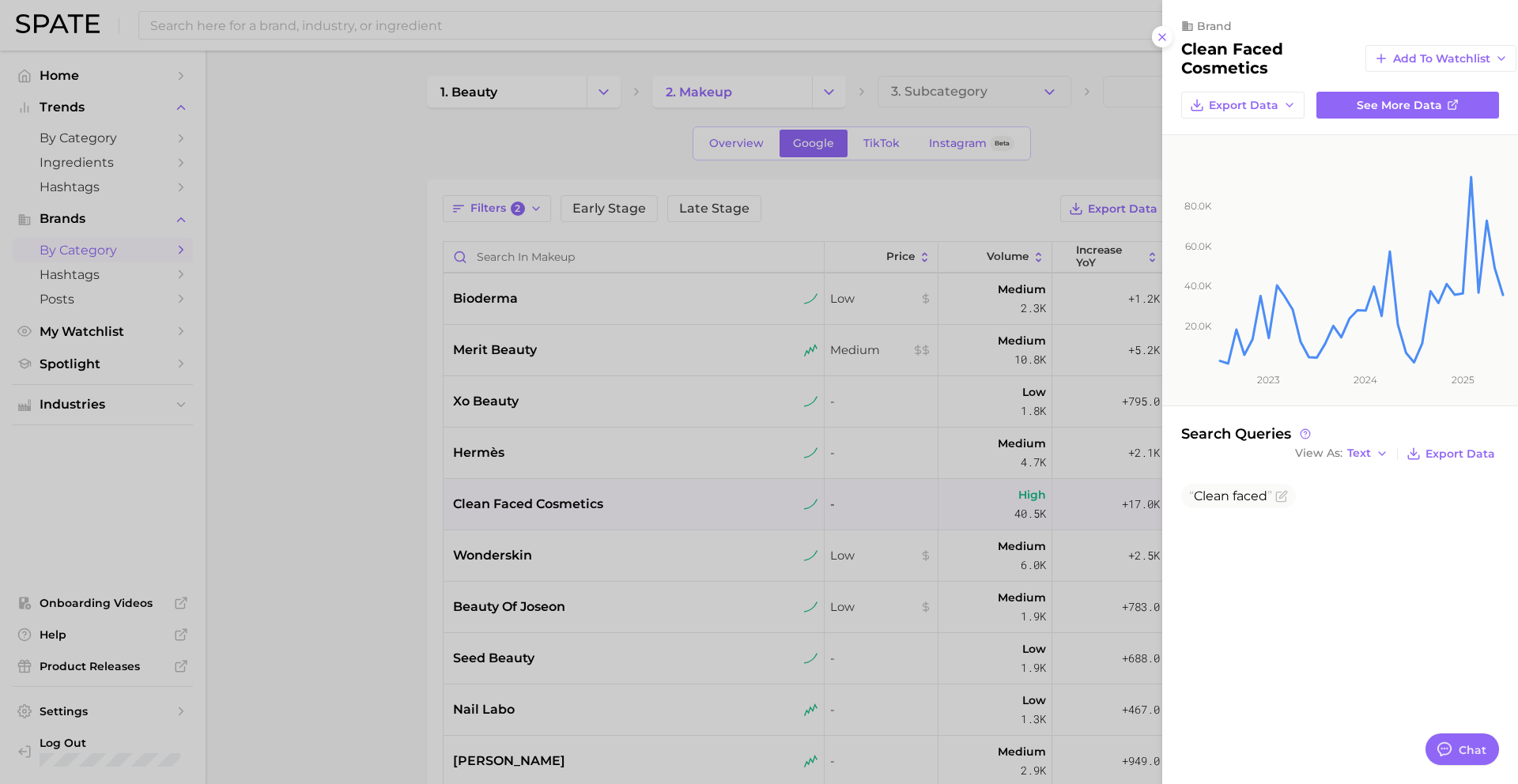
click at [545, 548] on div at bounding box center [759, 392] width 1518 height 784
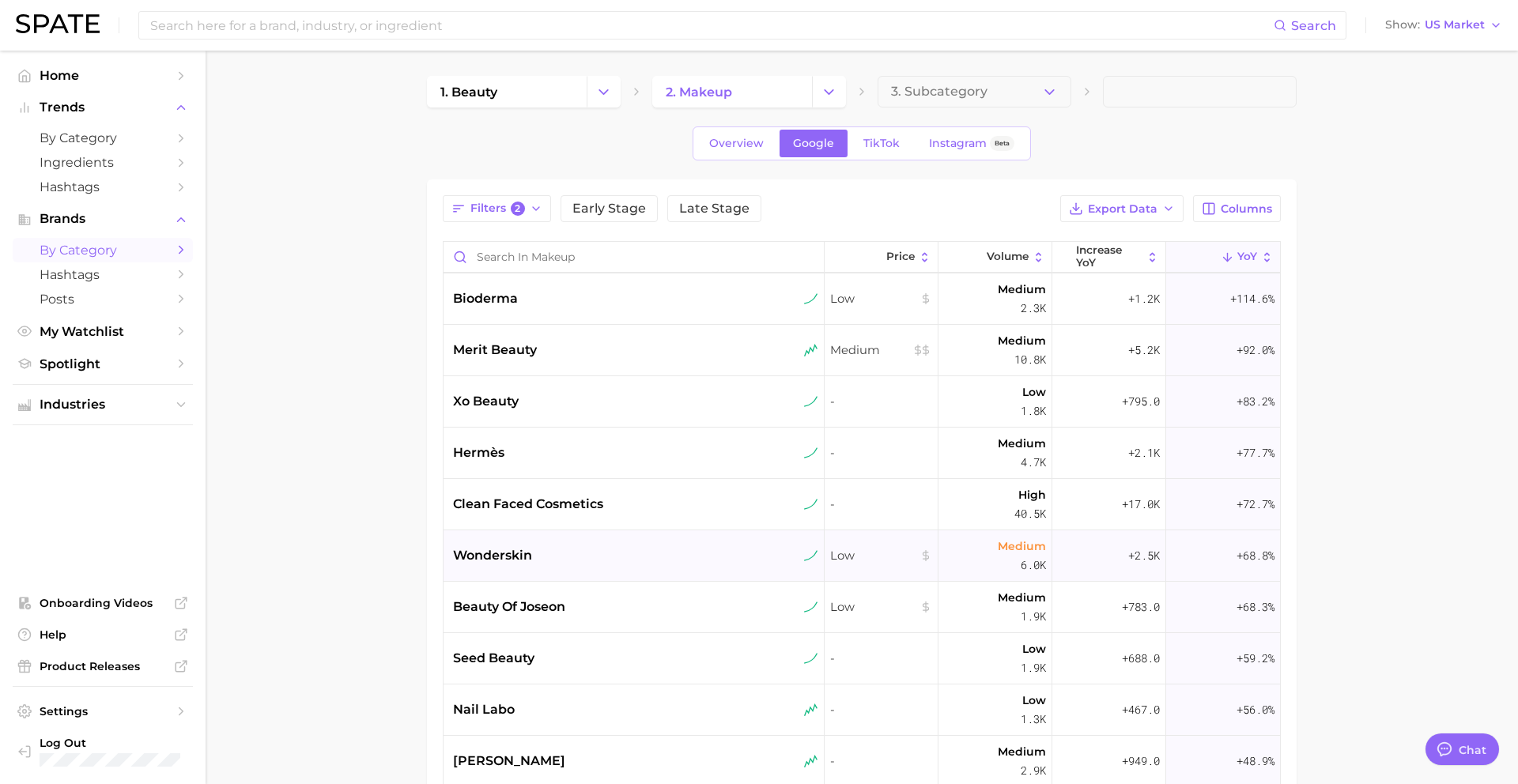
click at [545, 557] on div "wonderskin" at bounding box center [636, 556] width 365 height 19
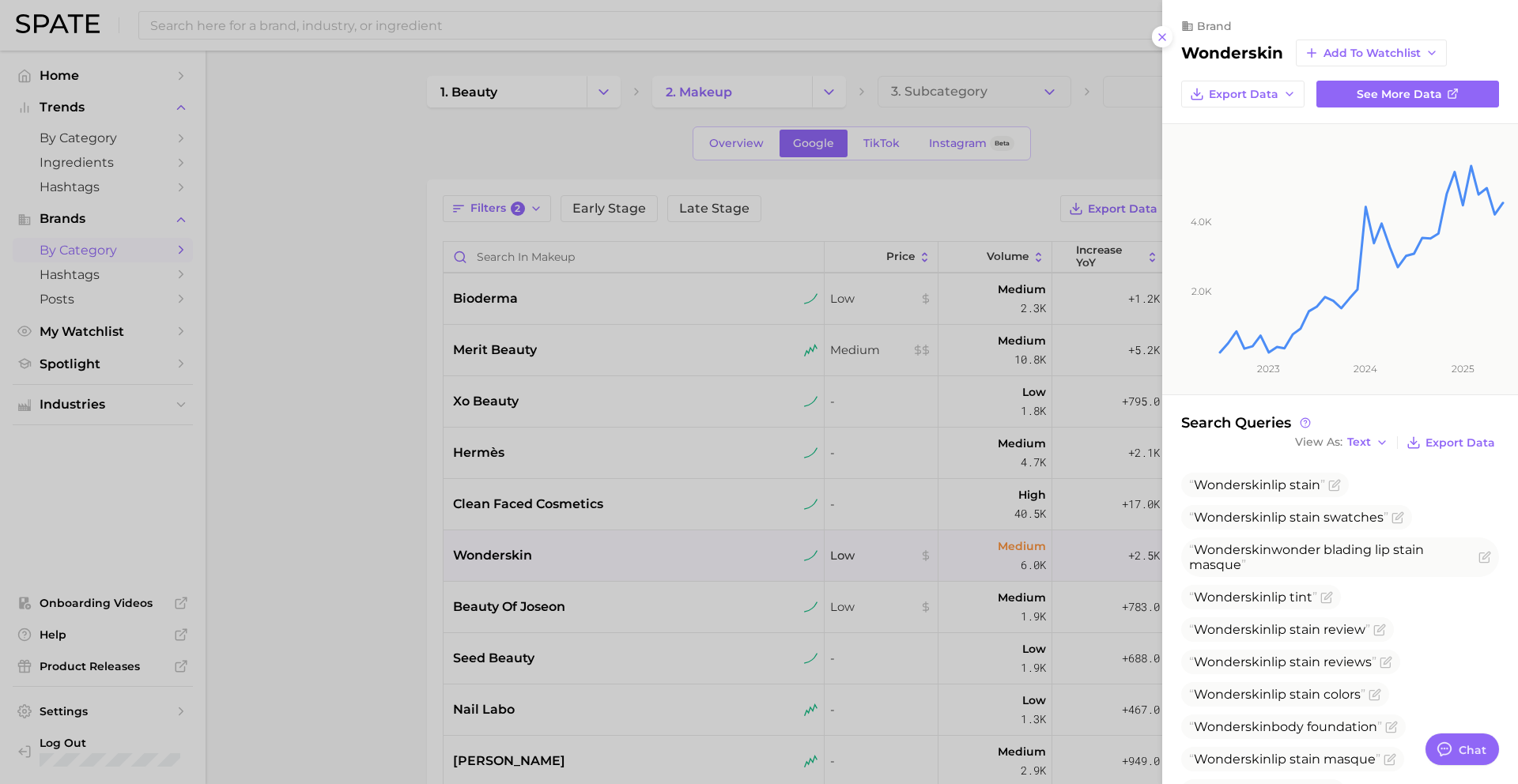
click at [545, 557] on div at bounding box center [759, 392] width 1518 height 784
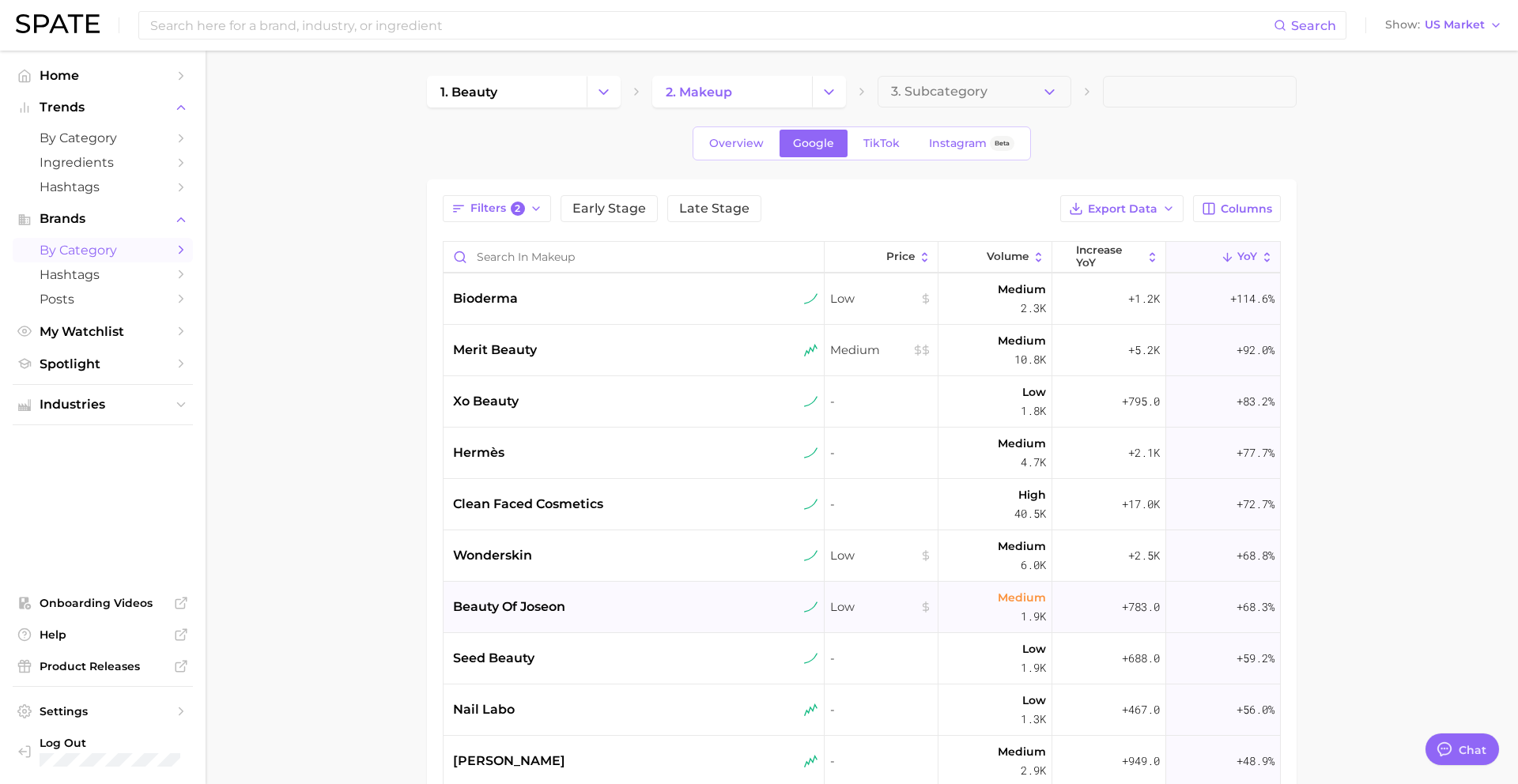
click at [511, 627] on div "beauty of joseon" at bounding box center [634, 607] width 381 height 51
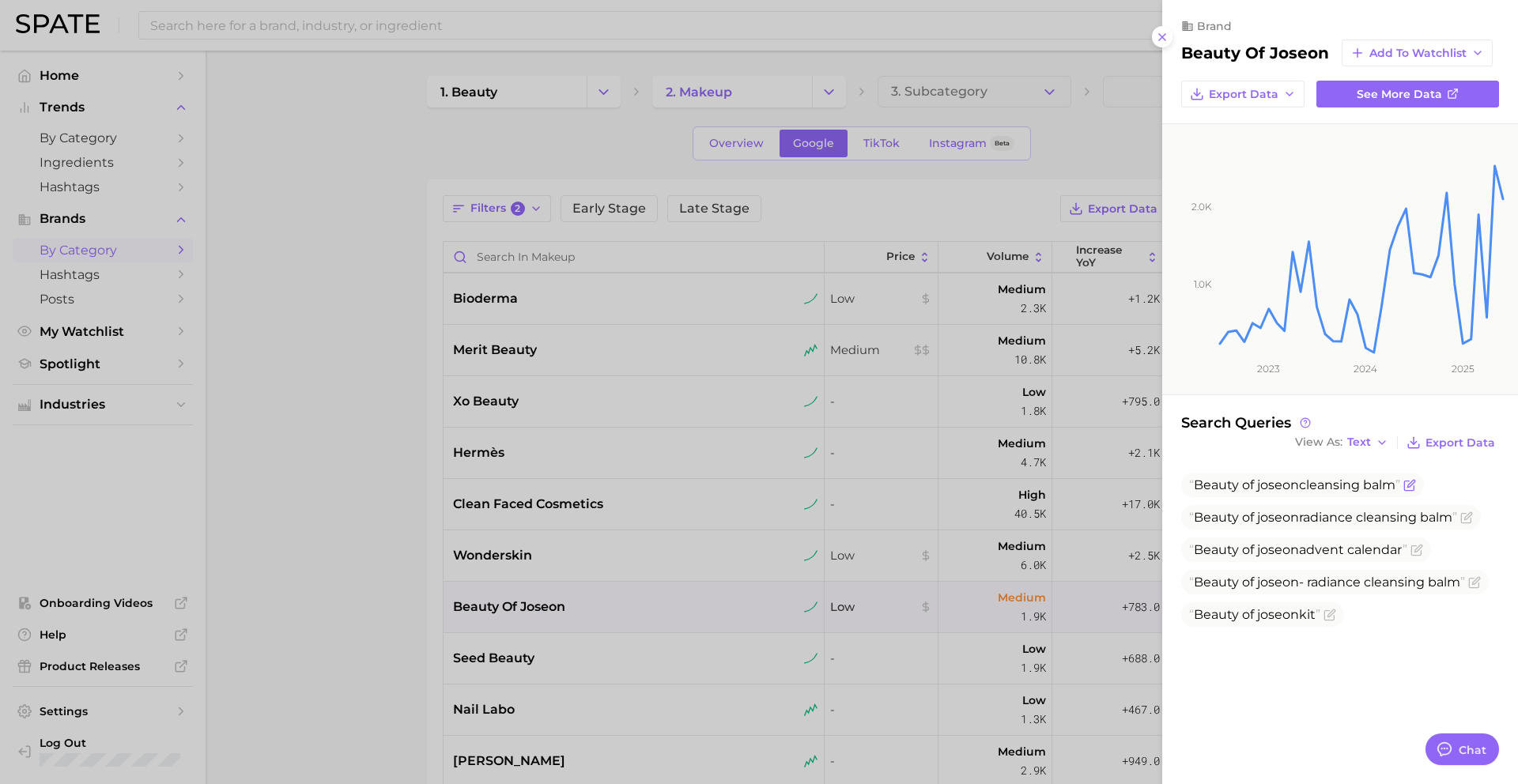
click at [1411, 485] on icon "Flag as miscategorized or irrelevant" at bounding box center [1410, 485] width 12 height 12
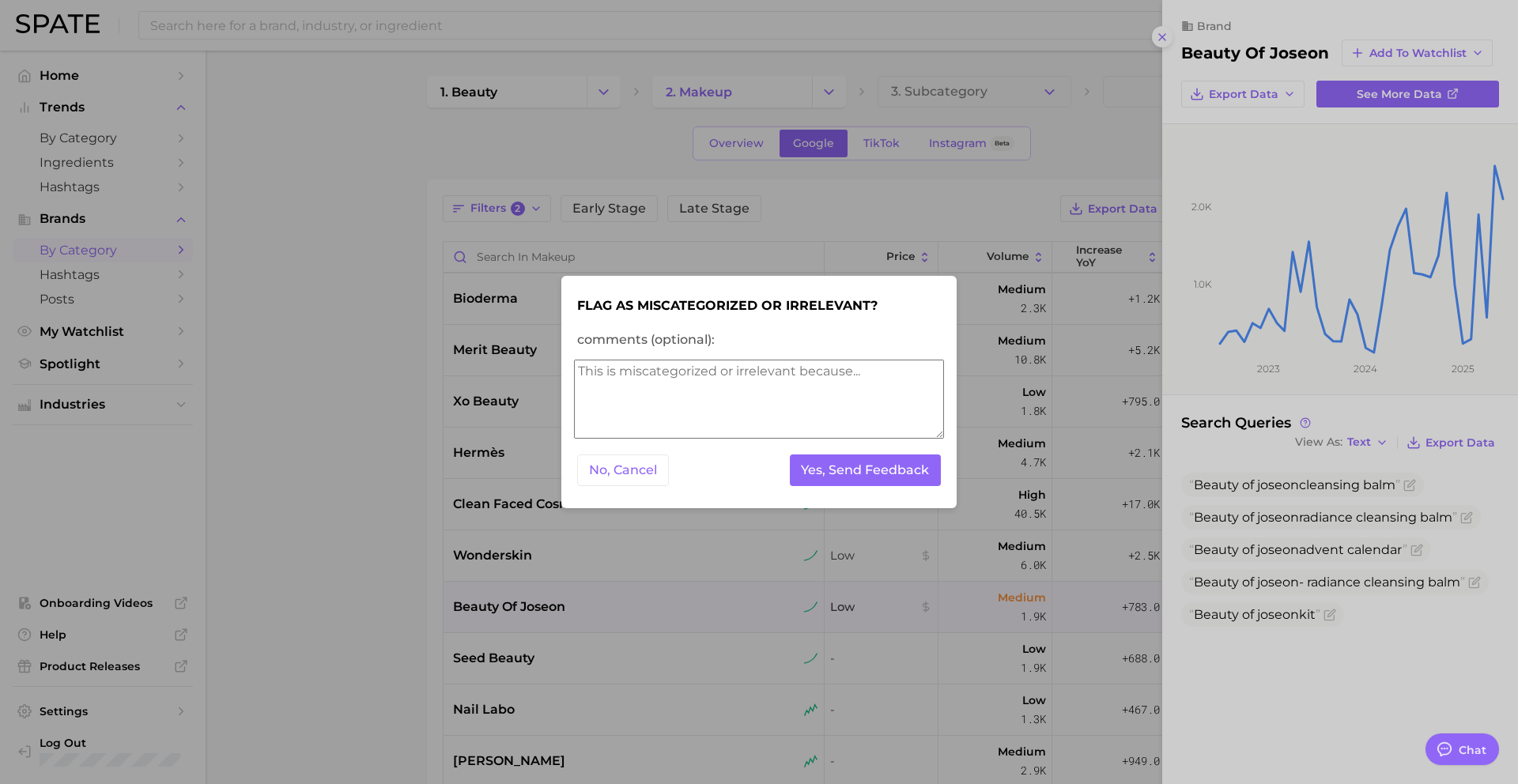
click at [806, 361] on textarea "comments (optional):" at bounding box center [759, 398] width 370 height 79
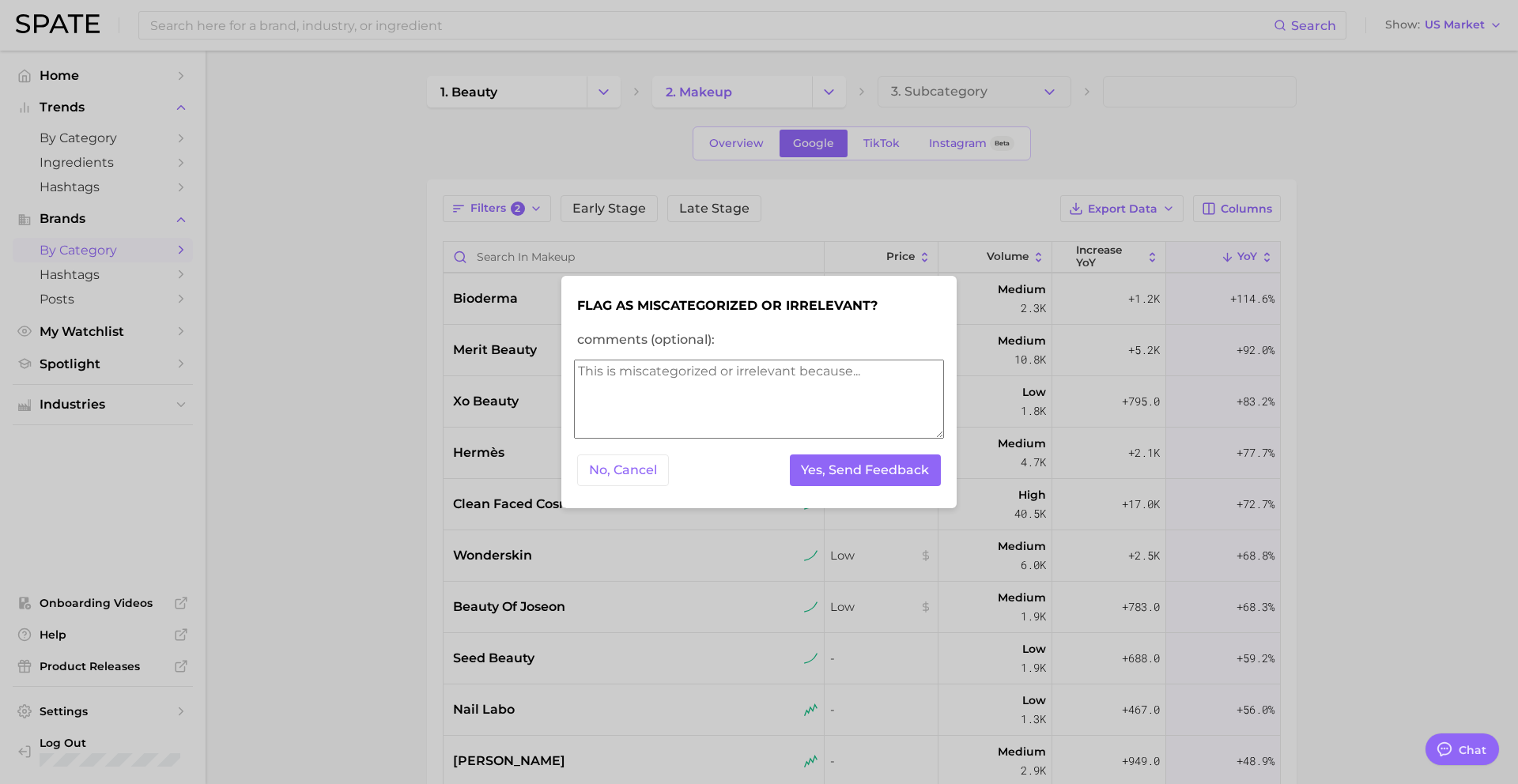
click at [805, 396] on textarea "comments (optional):" at bounding box center [759, 398] width 370 height 79
type textarea "skincare"
click at [882, 468] on button "Yes, Send Feedback" at bounding box center [866, 470] width 152 height 32
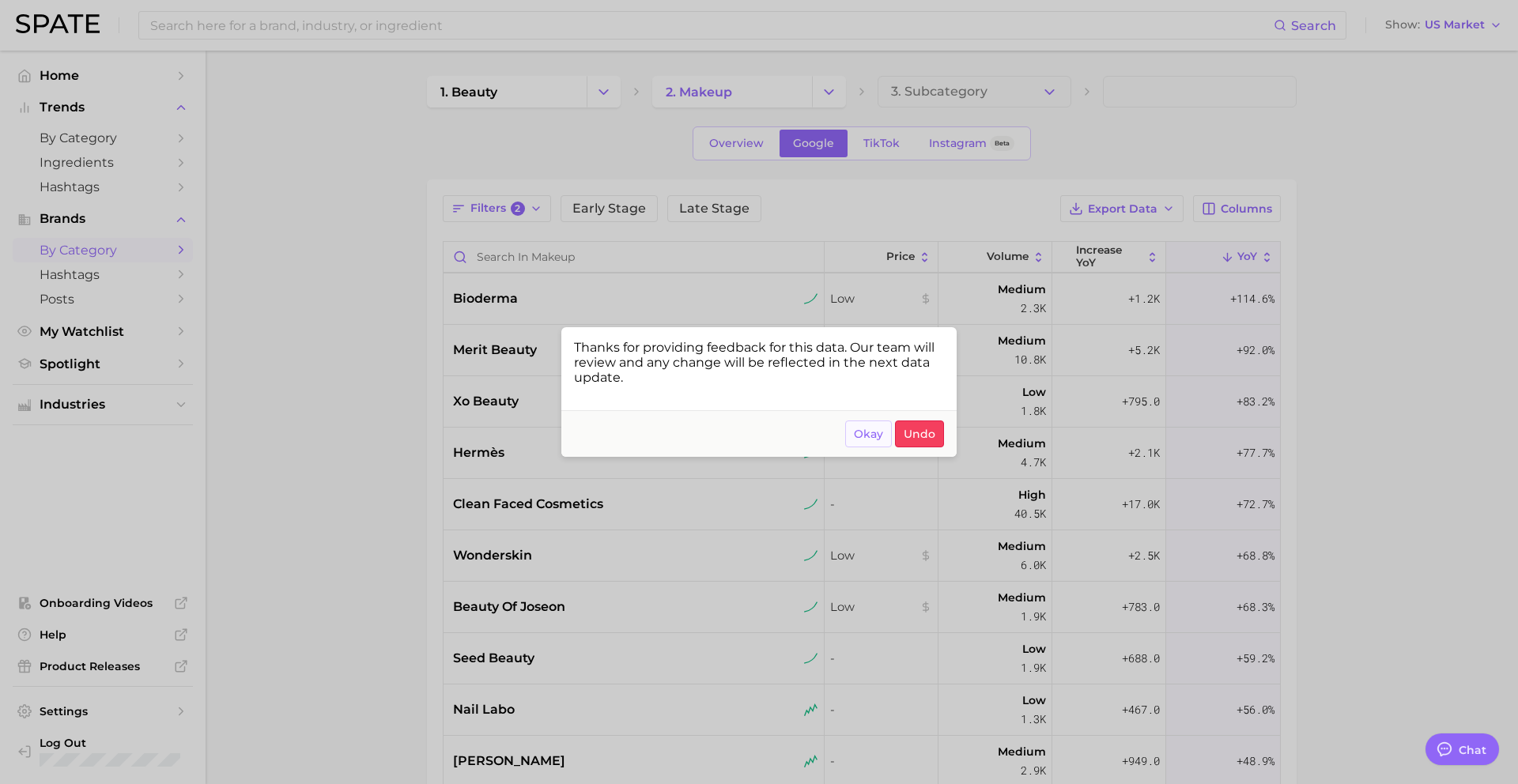
click at [869, 429] on span "Okay" at bounding box center [868, 434] width 29 height 13
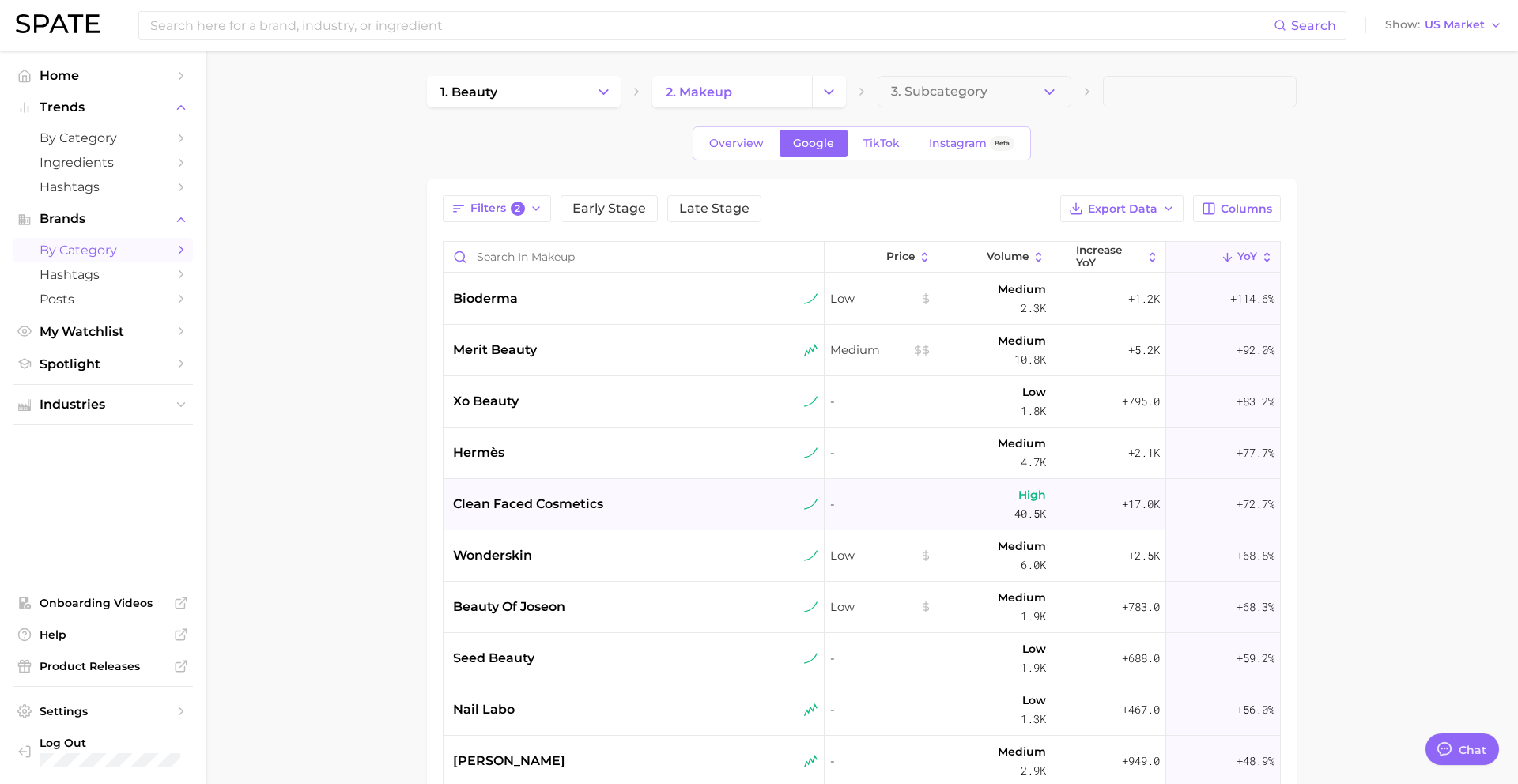
scroll to position [378, 0]
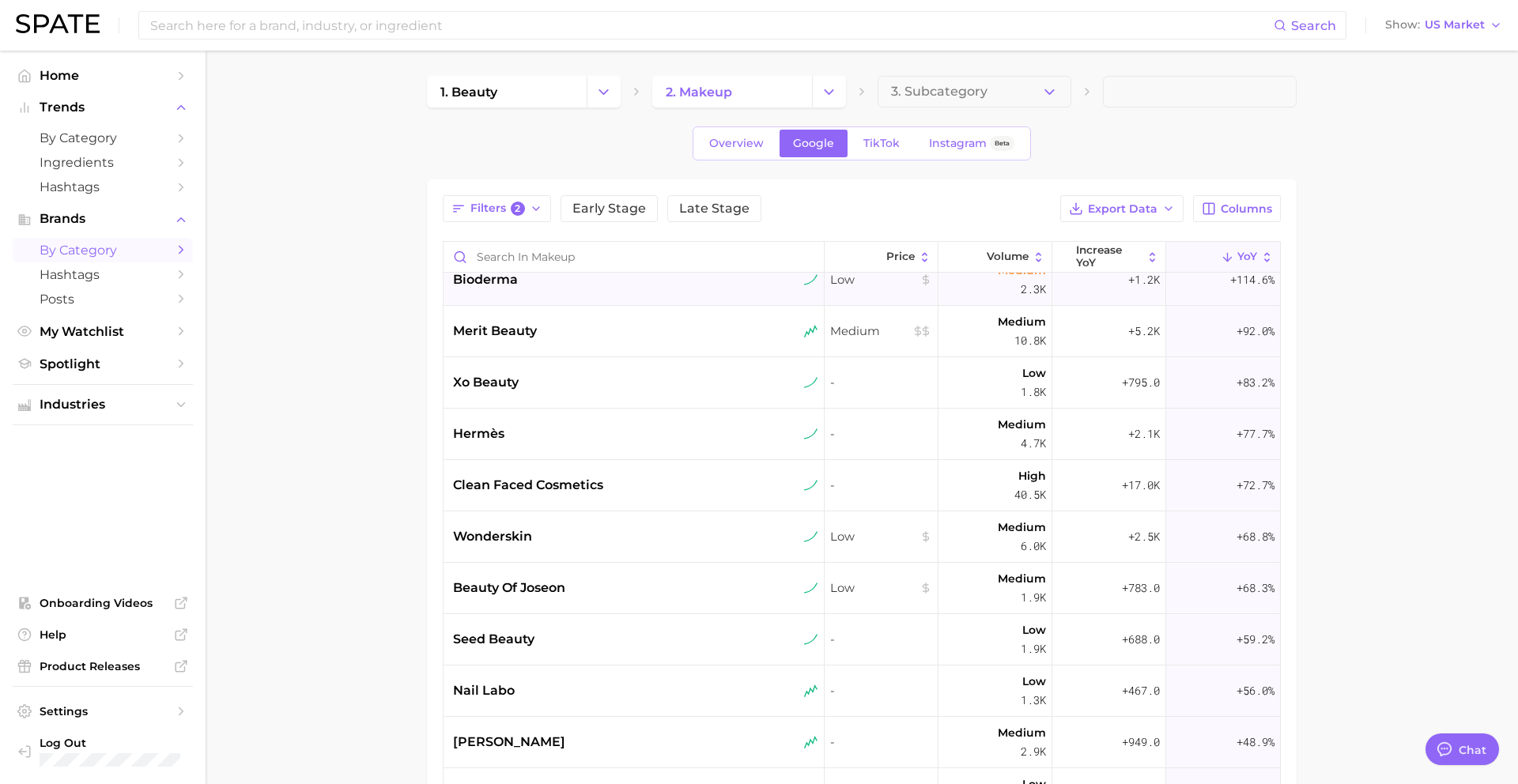
click at [624, 275] on div "bioderma" at bounding box center [636, 279] width 365 height 19
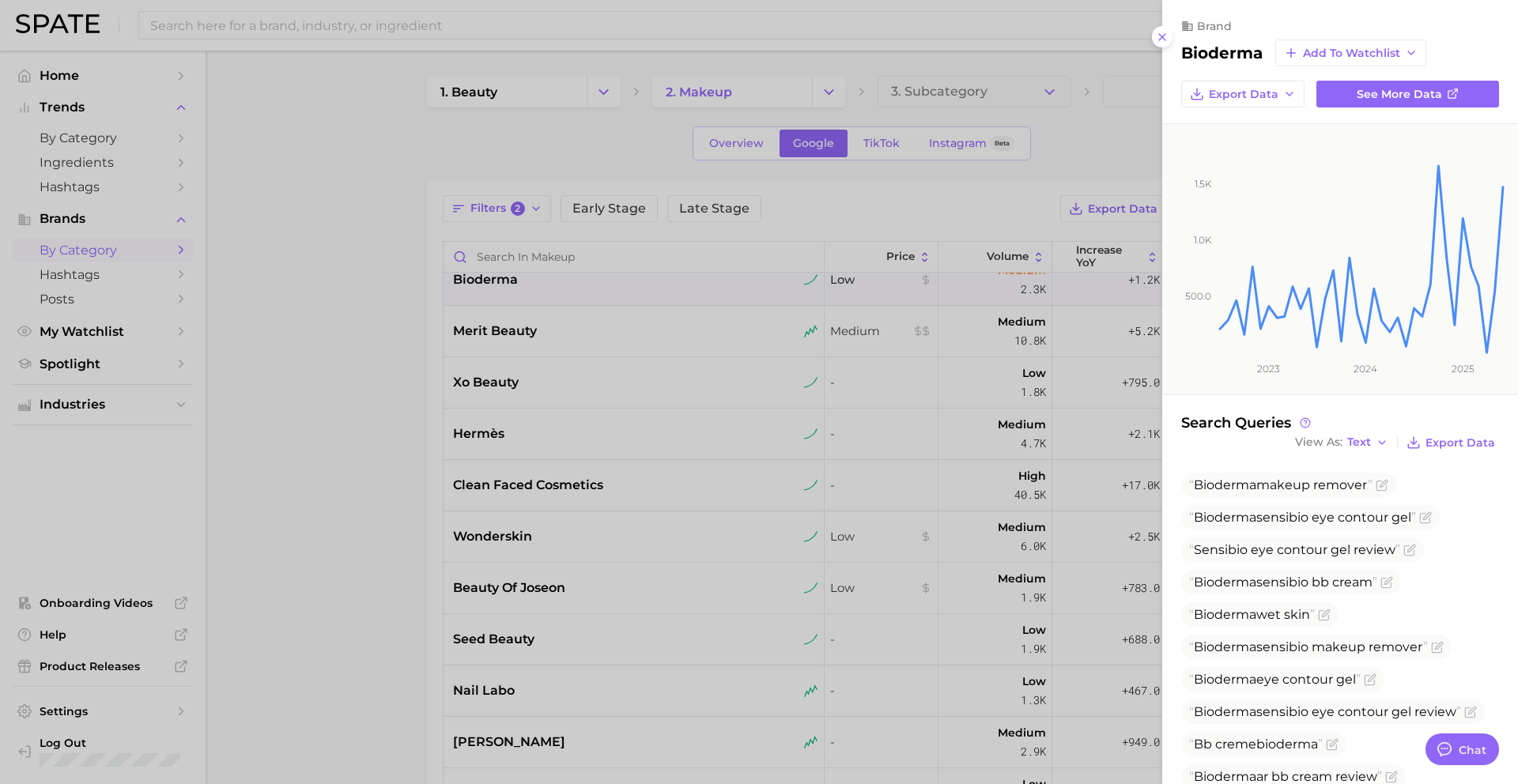
click at [675, 500] on div at bounding box center [759, 392] width 1518 height 784
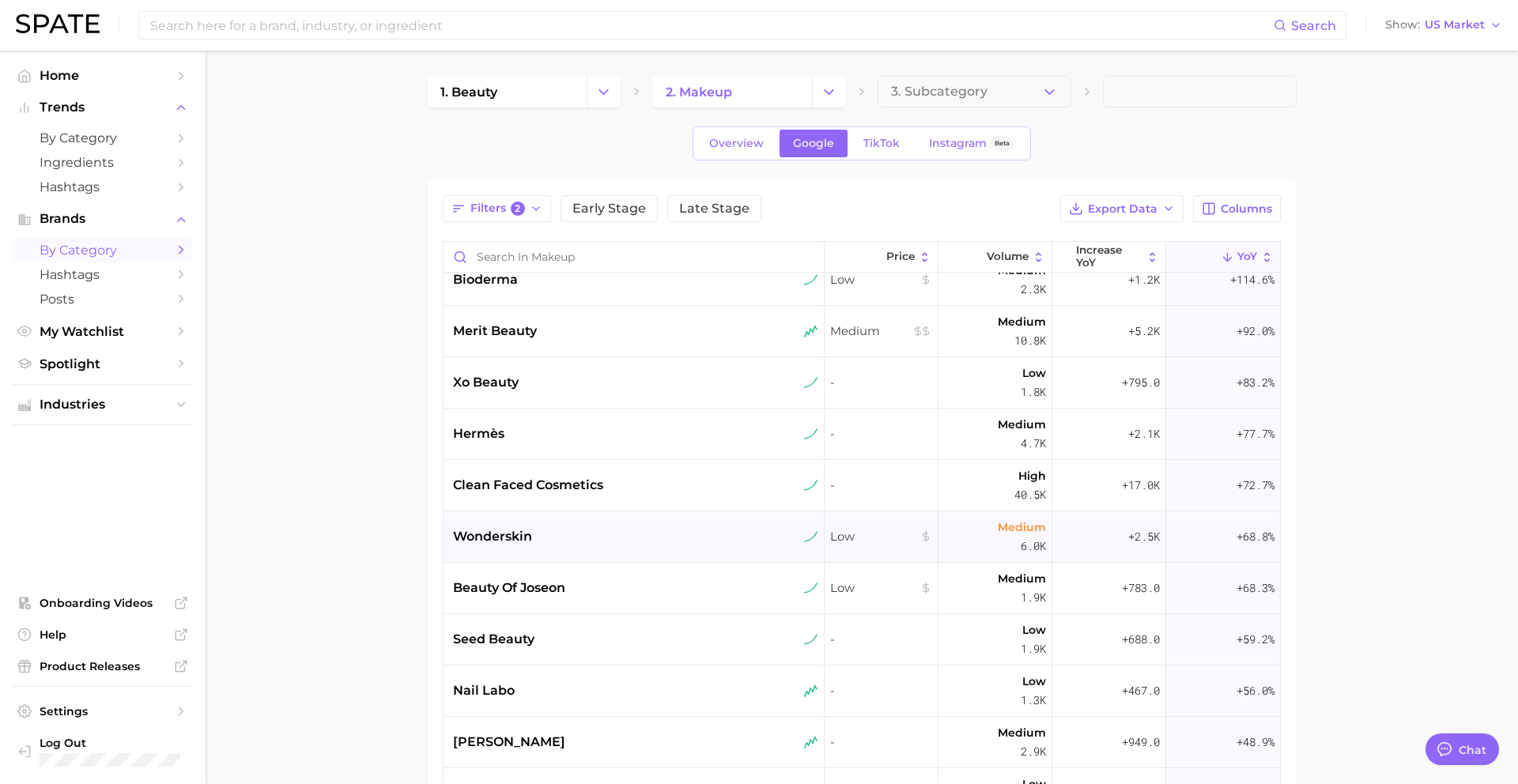
click at [585, 529] on div "wonderskin" at bounding box center [636, 537] width 365 height 19
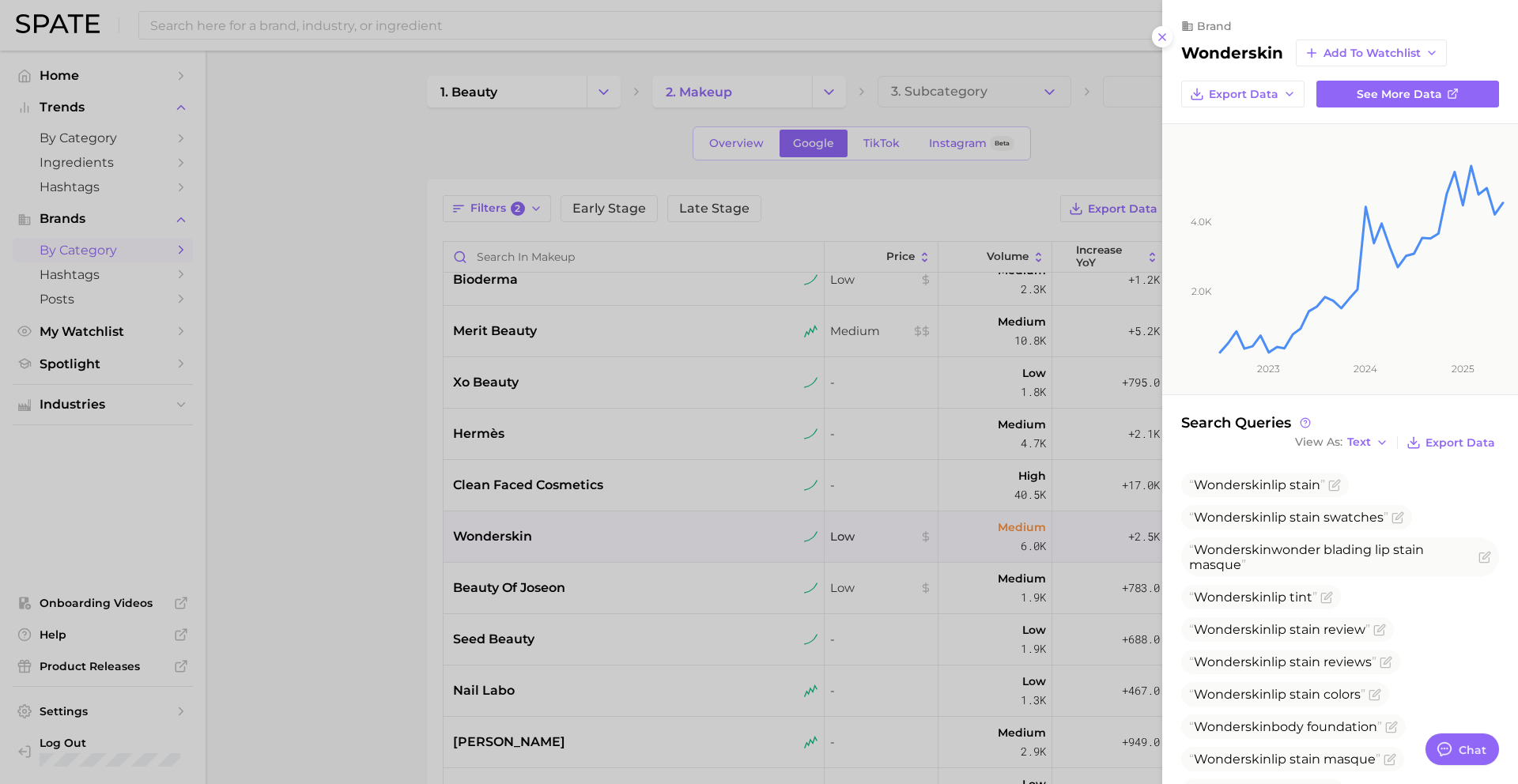
click at [585, 529] on div at bounding box center [759, 392] width 1518 height 784
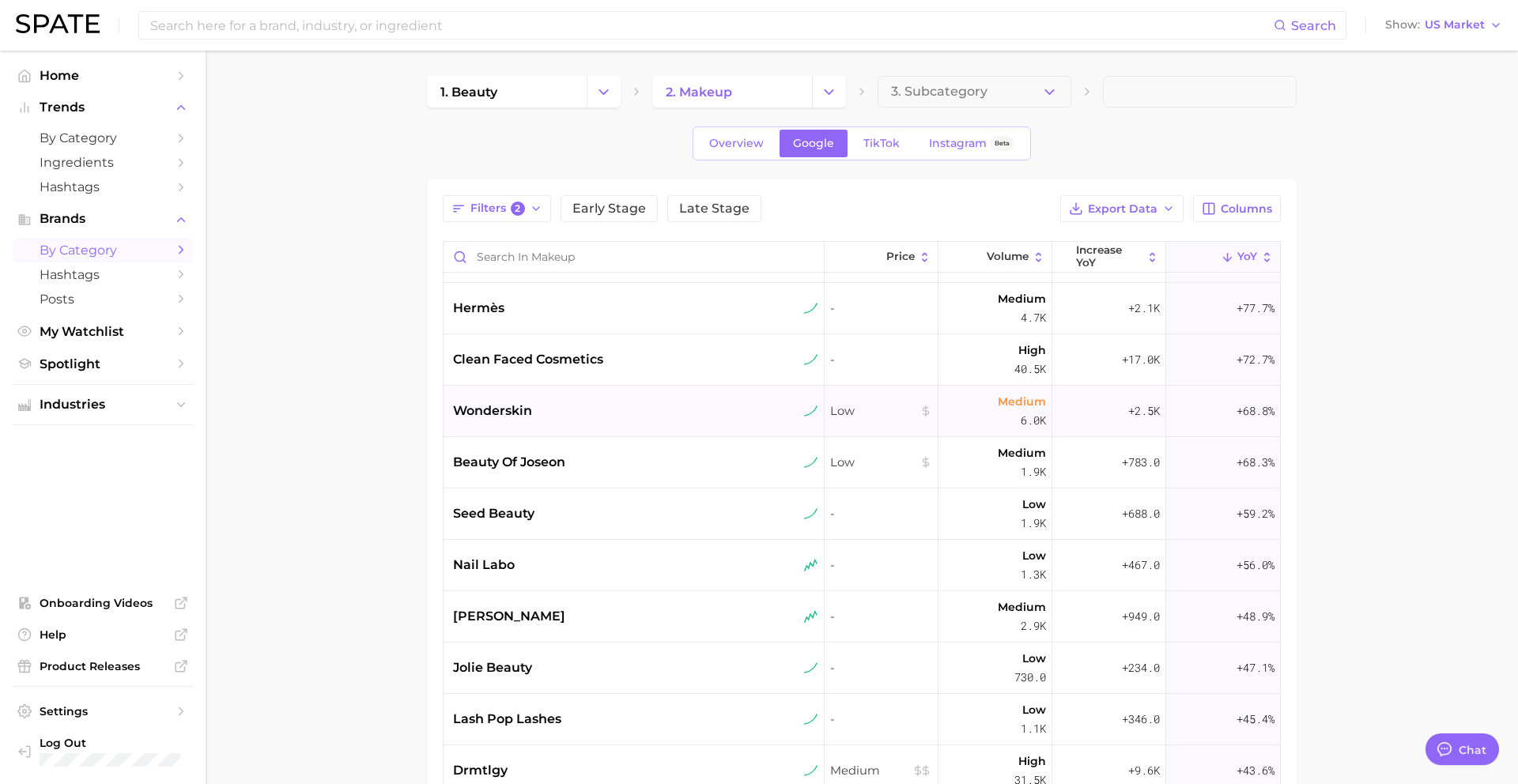
scroll to position [524, 0]
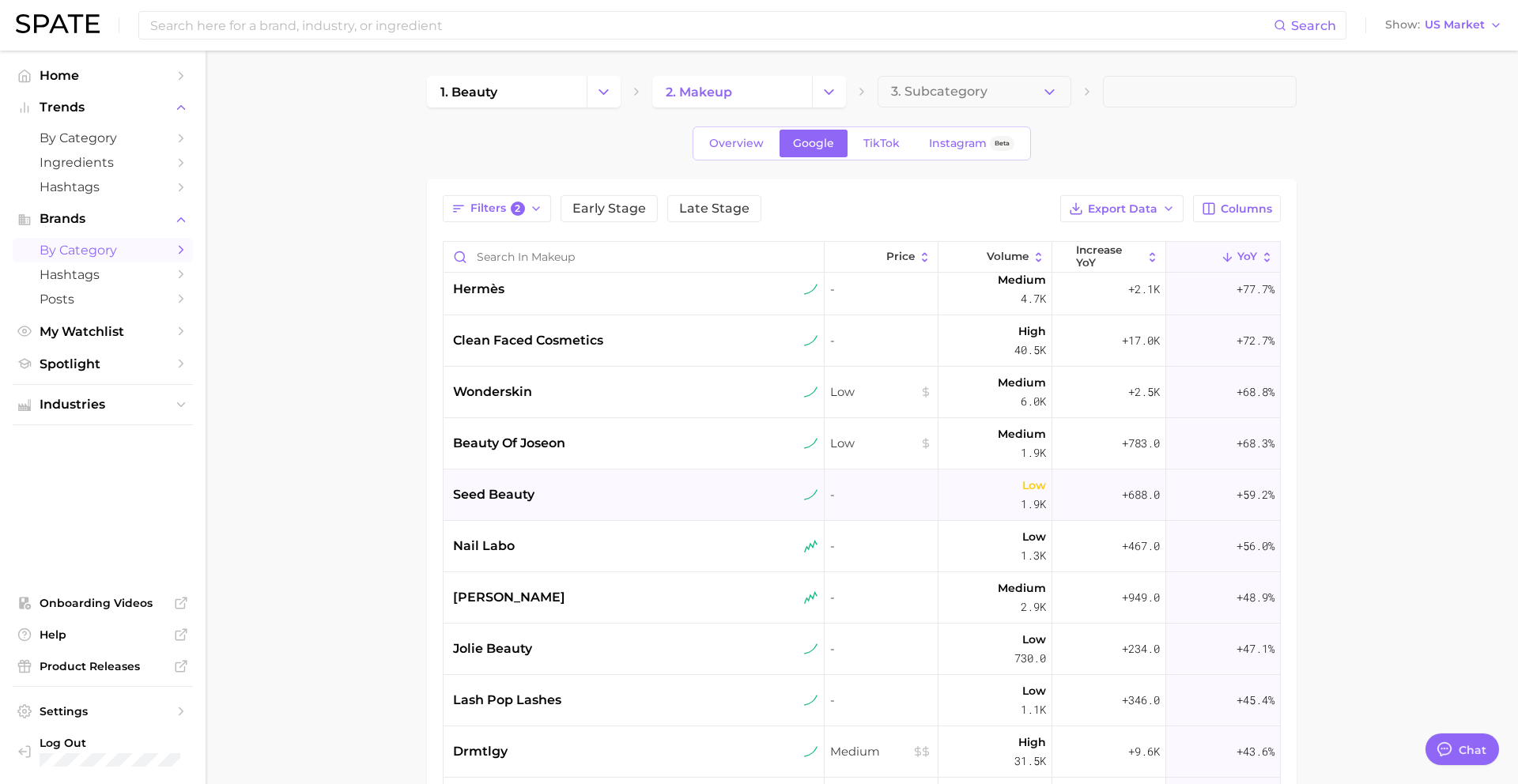
click at [585, 510] on div "seed beauty" at bounding box center [634, 495] width 381 height 51
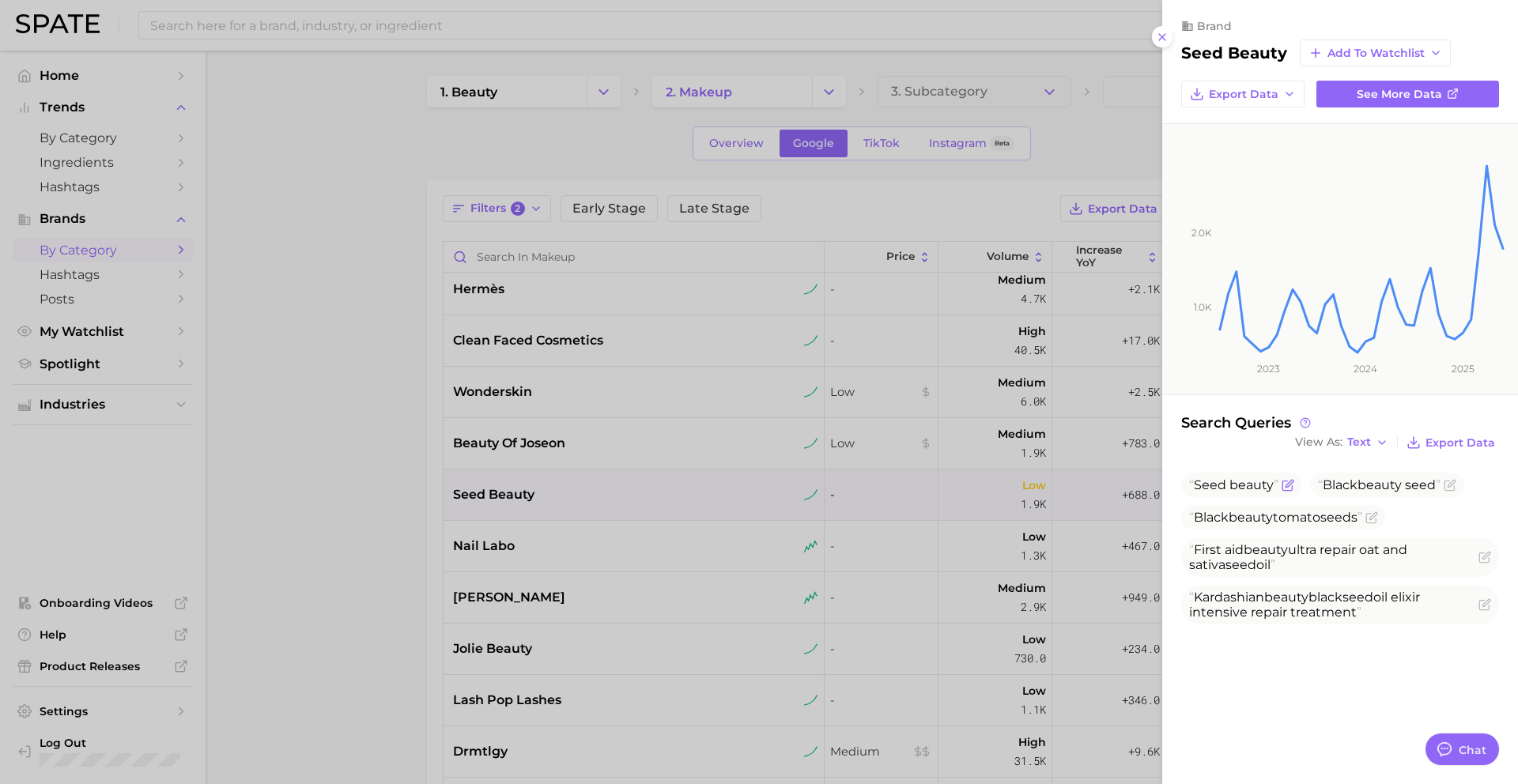
click at [1246, 483] on span "beauty" at bounding box center [1252, 485] width 45 height 15
drag, startPoint x: 589, startPoint y: 602, endPoint x: 589, endPoint y: 570, distance: 32.0
click at [589, 602] on div at bounding box center [759, 392] width 1518 height 784
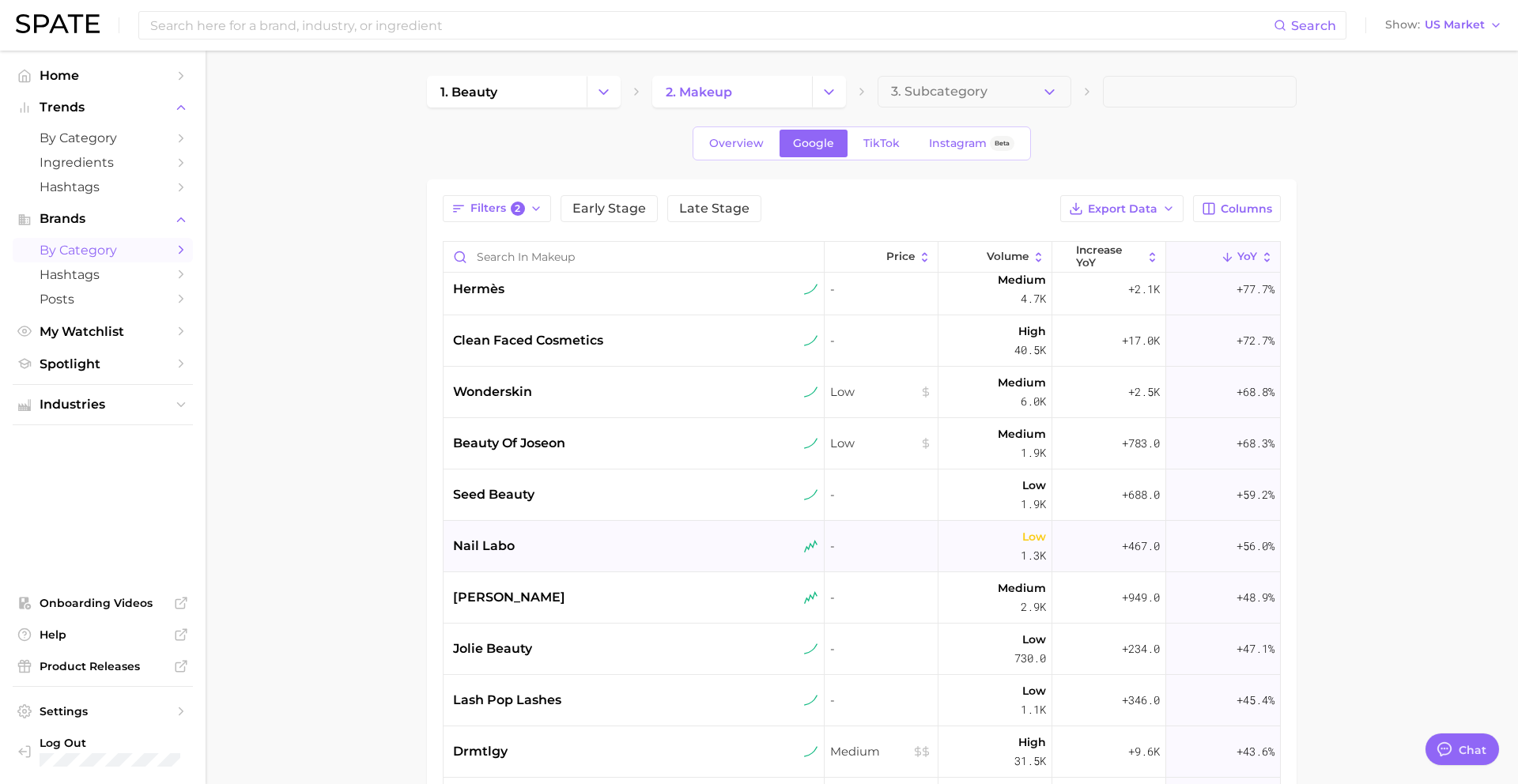
click at [582, 534] on div "nail labo" at bounding box center [634, 546] width 381 height 51
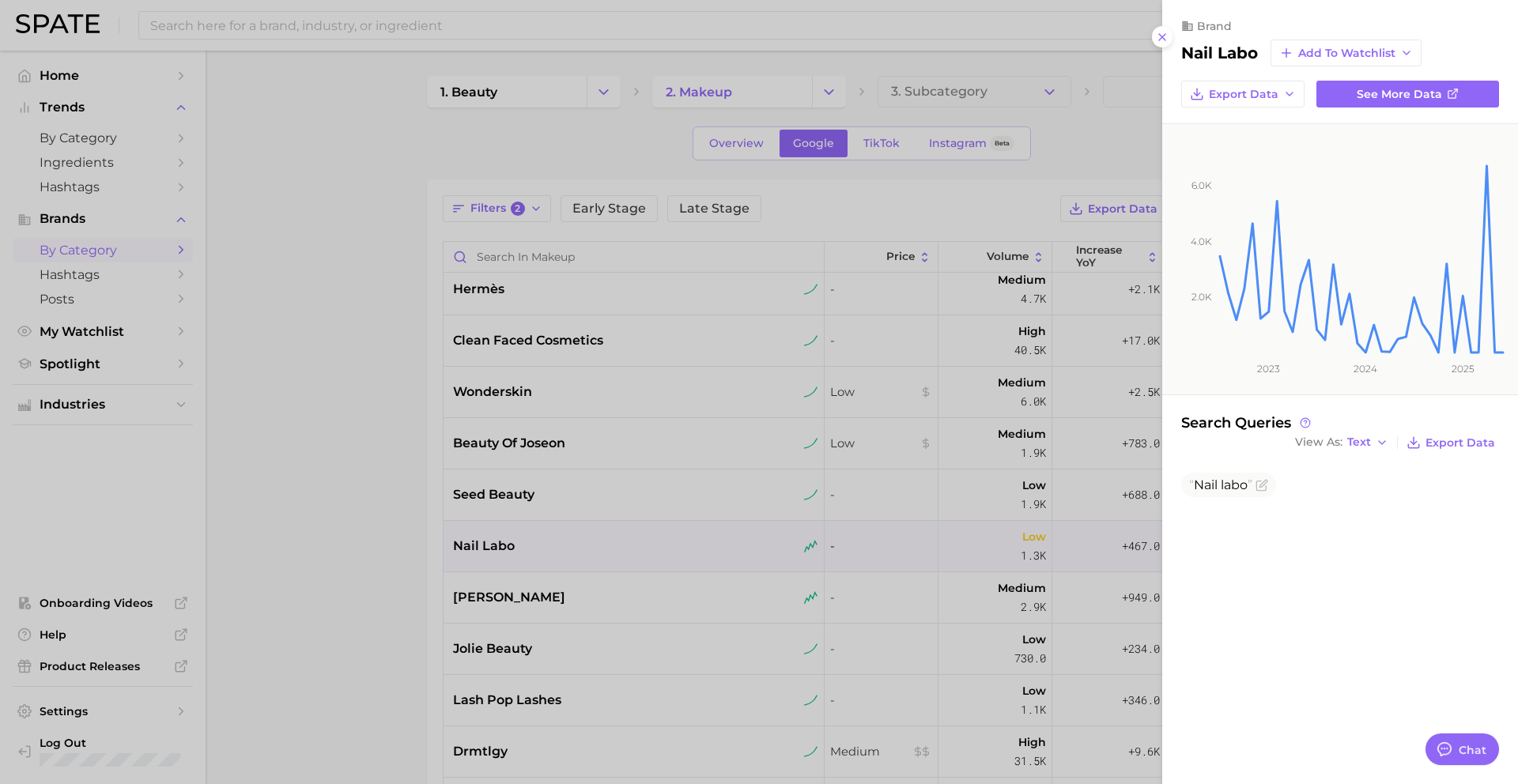
click at [581, 575] on div at bounding box center [759, 392] width 1518 height 784
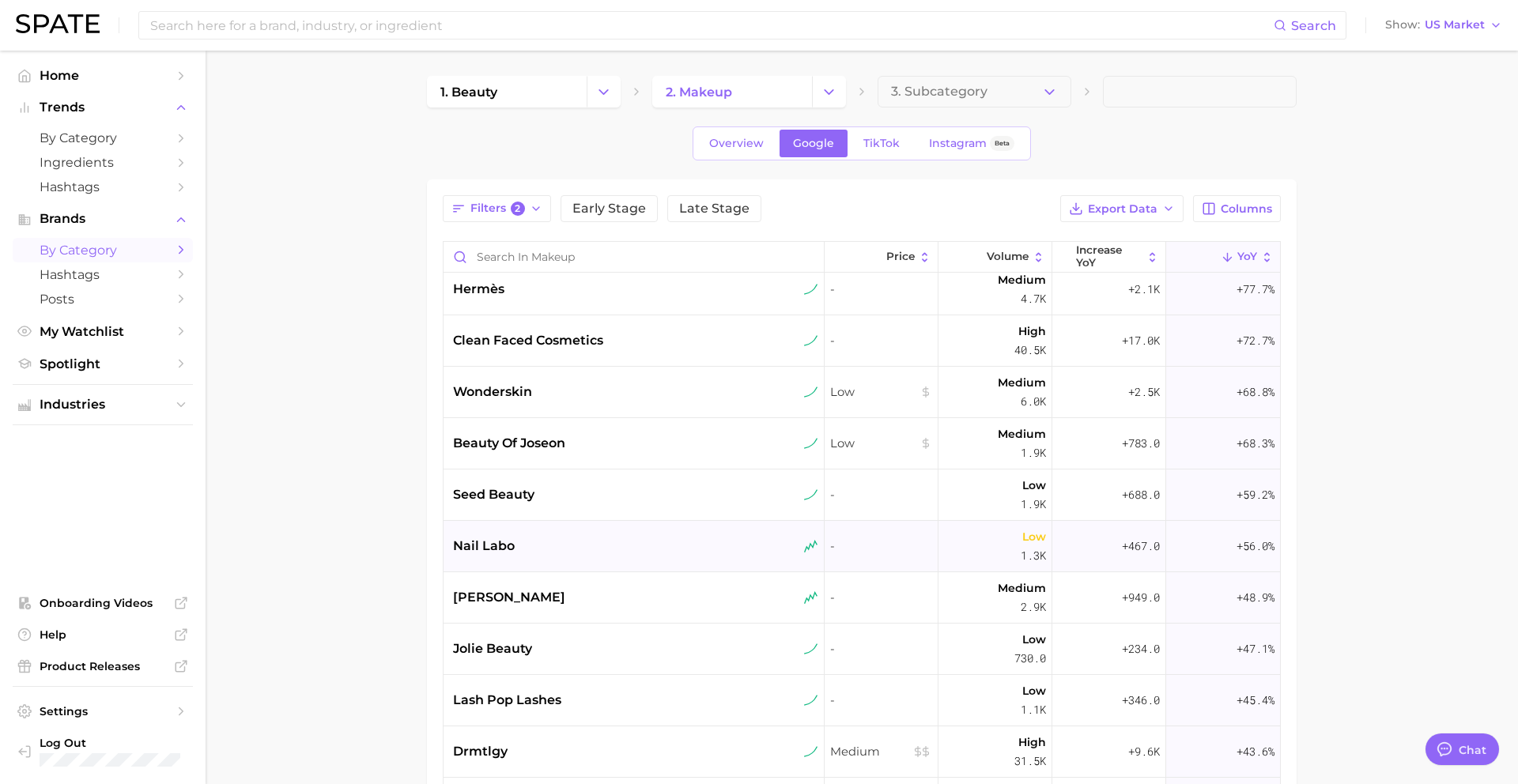
click at [586, 530] on div "nail labo" at bounding box center [634, 546] width 381 height 51
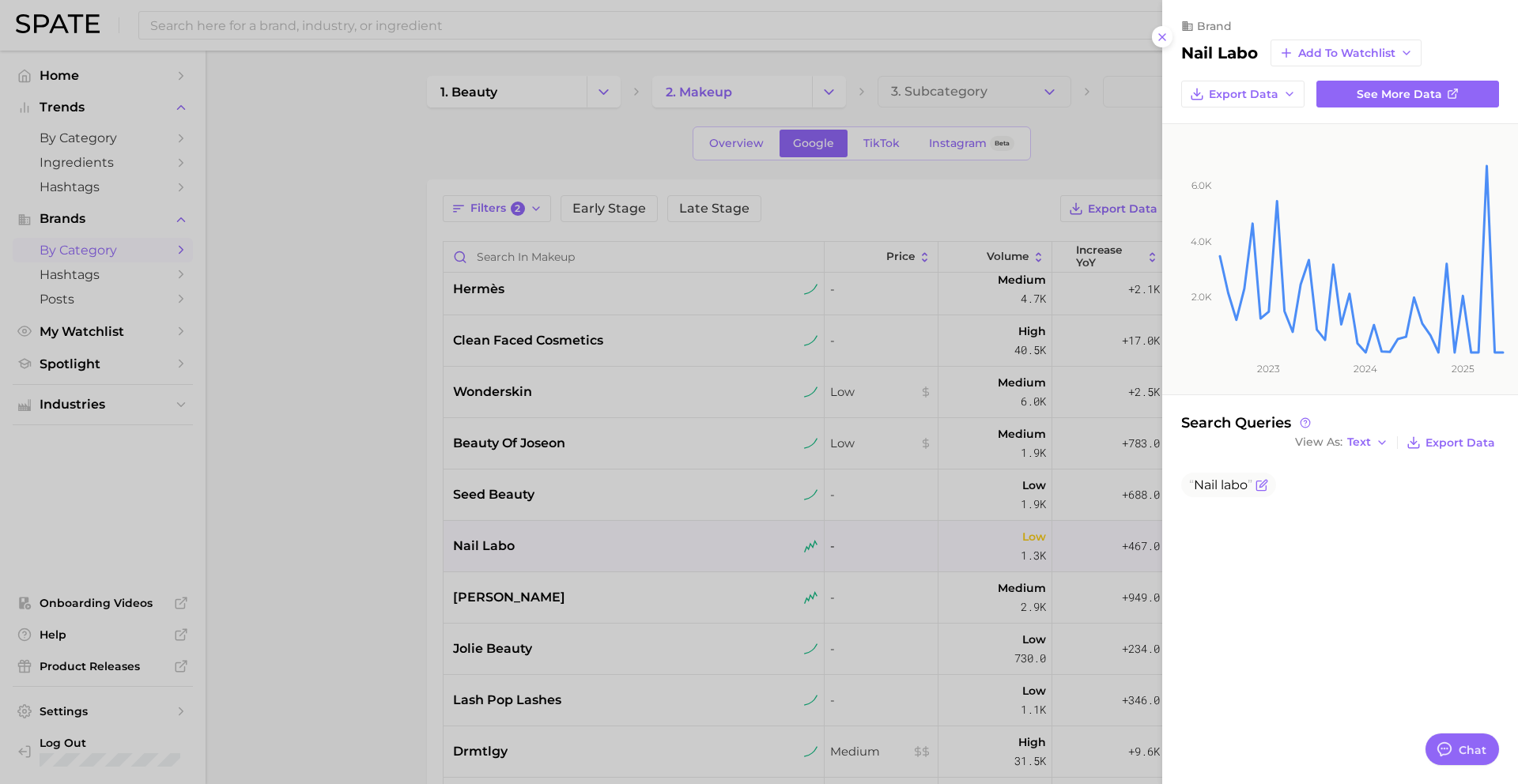
click at [1230, 482] on span "labo" at bounding box center [1234, 485] width 27 height 15
copy body "Nail labo"
click at [1286, 487] on ul "Nail labo" at bounding box center [1340, 485] width 317 height 25
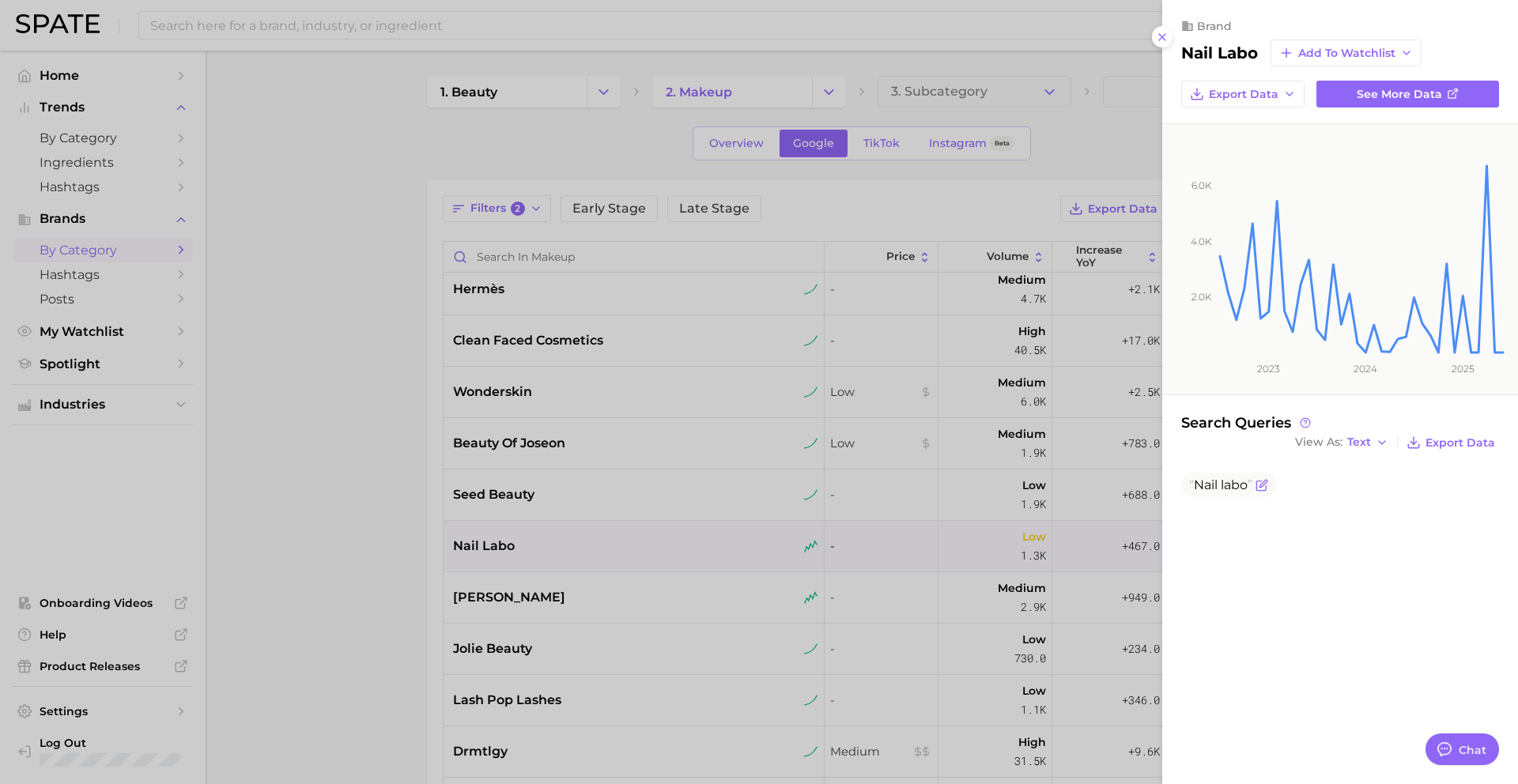
click at [1268, 487] on icon "Flag as miscategorized or irrelevant" at bounding box center [1261, 485] width 12 height 12
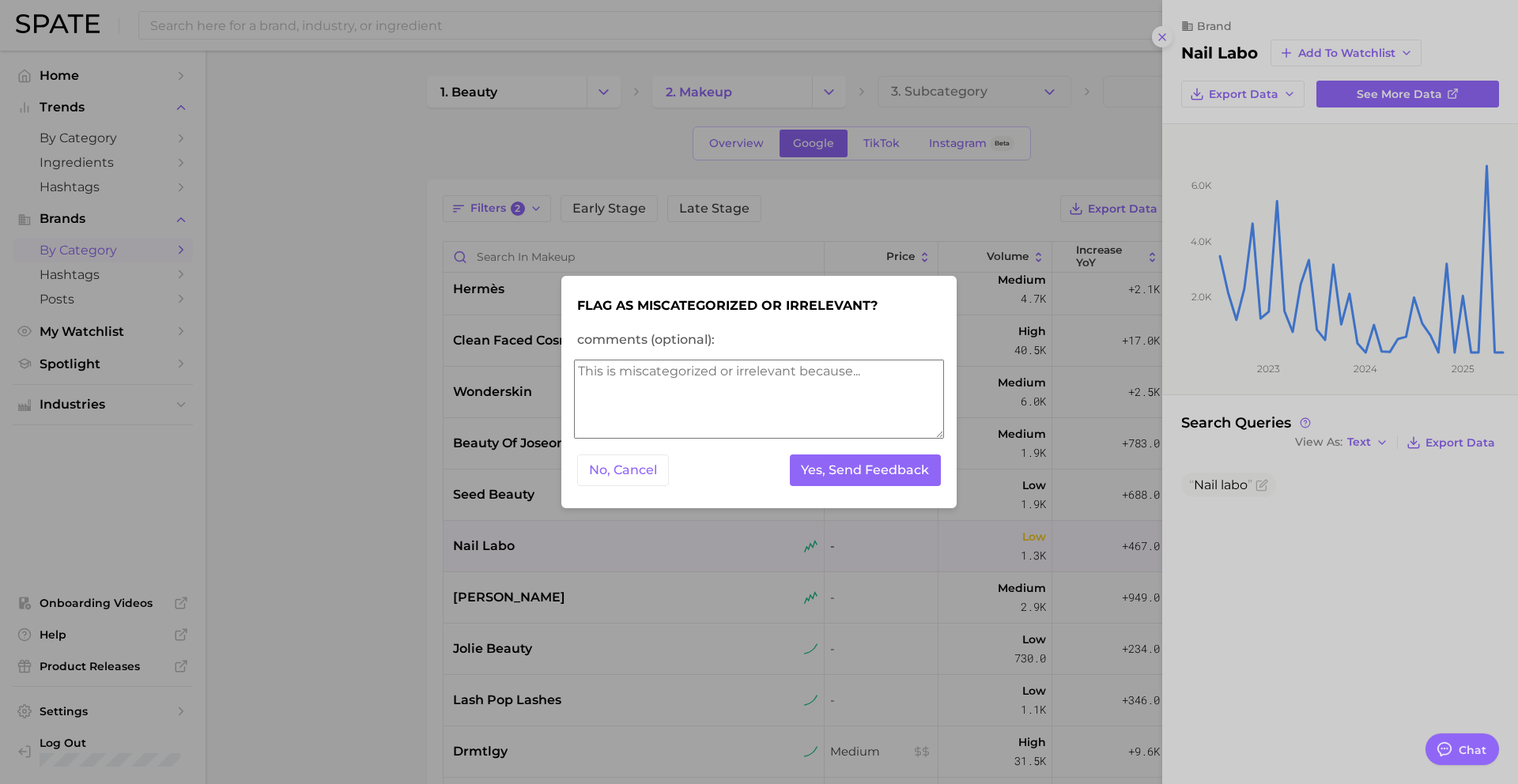
click at [844, 392] on textarea "comments (optional):" at bounding box center [759, 398] width 370 height 79
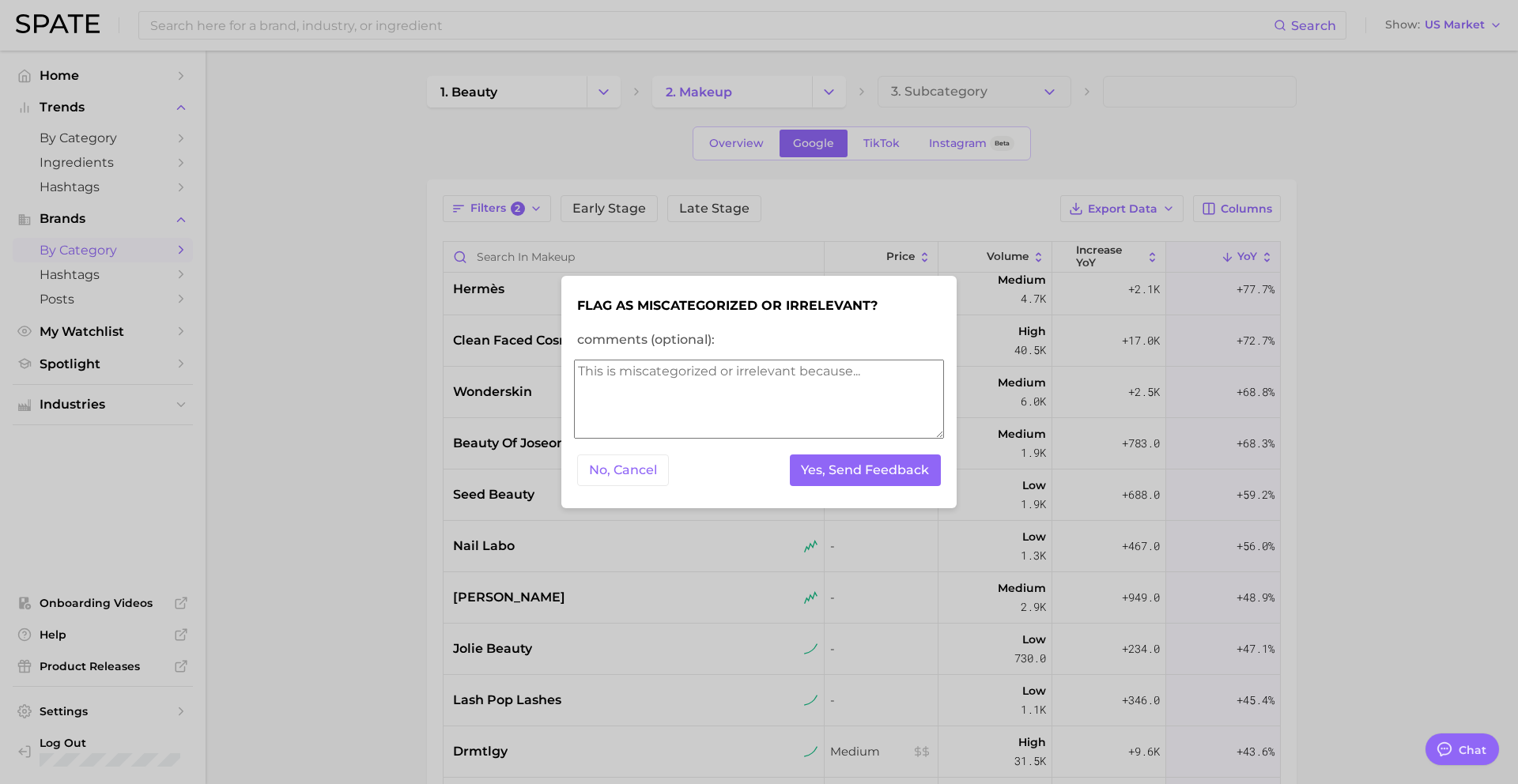
click at [845, 403] on textarea "comments (optional):" at bounding box center [759, 398] width 370 height 79
type textarea "should be under nails"
click at [827, 477] on button "Yes, Send Feedback" at bounding box center [866, 470] width 152 height 32
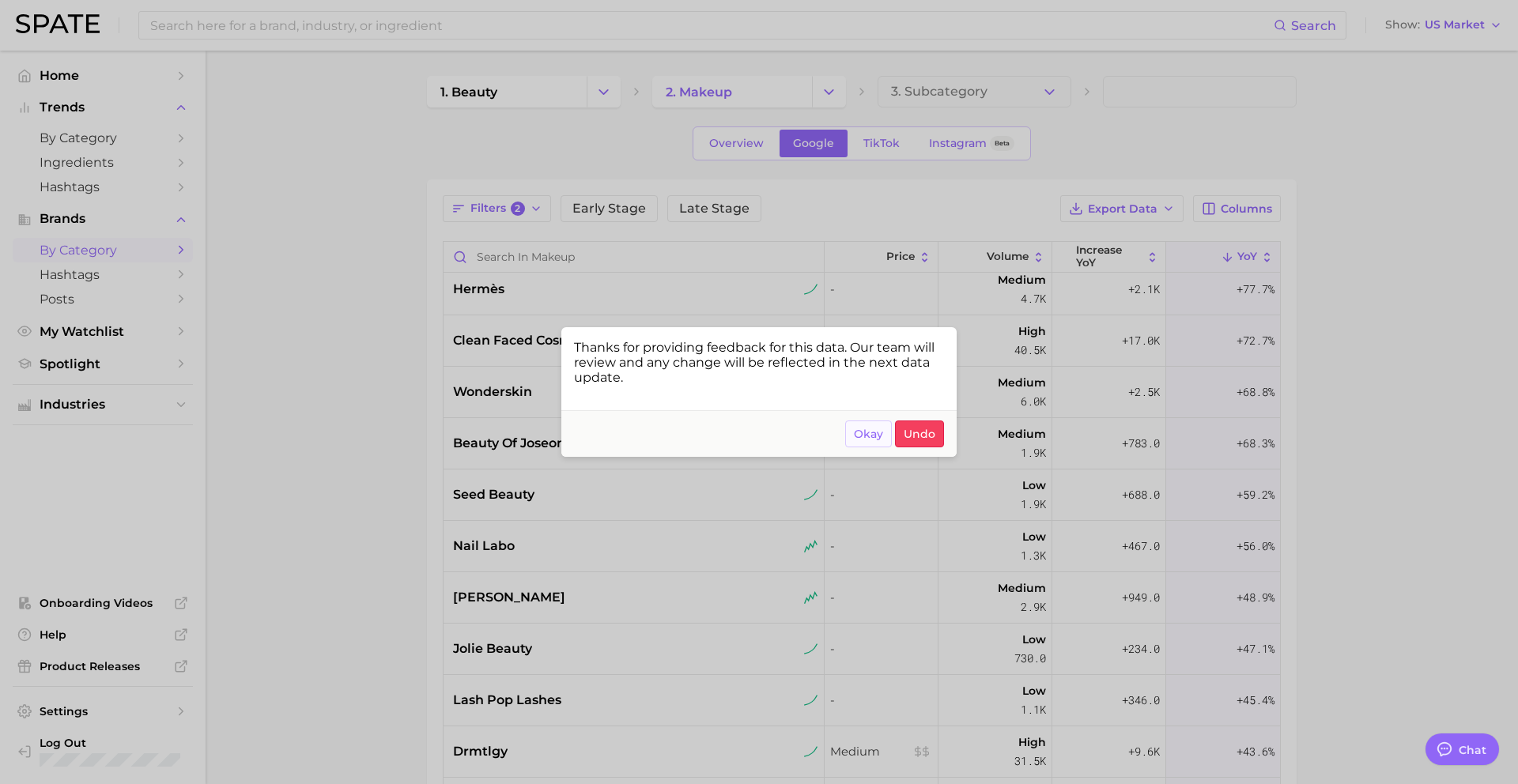
click at [875, 436] on span "Okay" at bounding box center [868, 434] width 29 height 13
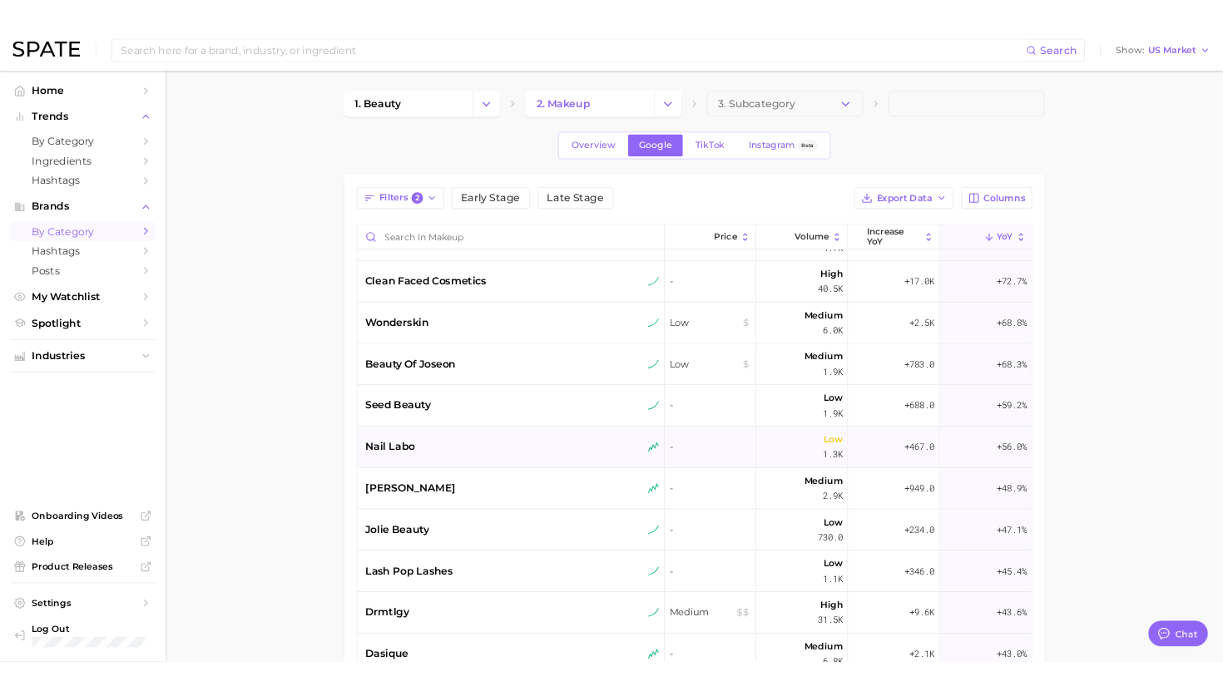
scroll to position [582, 0]
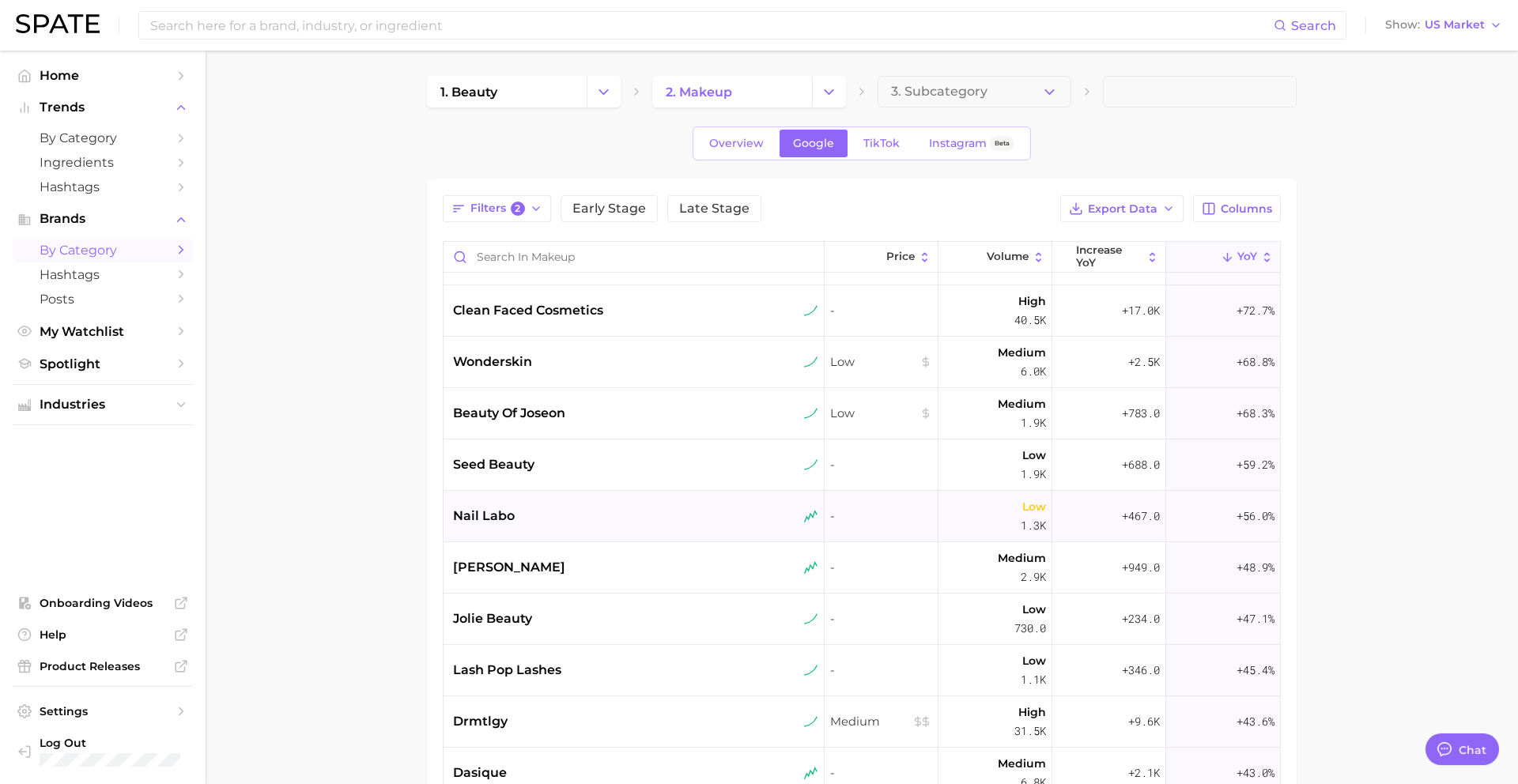
click at [602, 564] on div "[PERSON_NAME]" at bounding box center [636, 567] width 365 height 19
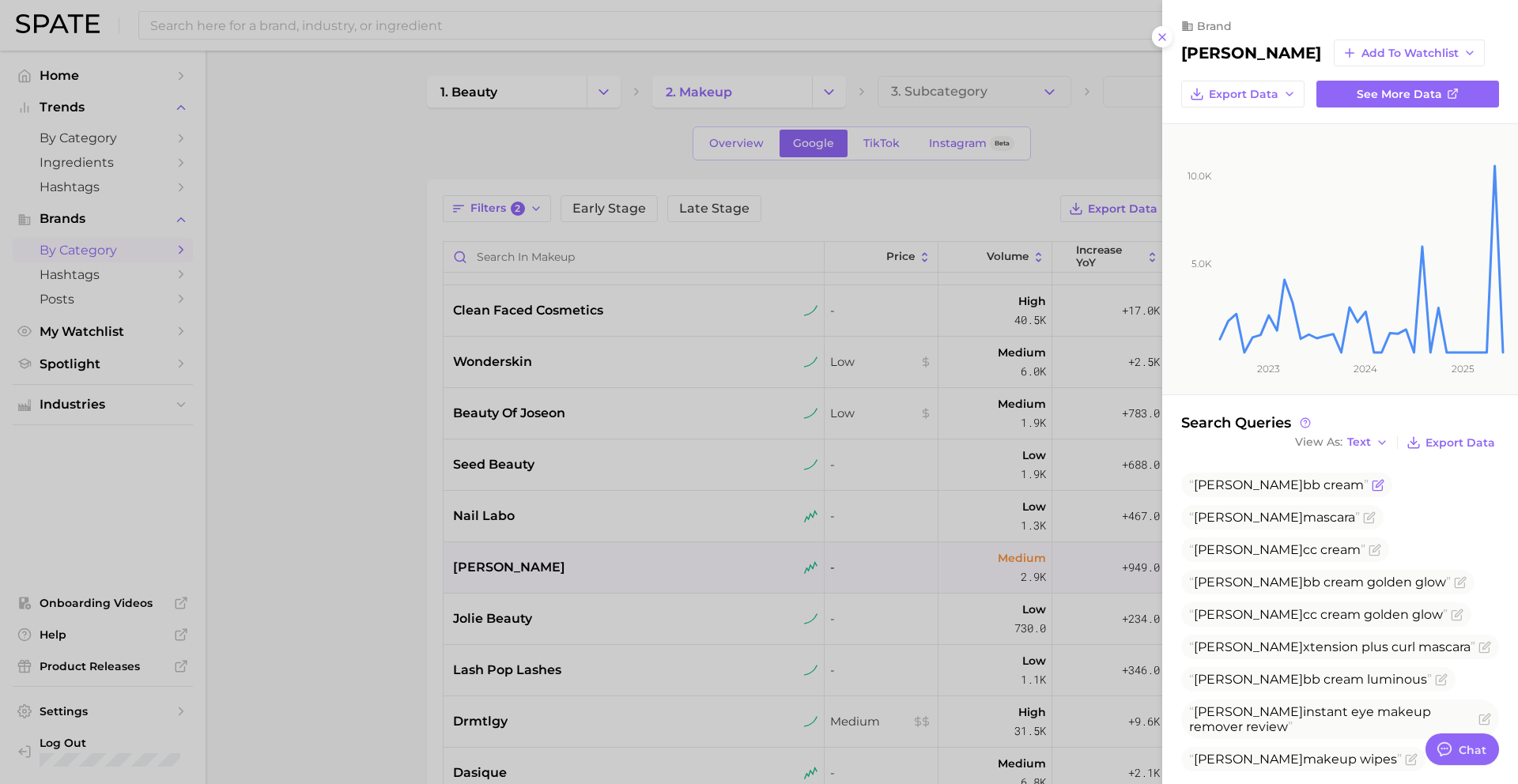
click at [1235, 485] on span "[PERSON_NAME]" at bounding box center [1248, 485] width 109 height 15
copy span "[PERSON_NAME] bb cream"
click at [632, 155] on div at bounding box center [759, 392] width 1518 height 784
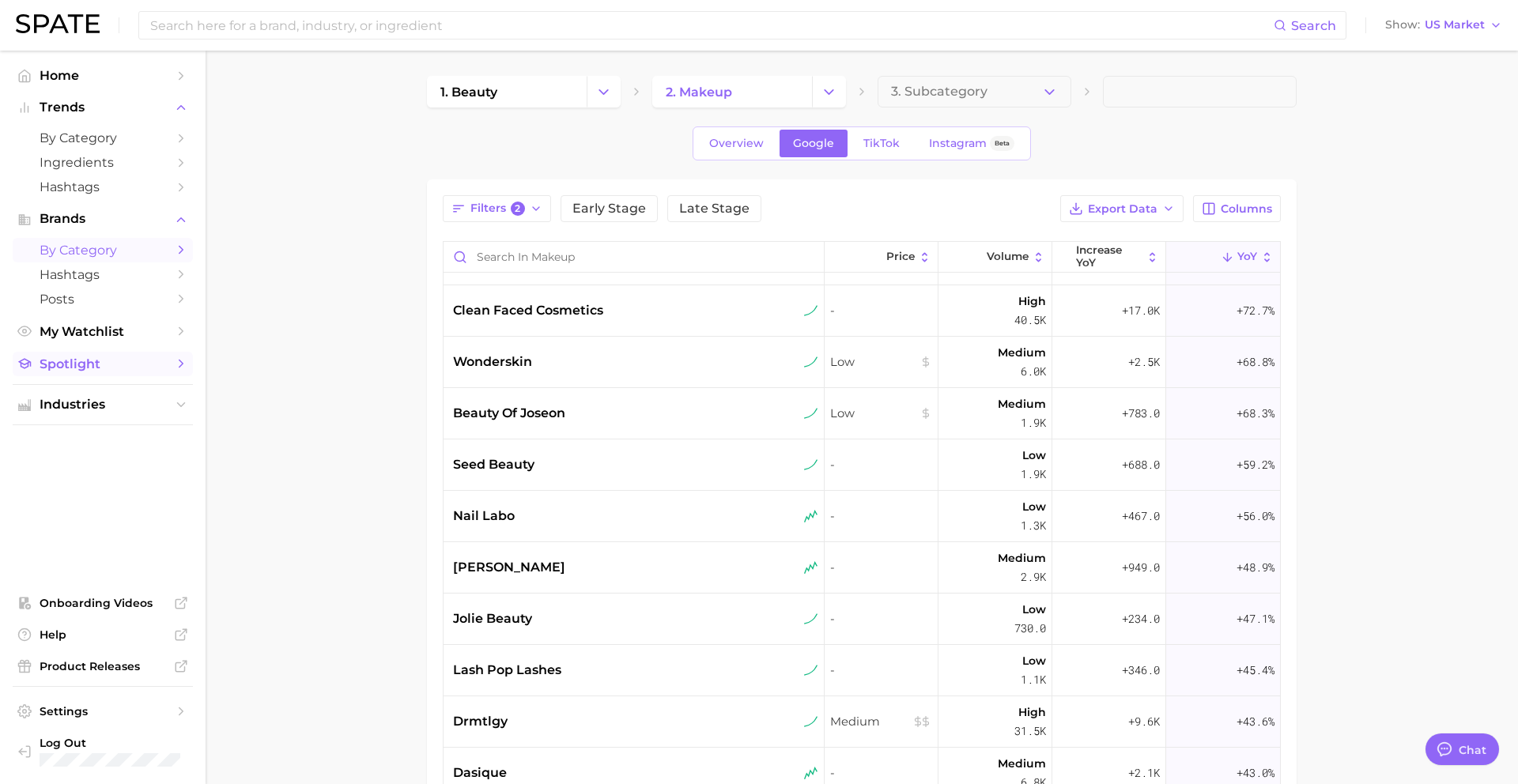
click at [87, 362] on span "Spotlight" at bounding box center [103, 364] width 126 height 15
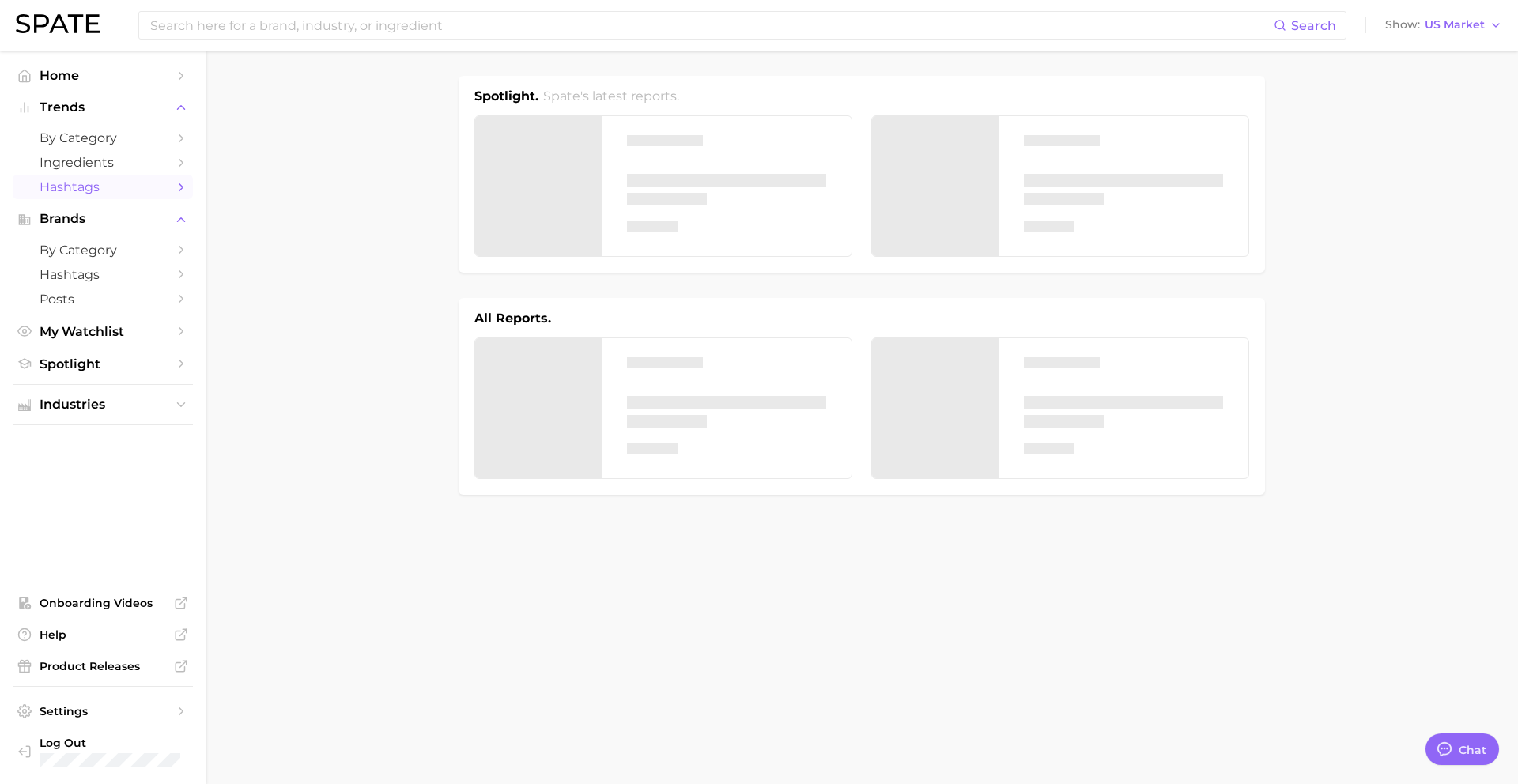
click at [101, 186] on span "Hashtags" at bounding box center [103, 187] width 126 height 15
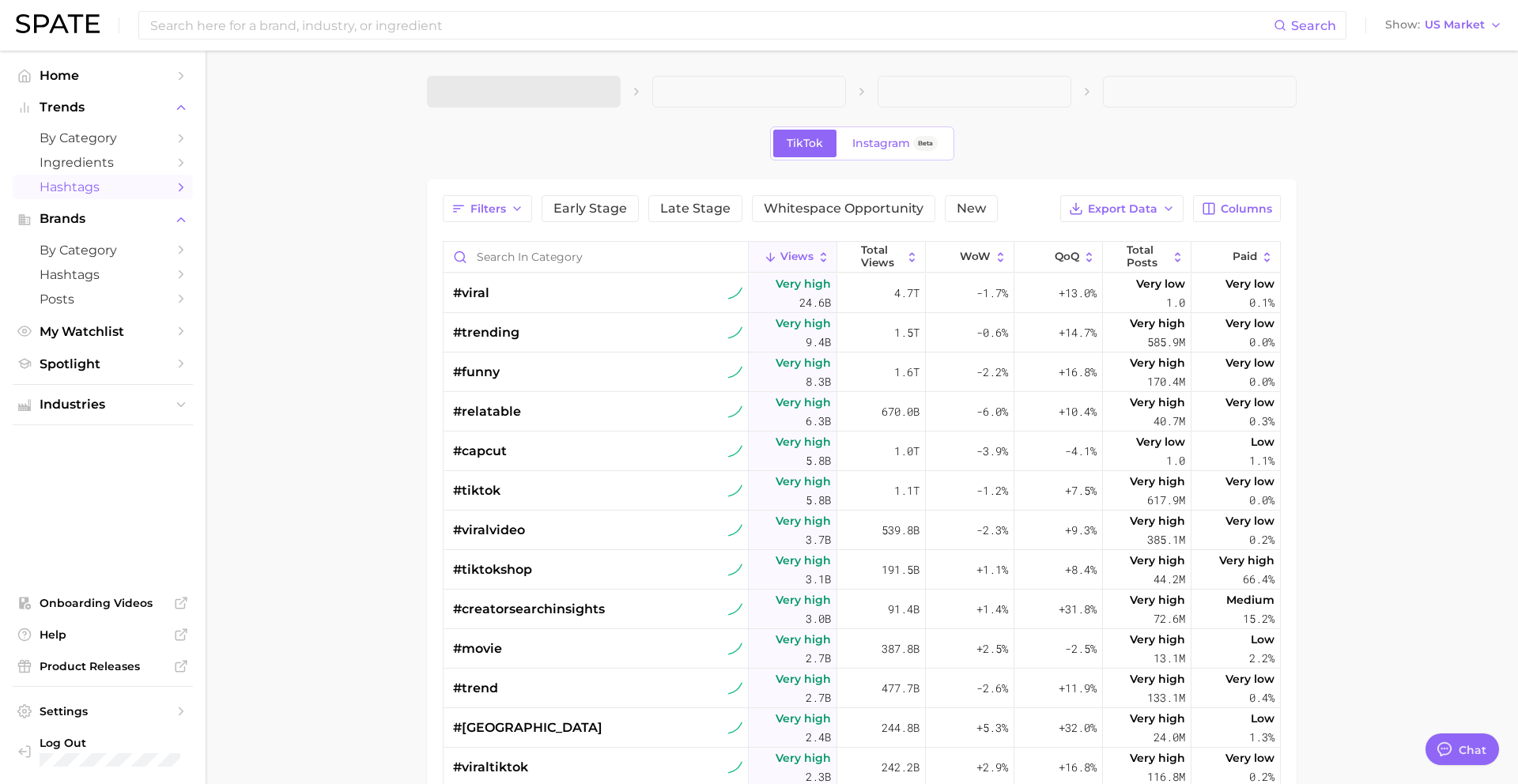
click at [530, 57] on main "TikTok Instagram Beta Filters Early Stage Late Stage Whitespace Opportunity New…" at bounding box center [861, 585] width 1313 height 1070
click at [530, 85] on span "1. Choose Category" at bounding box center [499, 91] width 118 height 14
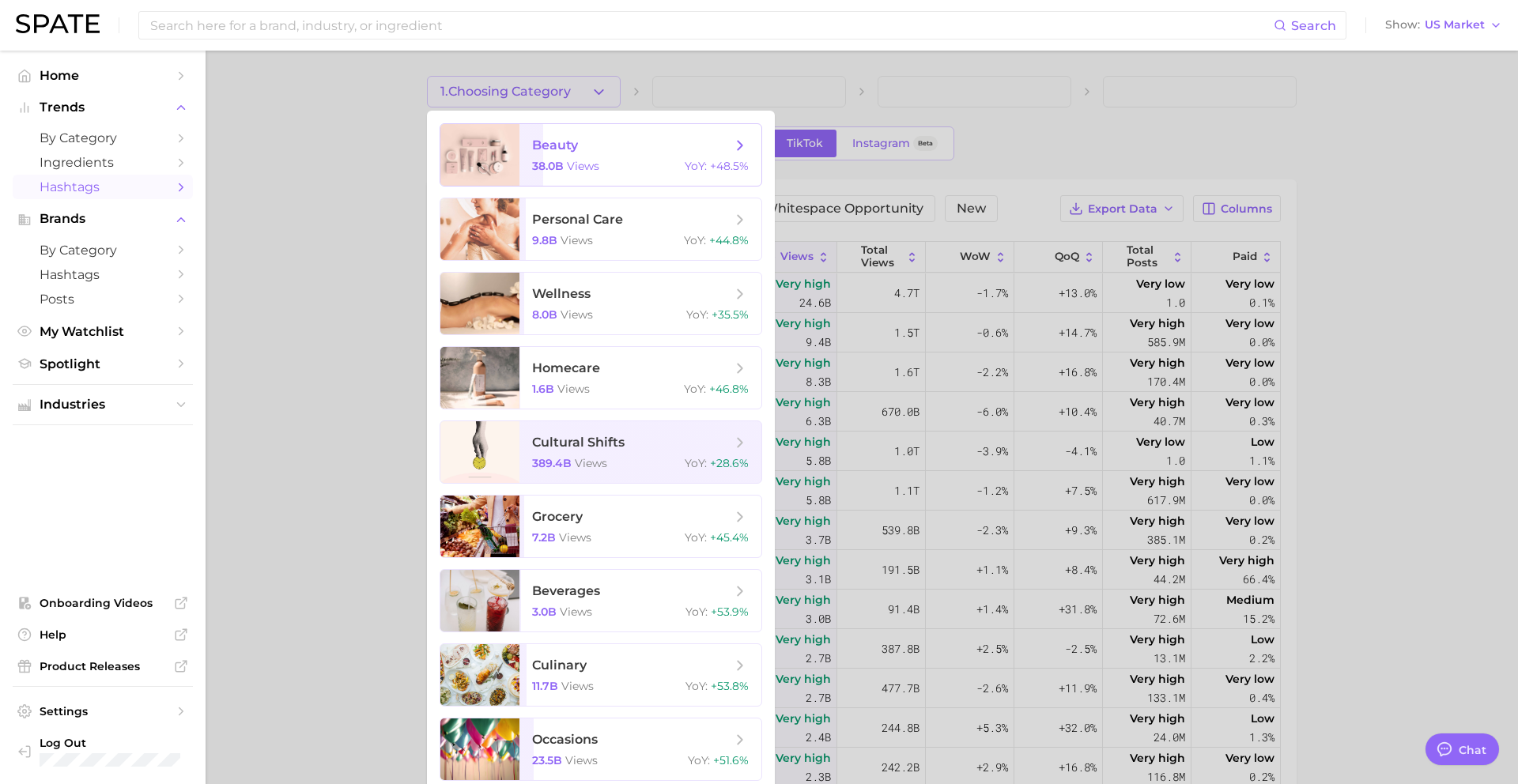
click at [543, 132] on span "beauty 38.0b views YoY : +48.5%" at bounding box center [641, 155] width 242 height 62
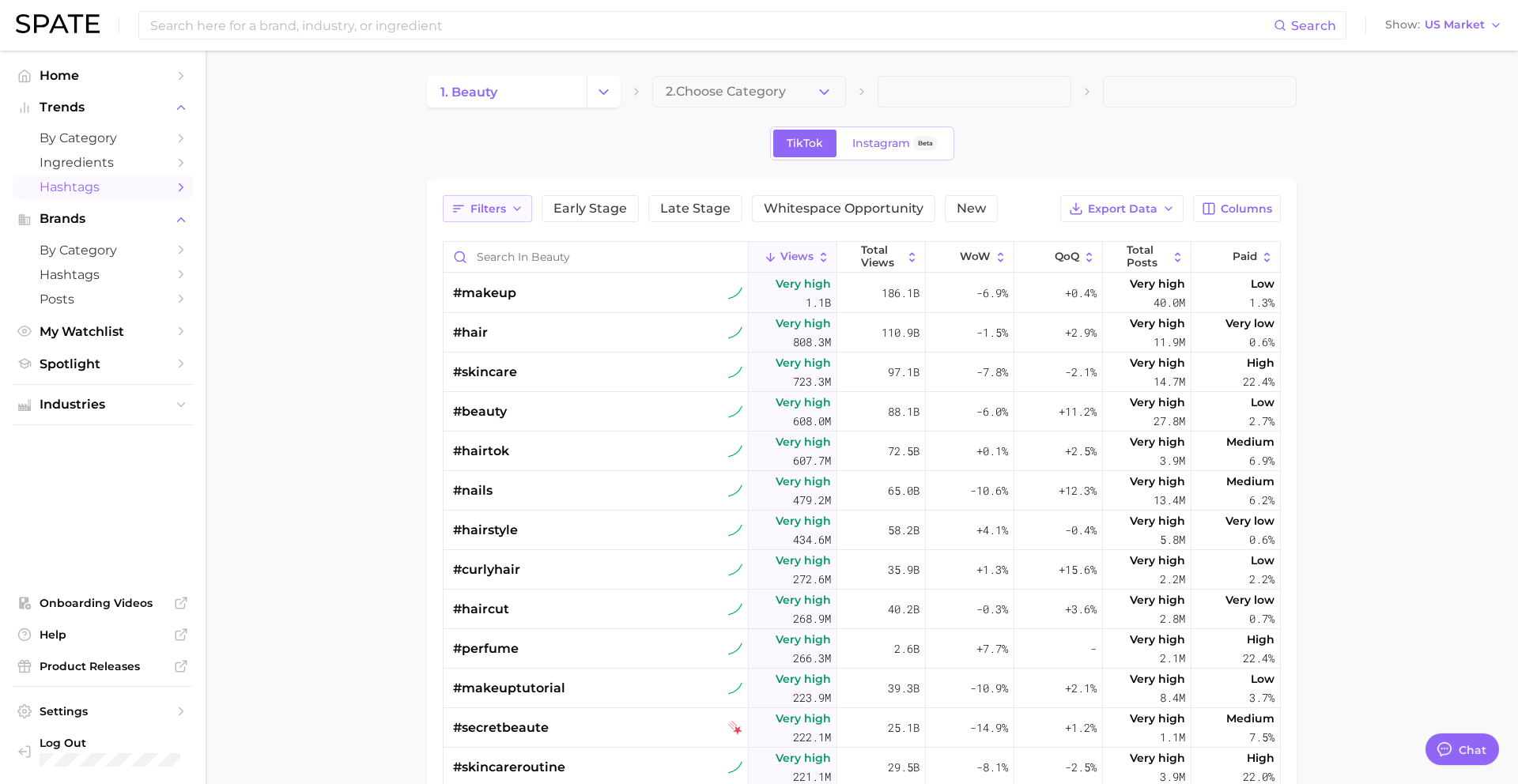
click at [473, 215] on span "Filters" at bounding box center [488, 209] width 35 height 13
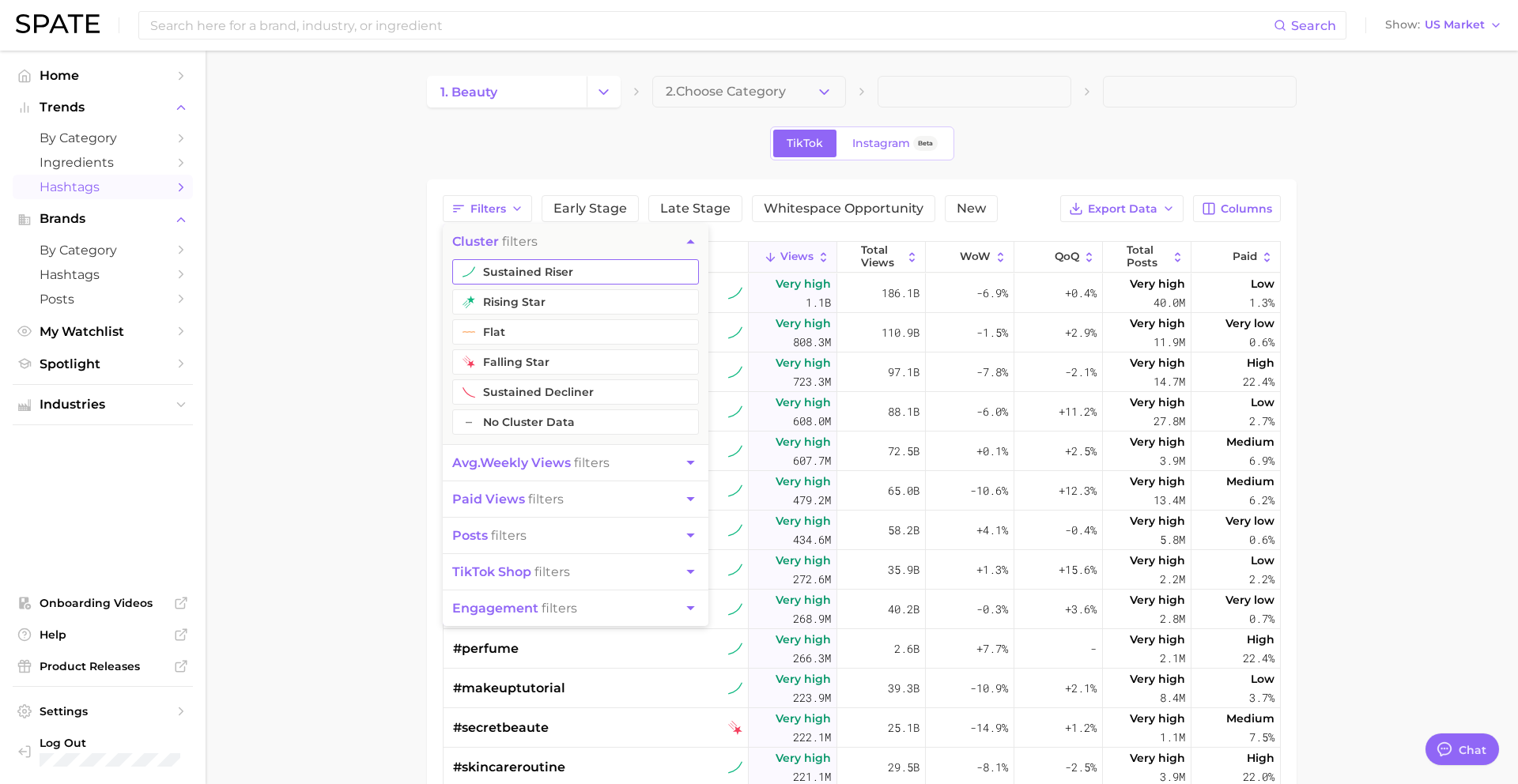
click at [493, 270] on button "sustained riser" at bounding box center [576, 272] width 247 height 26
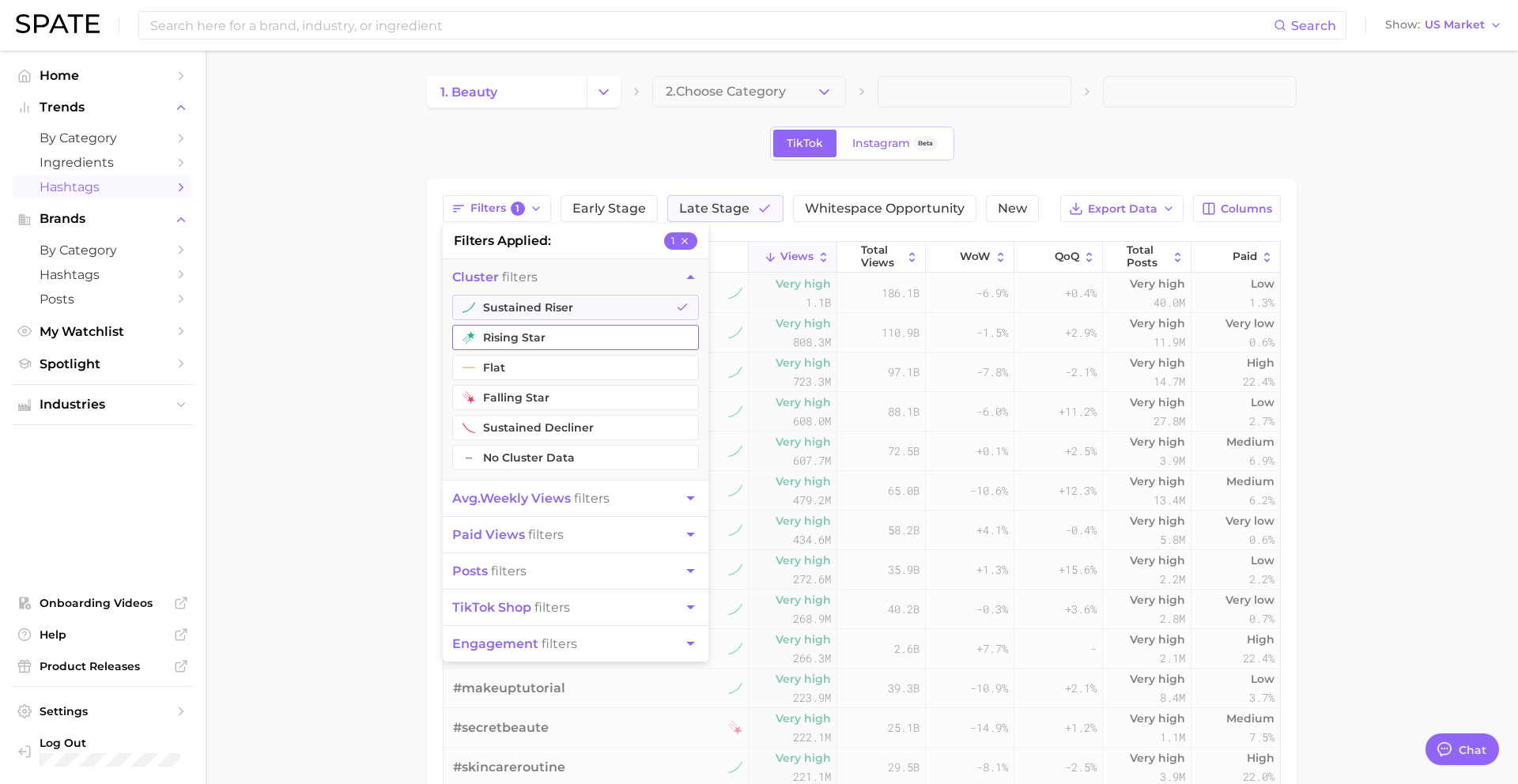
click at [493, 333] on button "rising star" at bounding box center [576, 337] width 247 height 26
click at [505, 491] on span "avg. weekly views" at bounding box center [511, 499] width 119 height 15
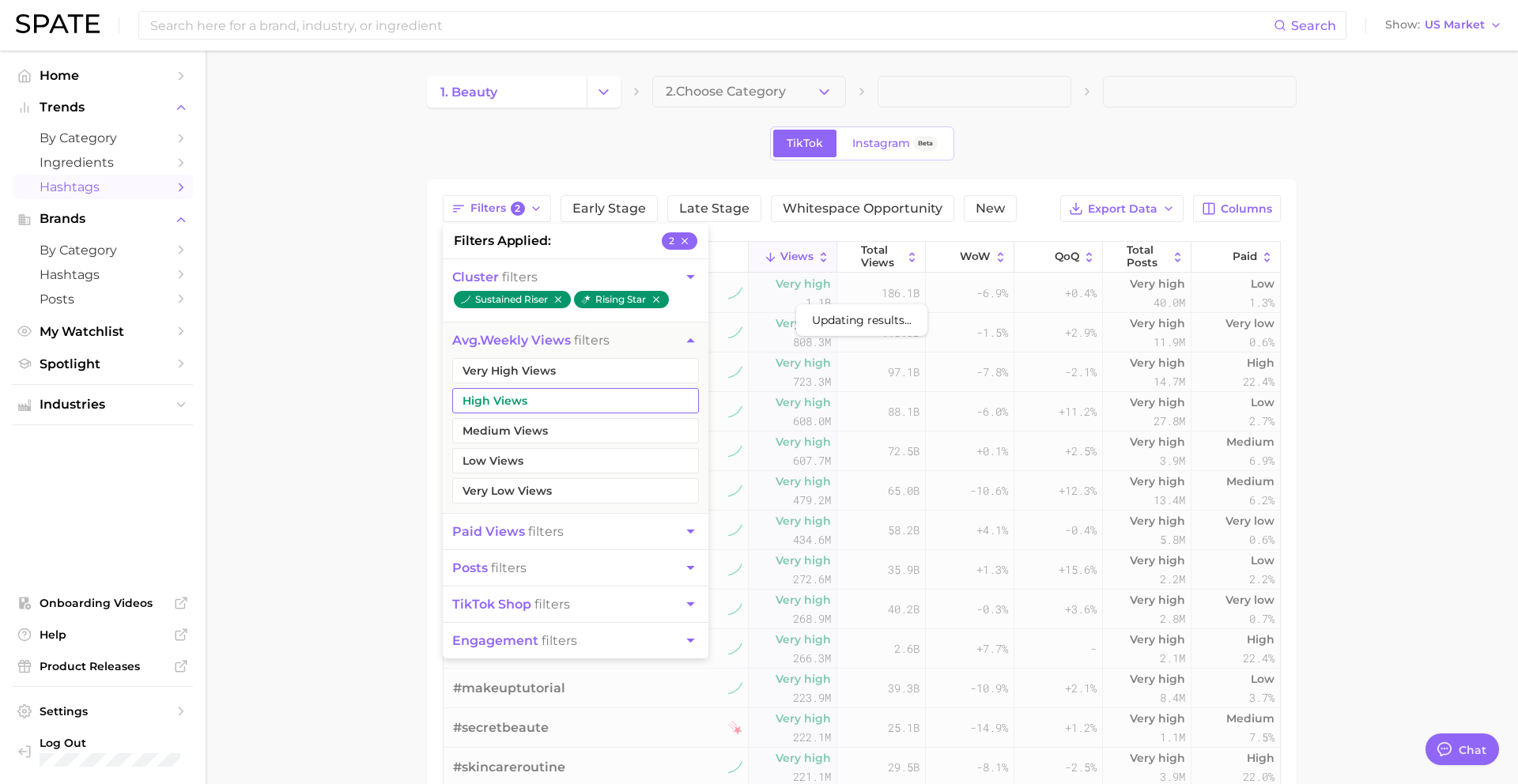
drag, startPoint x: 519, startPoint y: 372, endPoint x: 513, endPoint y: 401, distance: 29.6
click at [519, 372] on button "Very High Views" at bounding box center [576, 371] width 247 height 26
click at [513, 404] on button "High Views" at bounding box center [576, 400] width 247 height 26
click at [513, 411] on button "High Views" at bounding box center [576, 400] width 247 height 26
click at [509, 425] on button "Medium Views" at bounding box center [576, 430] width 247 height 26
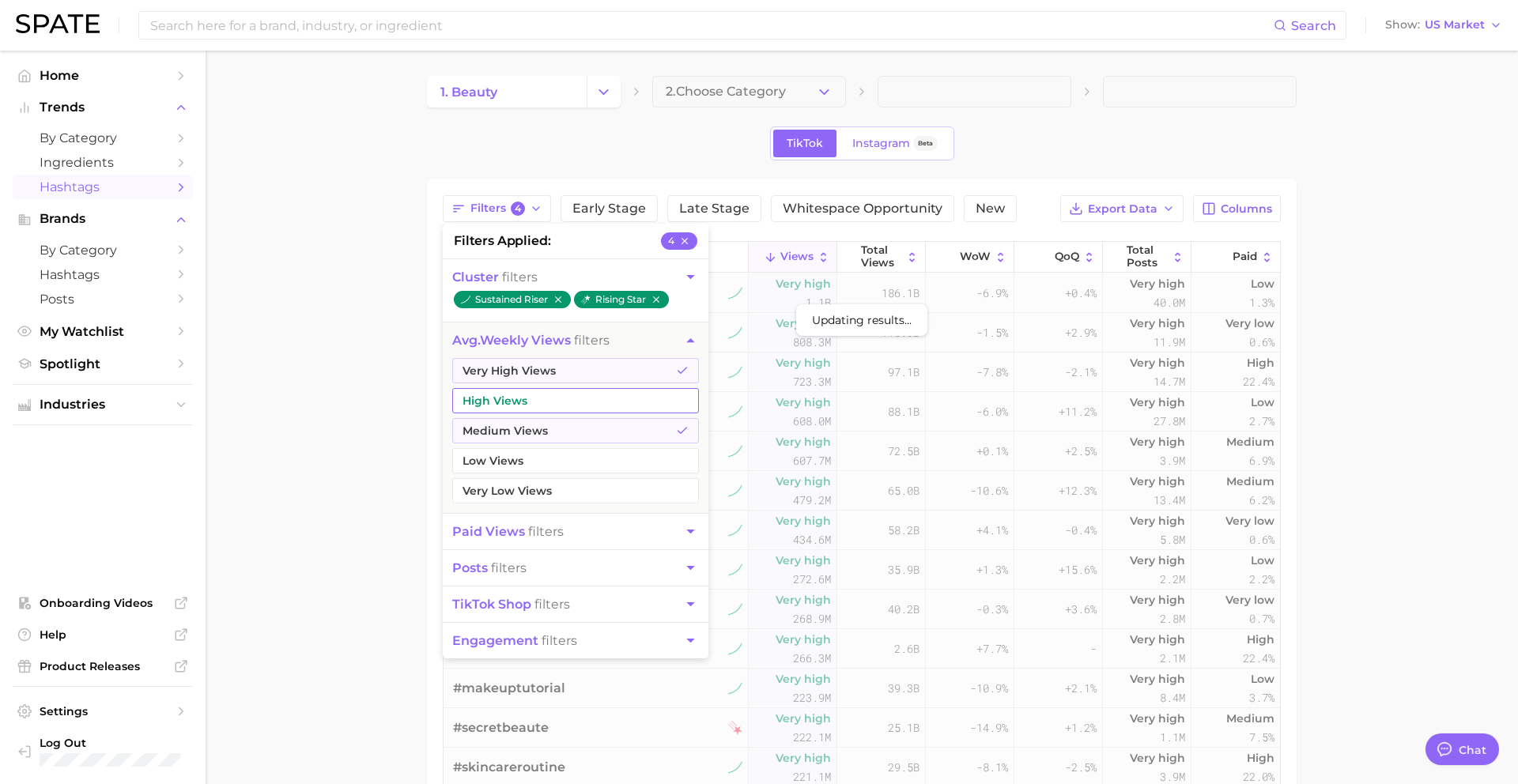
click at [509, 406] on button "High Views" at bounding box center [576, 400] width 247 height 26
click at [512, 576] on button "posts filters" at bounding box center [576, 567] width 266 height 35
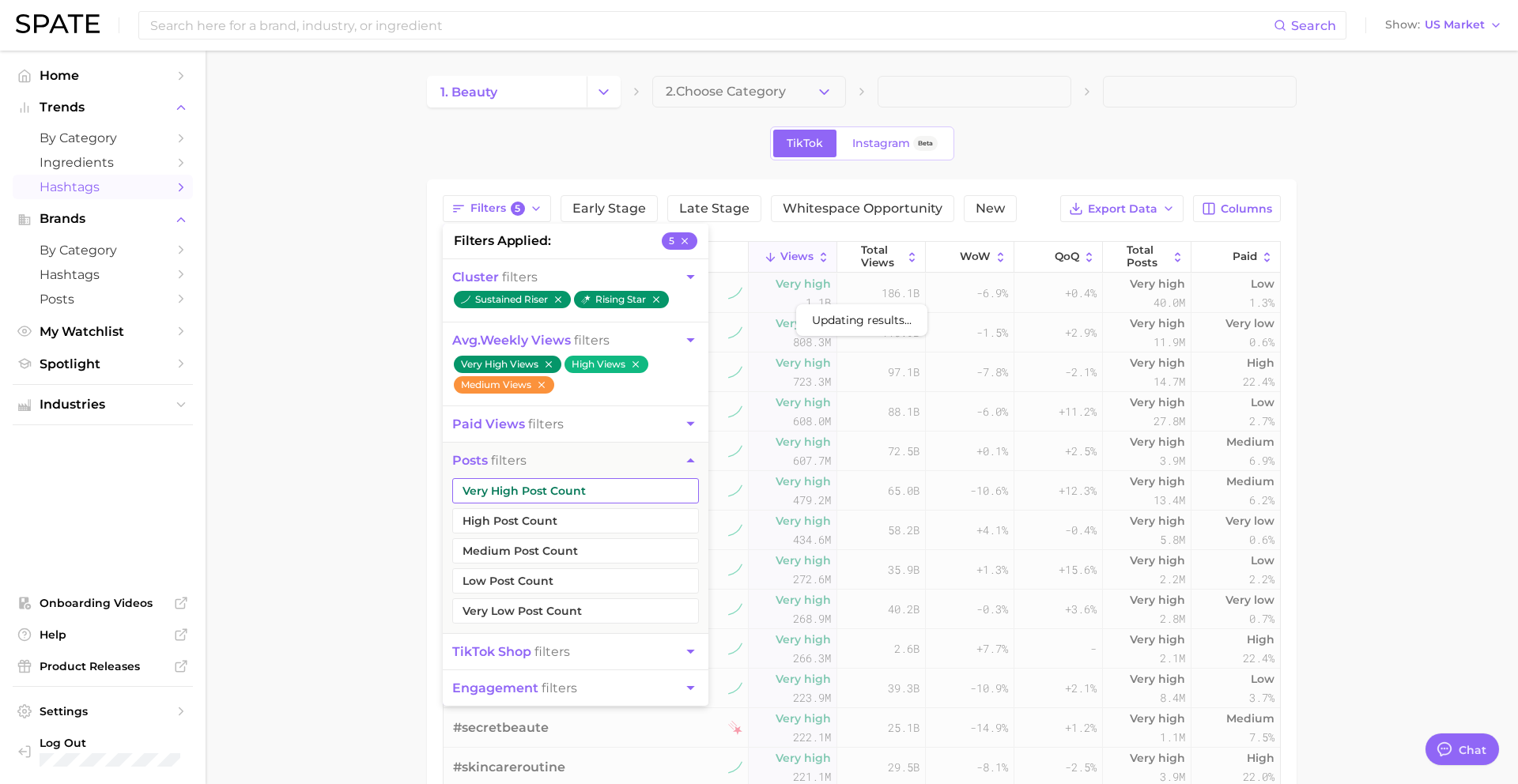
click at [527, 494] on button "Very High Post Count" at bounding box center [576, 490] width 247 height 26
click at [525, 529] on button "High Post Count" at bounding box center [576, 521] width 247 height 26
click at [525, 547] on button "Medium Post Count" at bounding box center [576, 550] width 247 height 26
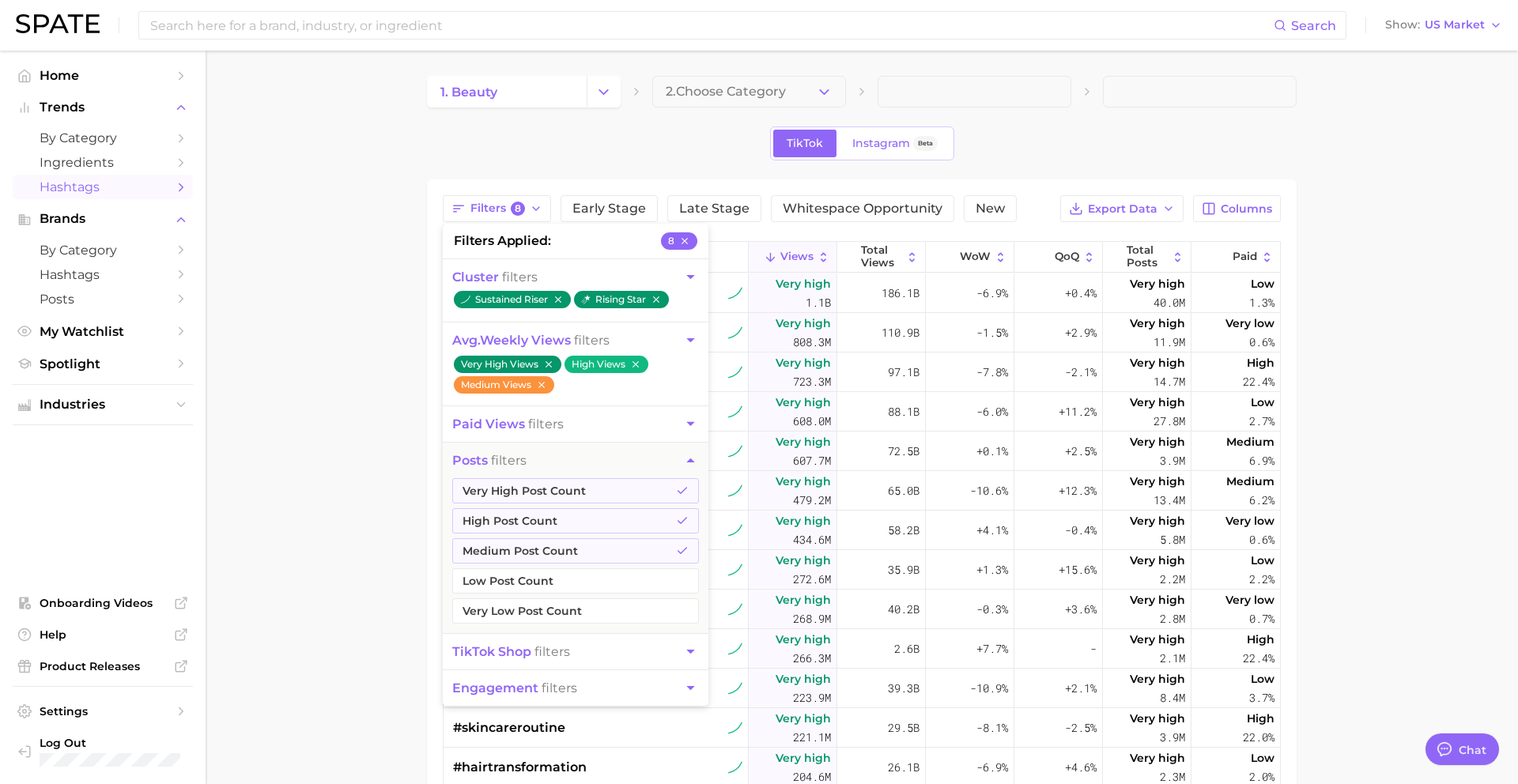
click at [1037, 221] on div "Filters 8 filters applied 8 cluster filters sustained riser rising star avg. we…" at bounding box center [862, 208] width 838 height 27
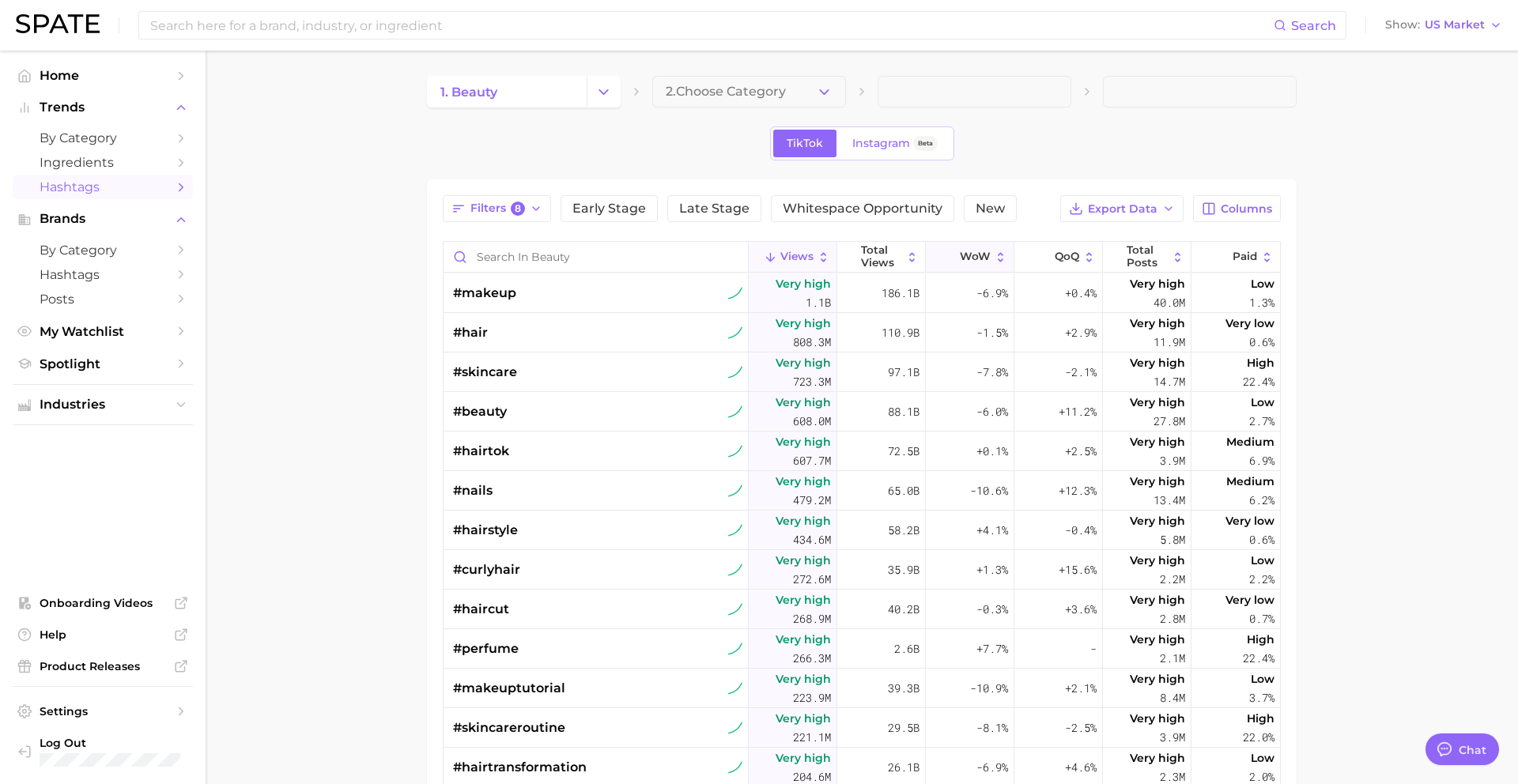
click at [976, 263] on button "WoW" at bounding box center [970, 258] width 88 height 30
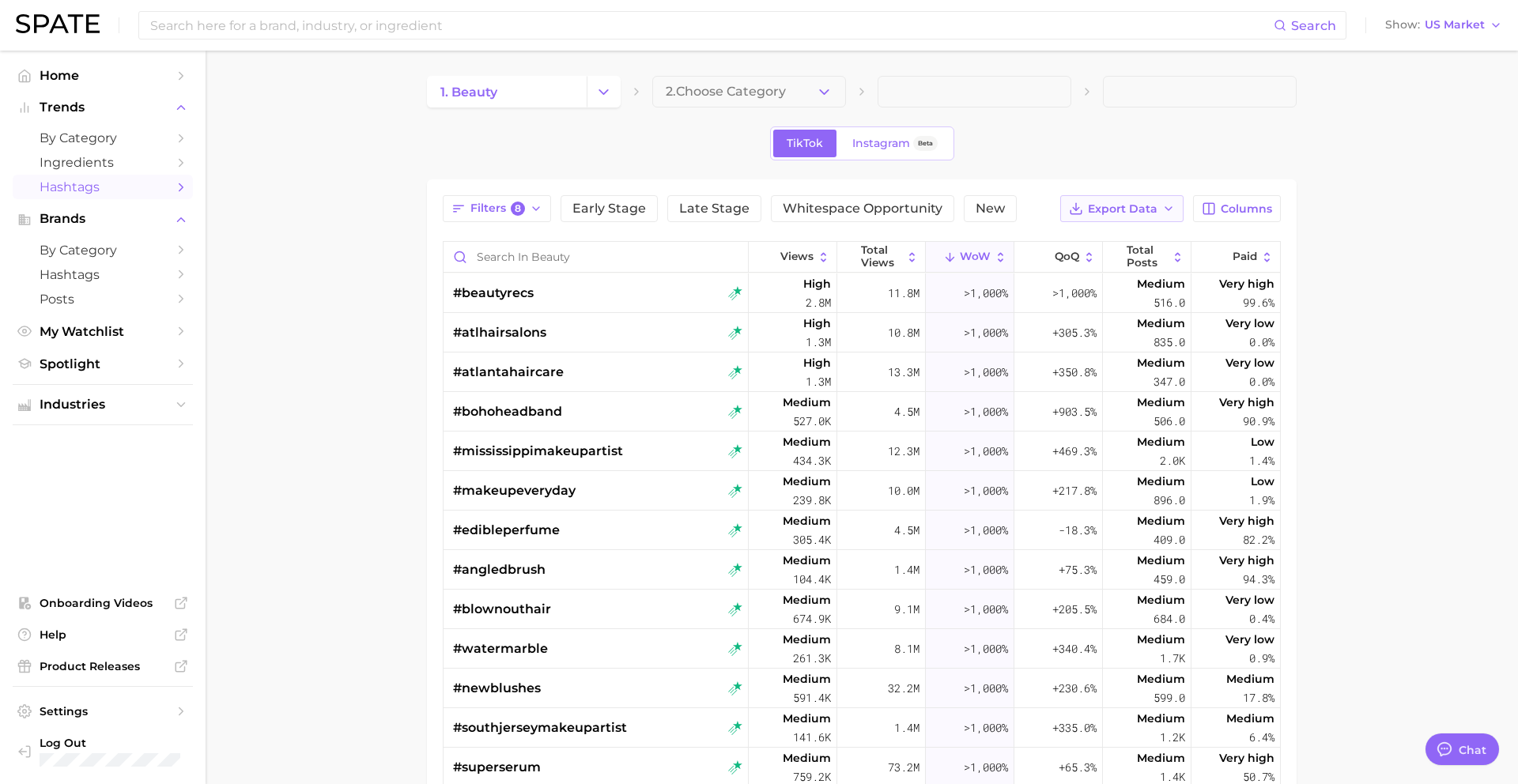
click at [1101, 209] on span "Export Data" at bounding box center [1123, 209] width 69 height 13
click at [1076, 239] on span "Table Data CSV" at bounding box center [1081, 239] width 87 height 13
click at [1031, 231] on div "Filters 8 Early Stage Late Stage Whitespace Opportunity New Export Data Columns…" at bounding box center [862, 609] width 838 height 830
click at [1131, 214] on span "Export Data" at bounding box center [1123, 209] width 69 height 13
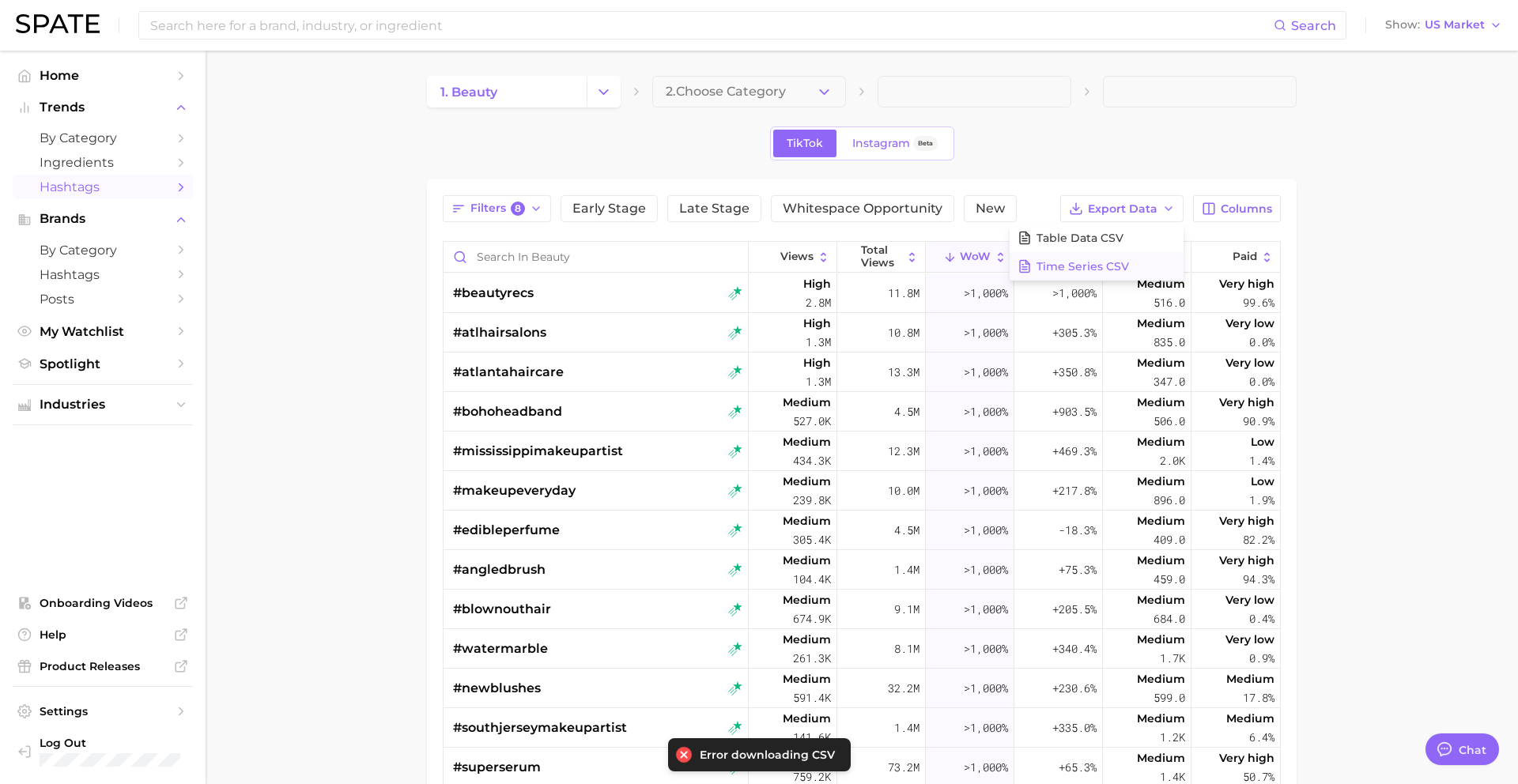
click at [1086, 252] on button "Time Series CSV" at bounding box center [1096, 266] width 174 height 29
click at [1137, 201] on button "Export Data" at bounding box center [1123, 208] width 124 height 27
click at [1093, 239] on span "Table Data CSV" at bounding box center [1081, 239] width 87 height 13
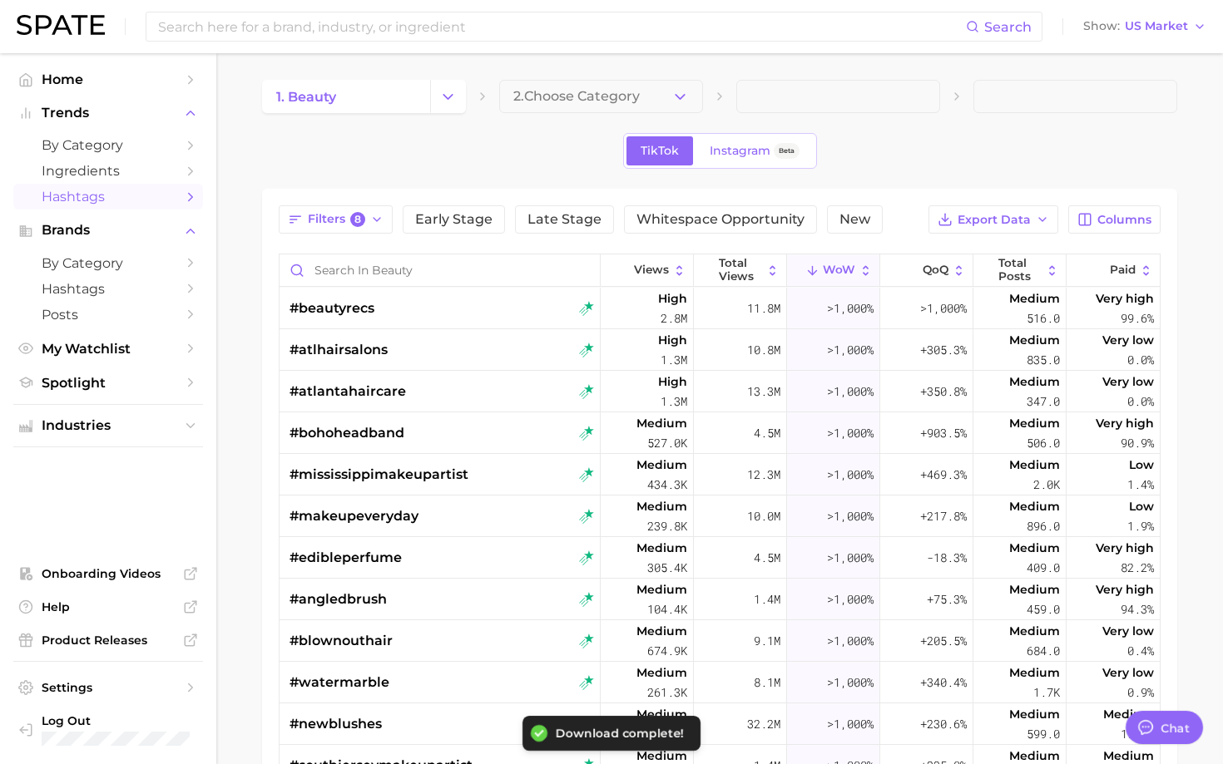
type textarea "x"
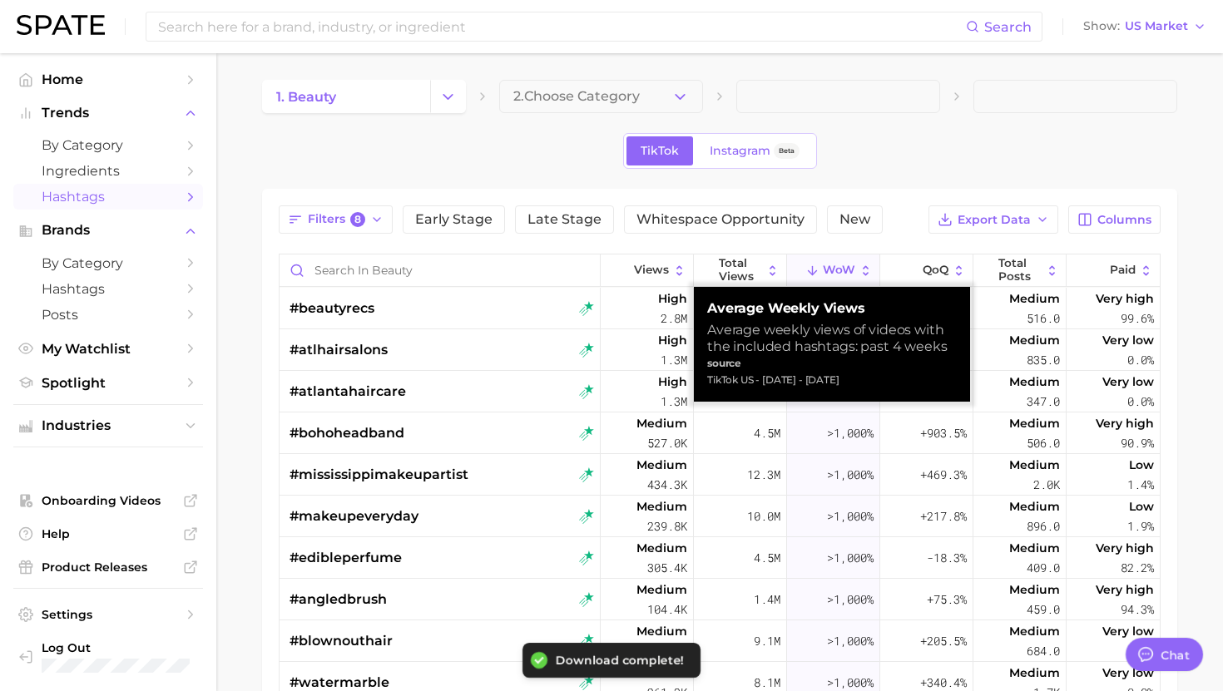
click at [769, 382] on div "TikTok US - [DATE] - [DATE]" at bounding box center [832, 380] width 250 height 17
copy div "TikTok US - [DATE] - [DATE]"
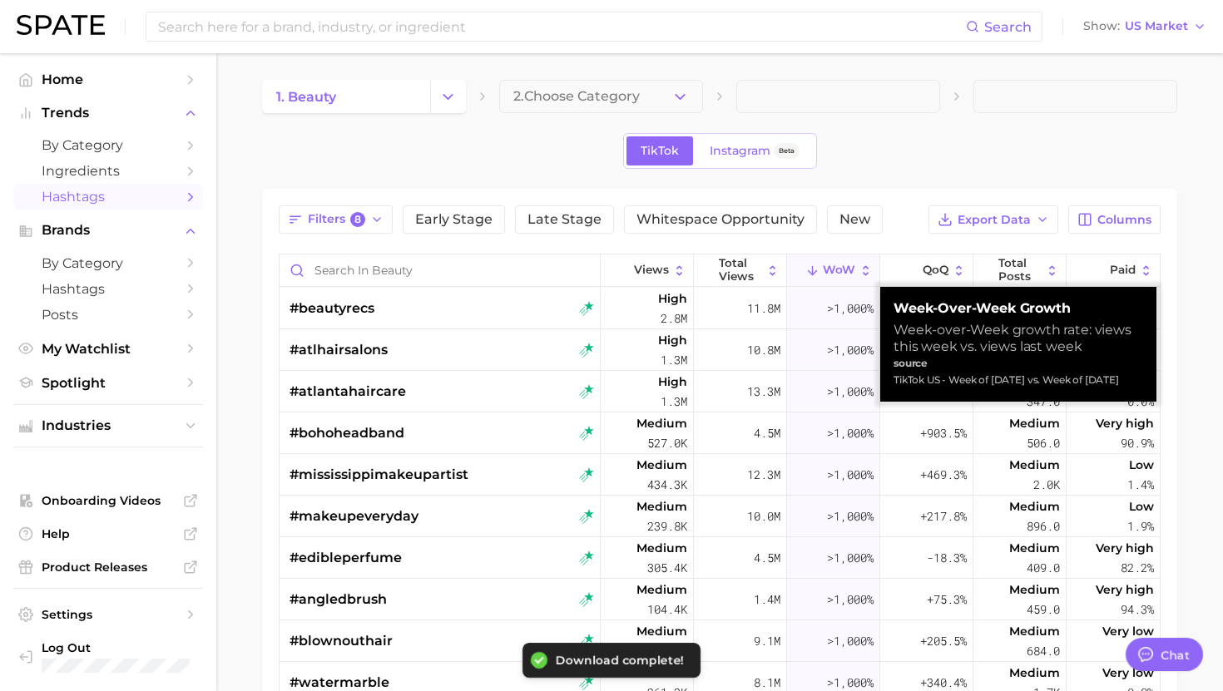
click at [935, 387] on div "TikTok US - Week of [DATE] vs. Week of [DATE]" at bounding box center [1018, 380] width 250 height 17
copy div "TikTok US - Week of [DATE] vs. Week of [DATE]"
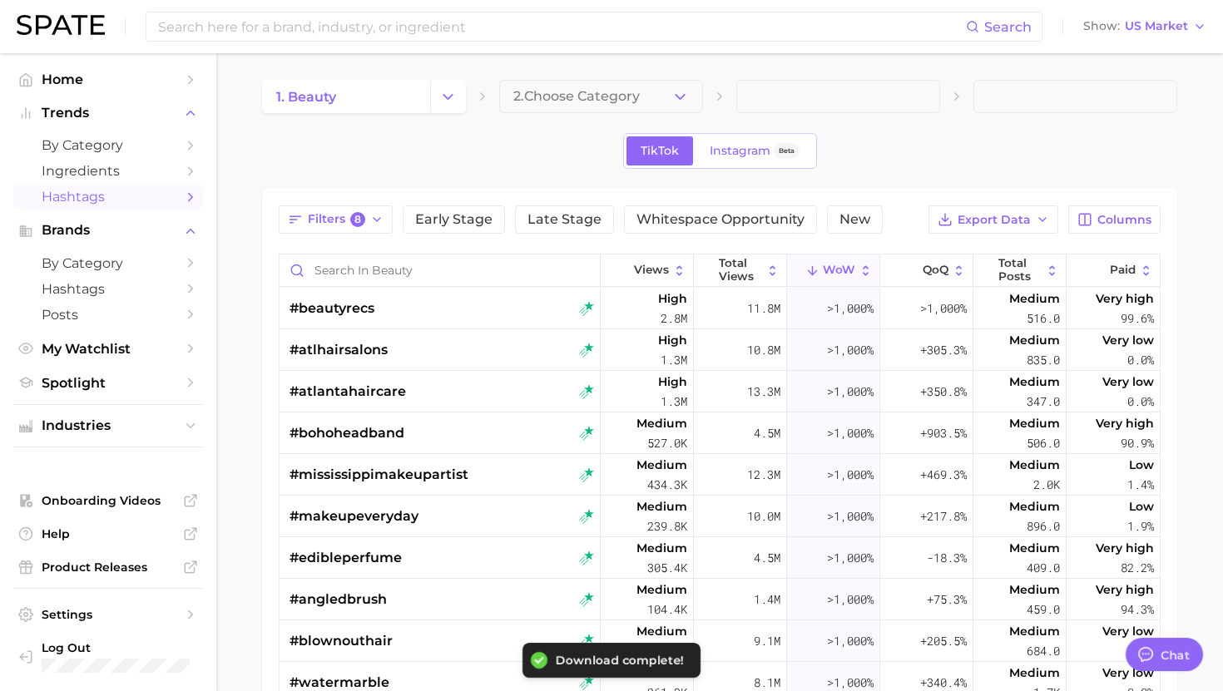
click at [232, 275] on main "1. beauty 2. Choose Category TikTok Instagram Beta Filters 8 Early Stage Late S…" at bounding box center [719, 549] width 1007 height 992
